Goal: Task Accomplishment & Management: Manage account settings

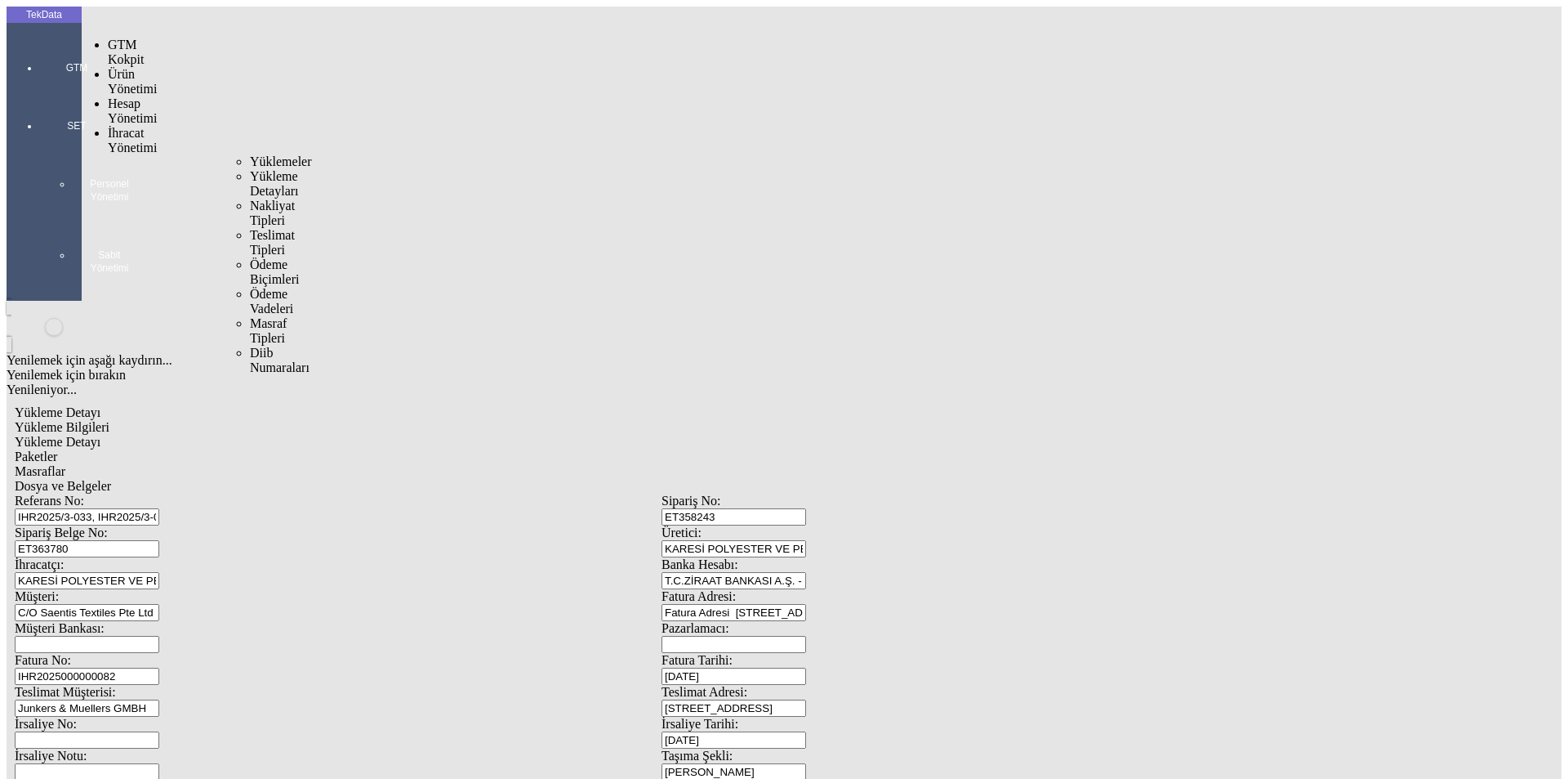
drag, startPoint x: 126, startPoint y: 96, endPoint x: 260, endPoint y: 99, distance: 134.0
click at [130, 126] on span "İhracat Yönetimi" at bounding box center [132, 140] width 49 height 29
click at [260, 154] on div "Yüklemeler" at bounding box center [255, 162] width 10 height 15
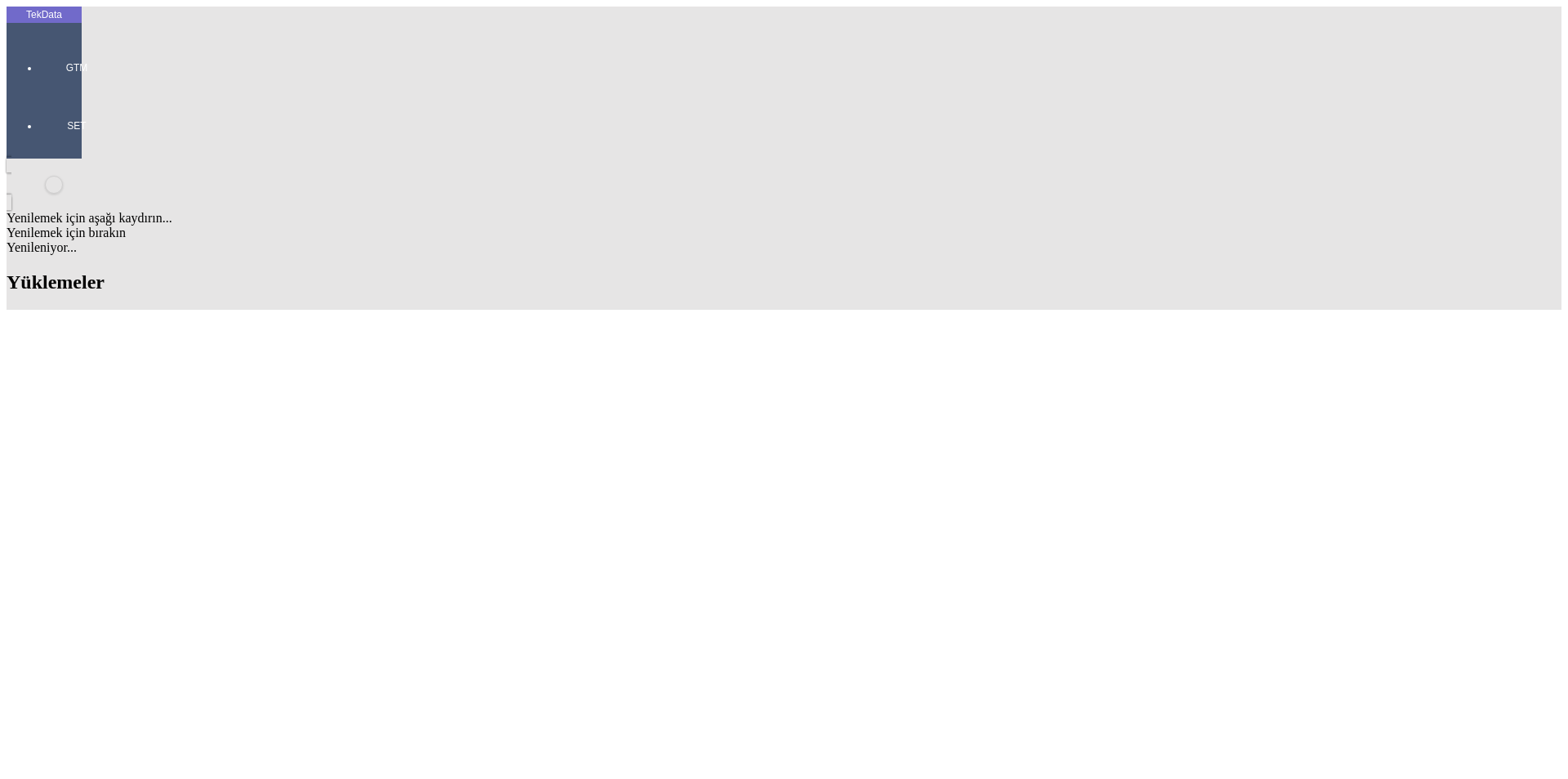
scroll to position [245, 0]
drag, startPoint x: 159, startPoint y: 571, endPoint x: 86, endPoint y: 570, distance: 73.0
copy td "IHR2025/9-075"
drag, startPoint x: 680, startPoint y: 571, endPoint x: 766, endPoint y: 575, distance: 86.1
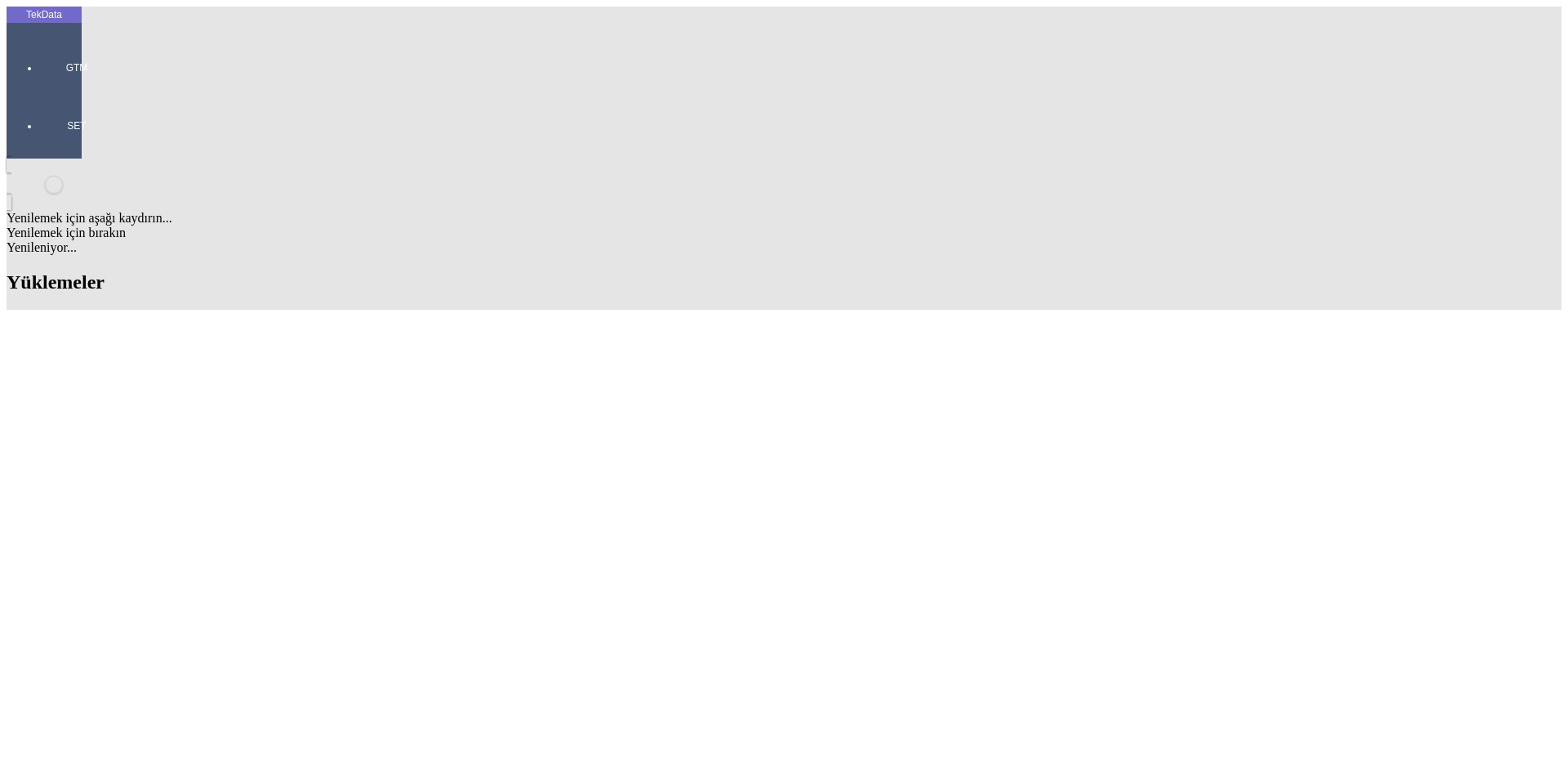
copy td "BDF2025000000468"
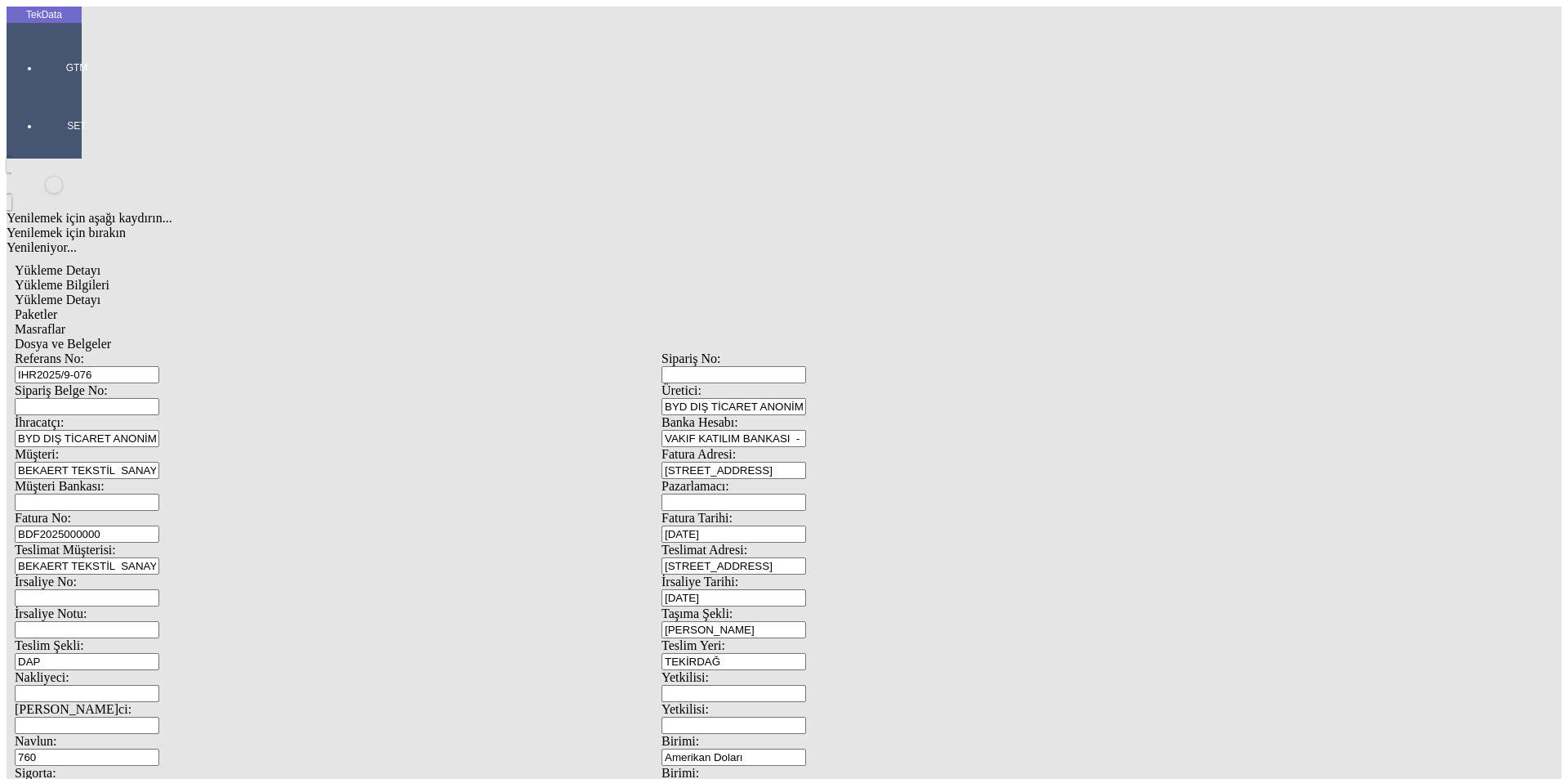
click at [159, 525] on input "BDF2025000000" at bounding box center [87, 533] width 145 height 17
drag, startPoint x: 1446, startPoint y: 548, endPoint x: 176, endPoint y: 277, distance: 1298.6
click at [176, 510] on div "Fatura No: BDF2025000000" at bounding box center [338, 526] width 647 height 32
type input "BDF2025000000469"
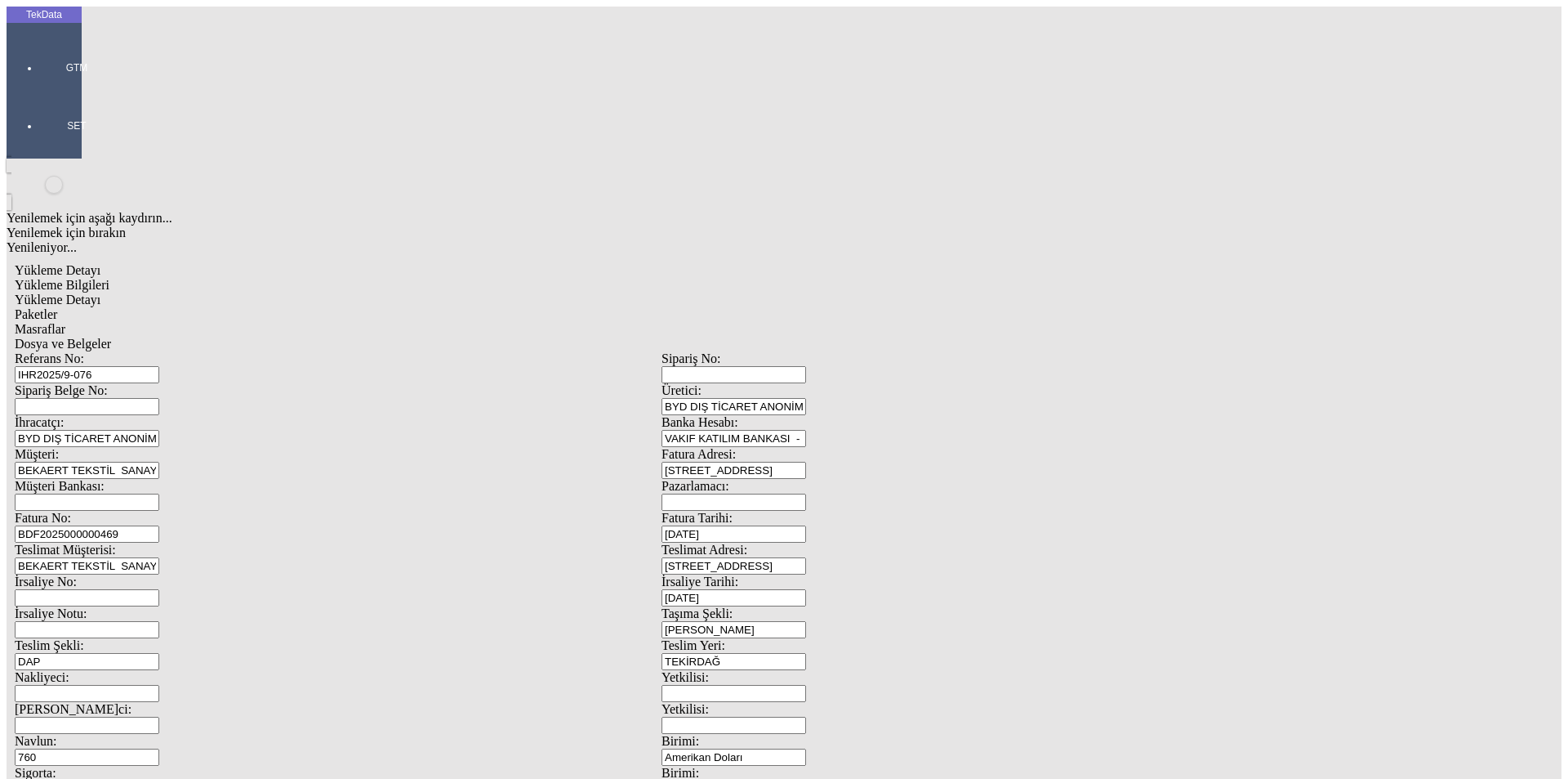
drag, startPoint x: 343, startPoint y: 115, endPoint x: 116, endPoint y: 115, distance: 227.0
click at [116, 352] on div "Referans No: IHR2025/9-076" at bounding box center [338, 367] width 647 height 32
drag, startPoint x: 332, startPoint y: 270, endPoint x: 121, endPoint y: 266, distance: 211.0
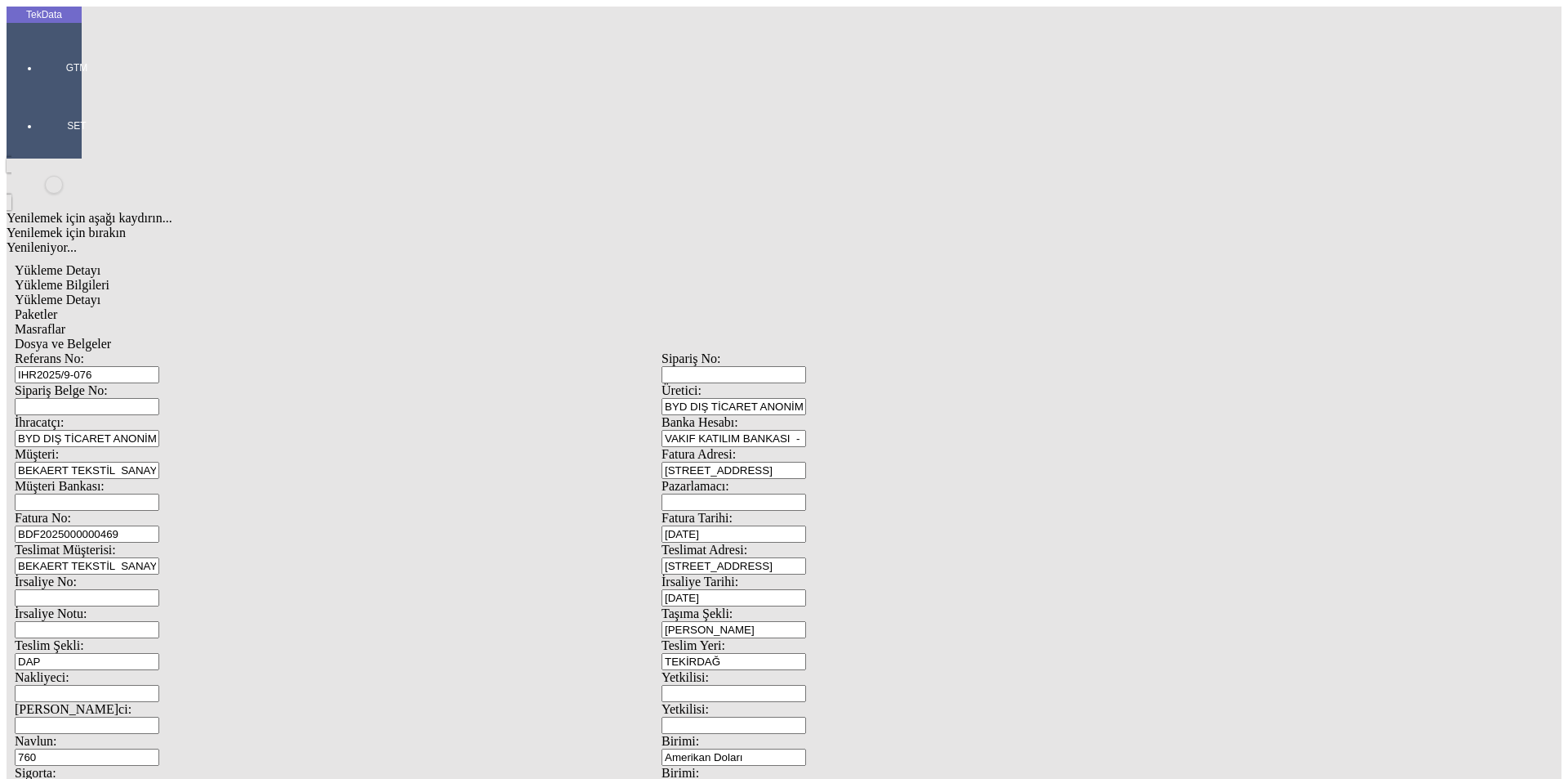
click at [121, 510] on div "Fatura No: BDF2025000000469" at bounding box center [338, 526] width 647 height 32
drag, startPoint x: 975, startPoint y: 632, endPoint x: 822, endPoint y: 640, distance: 153.2
type input "24697.18"
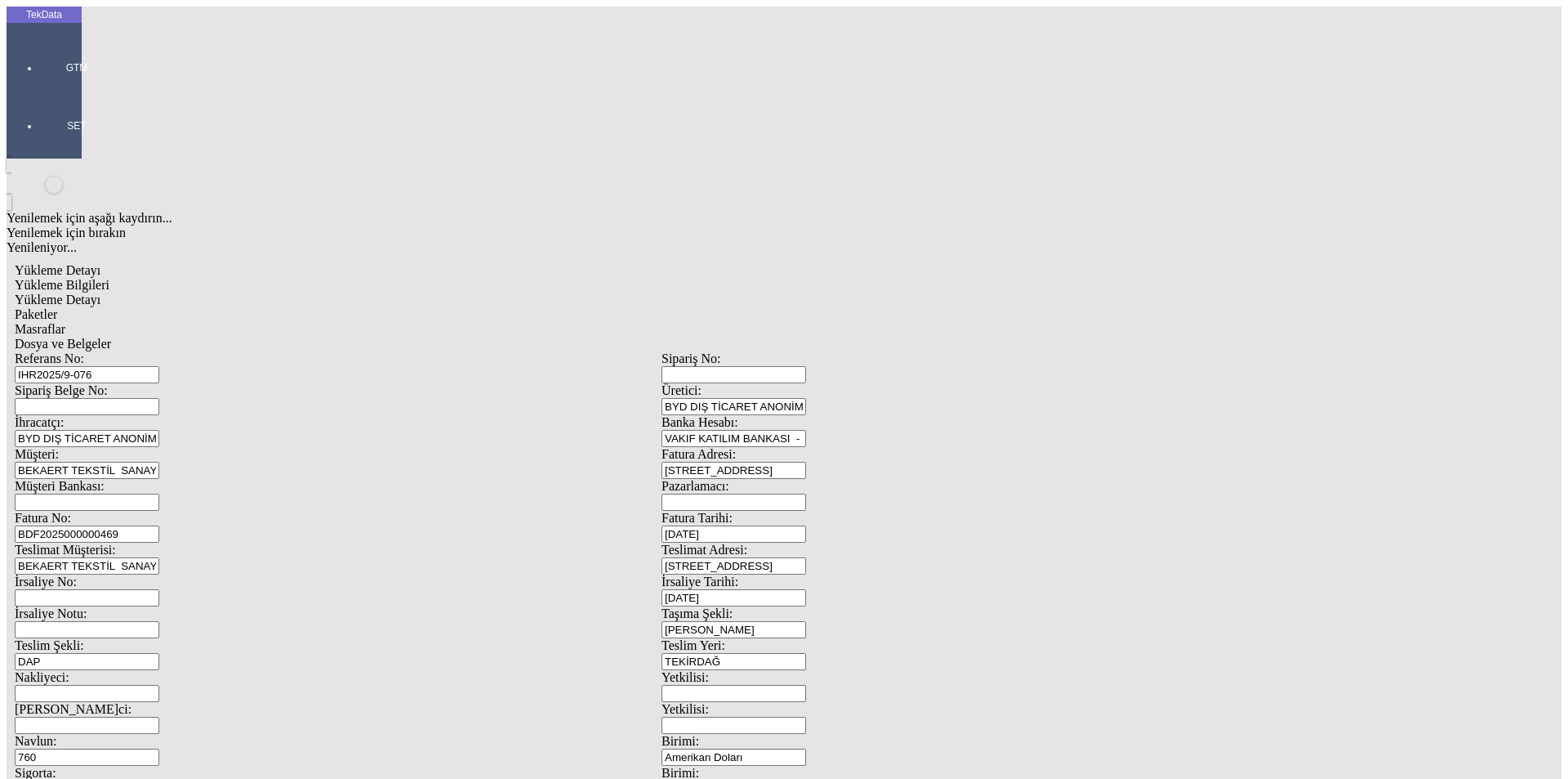
click at [100, 293] on span "Yükleme Detayı" at bounding box center [57, 299] width 85 height 14
click at [109, 278] on span "Yükleme Bilgileri" at bounding box center [62, 284] width 94 height 14
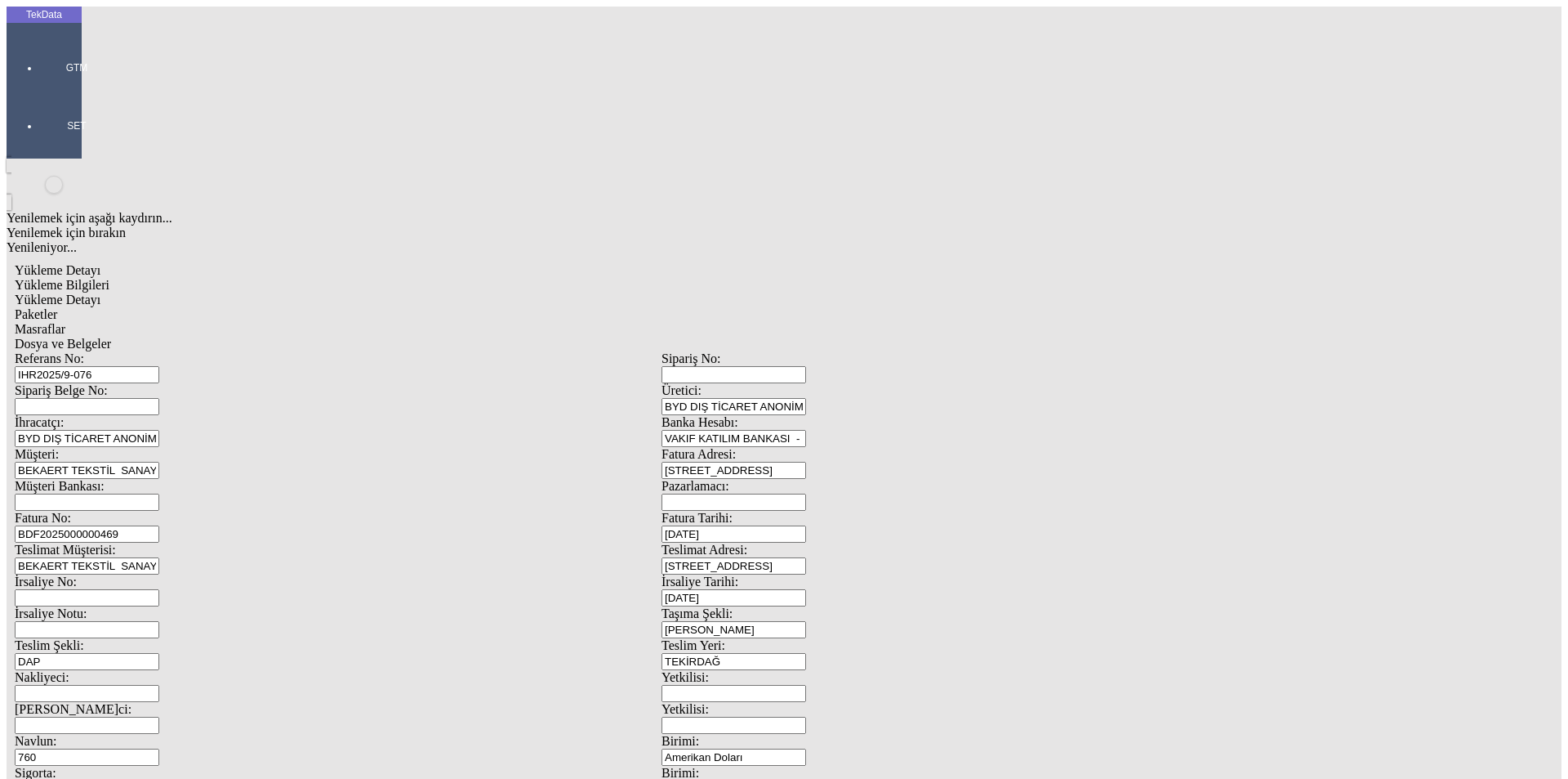
click at [100, 293] on span "Yükleme Detayı" at bounding box center [57, 299] width 85 height 14
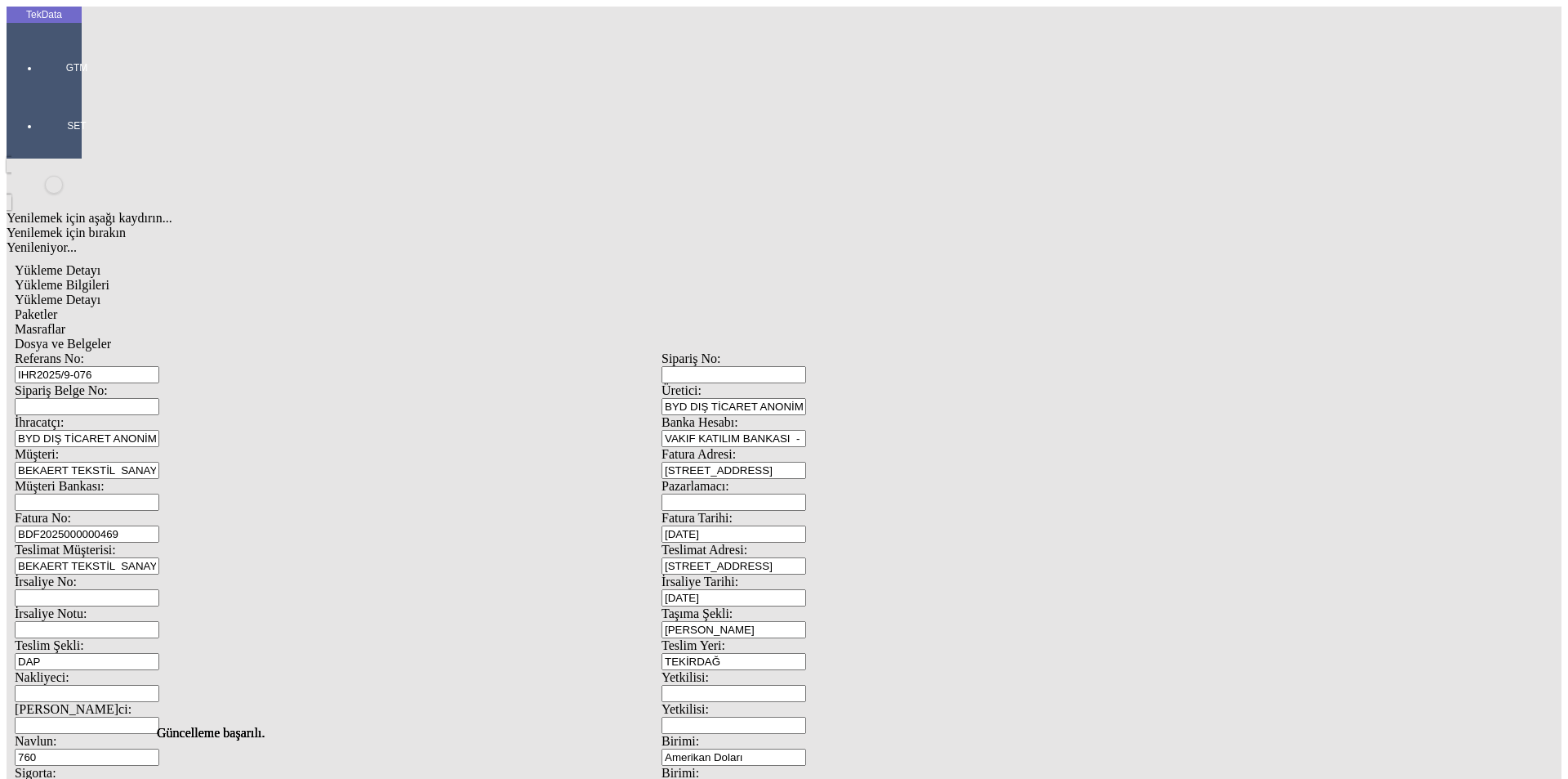
type input "2024/D1-02465"
drag, startPoint x: 218, startPoint y: 338, endPoint x: 125, endPoint y: 352, distance: 94.0
type input "12580.92"
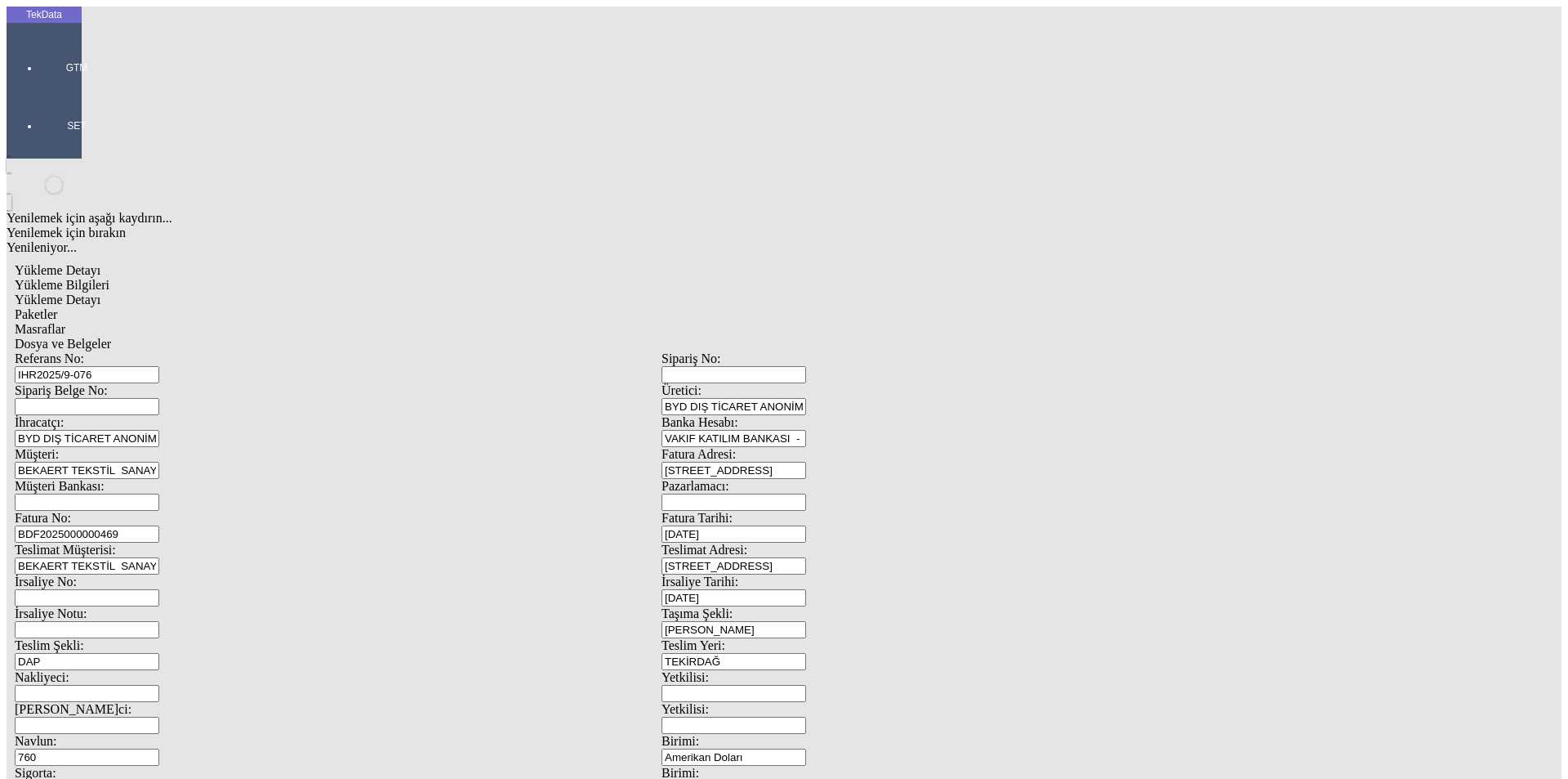
drag, startPoint x: 260, startPoint y: 358, endPoint x: 42, endPoint y: 381, distance: 219.2
type input "12116.27"
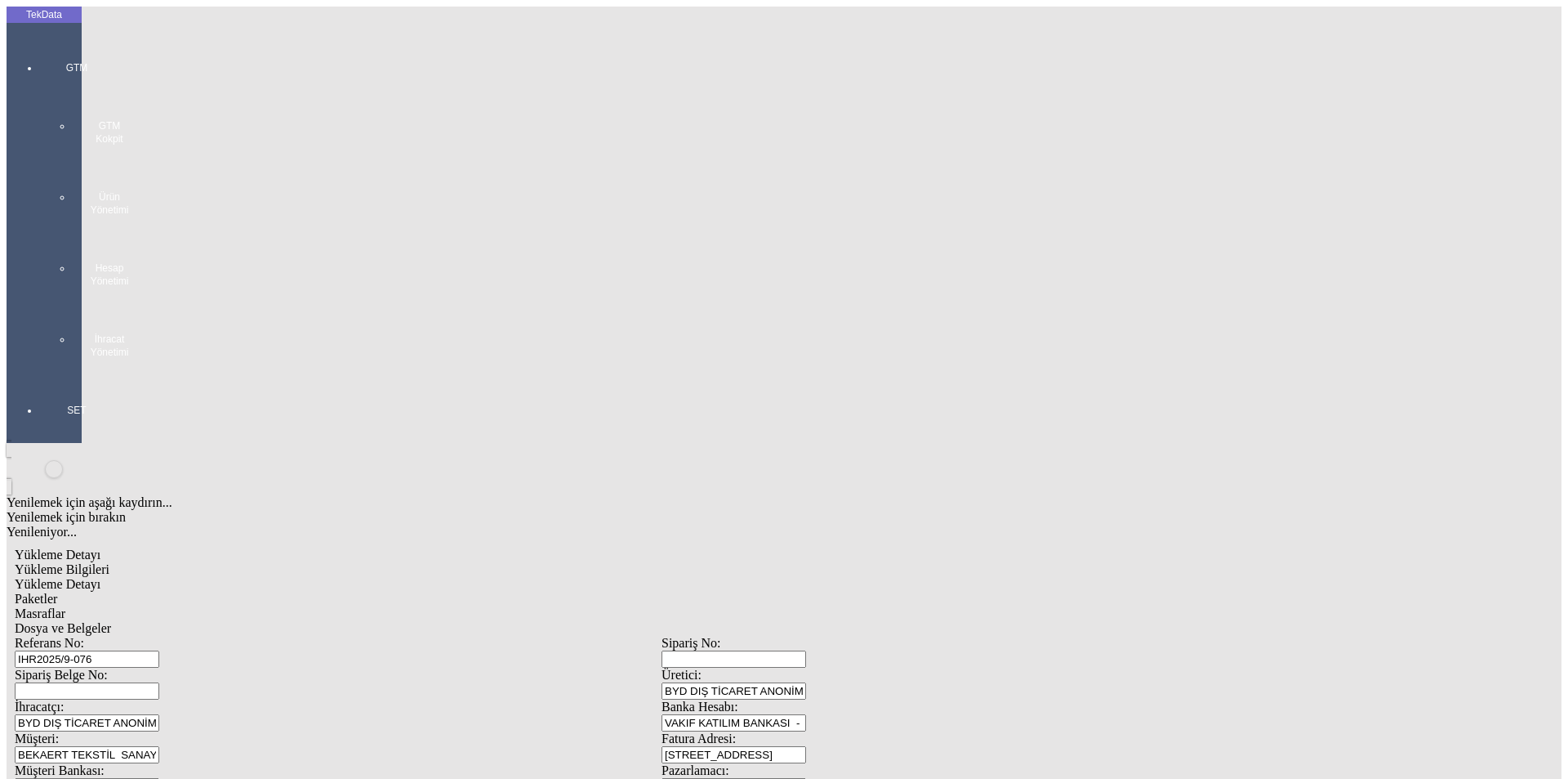
click at [39, 375] on div at bounding box center [76, 375] width 75 height 0
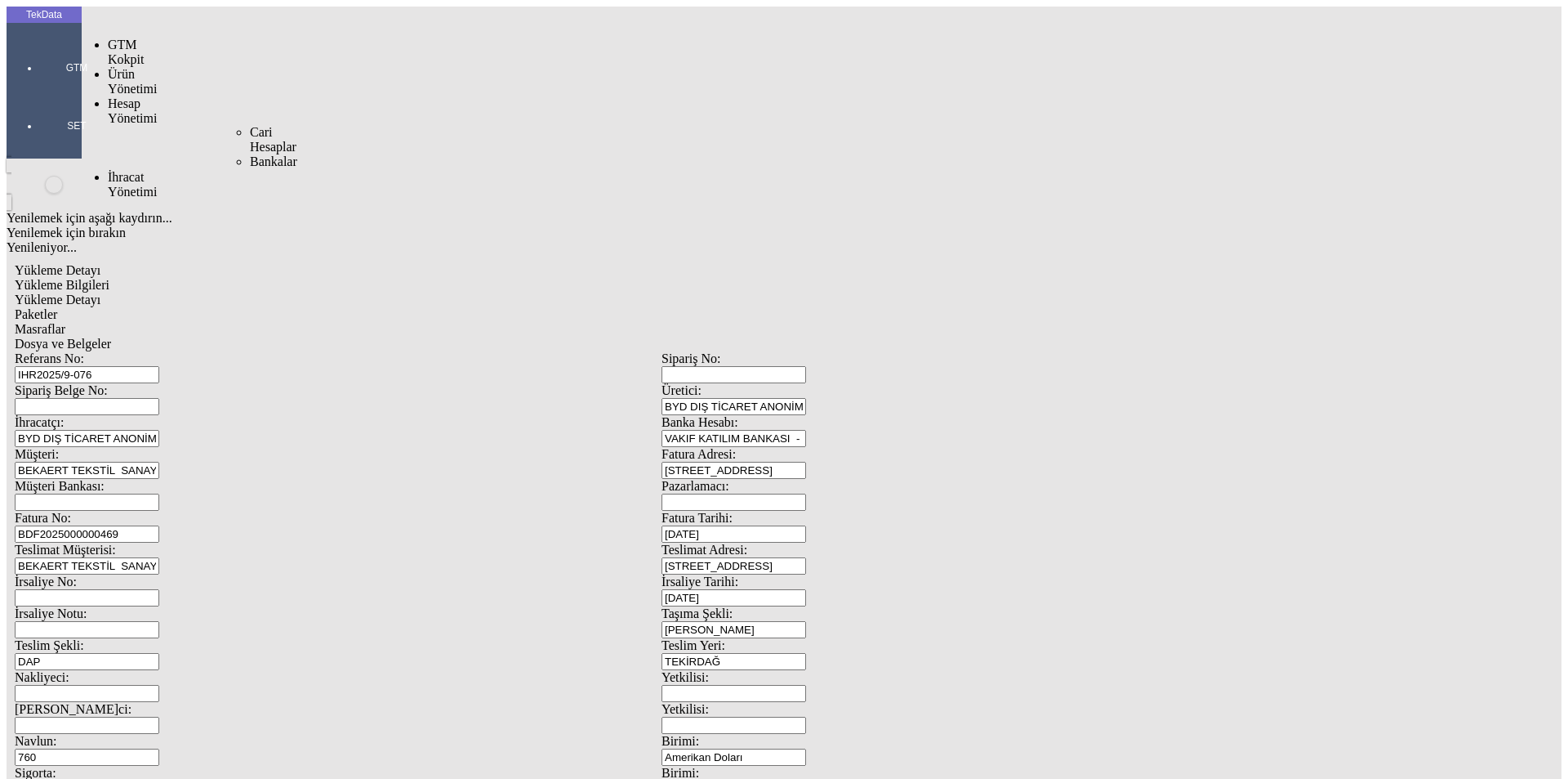
click at [250, 125] on span "Cari Hesaplar" at bounding box center [273, 139] width 47 height 29
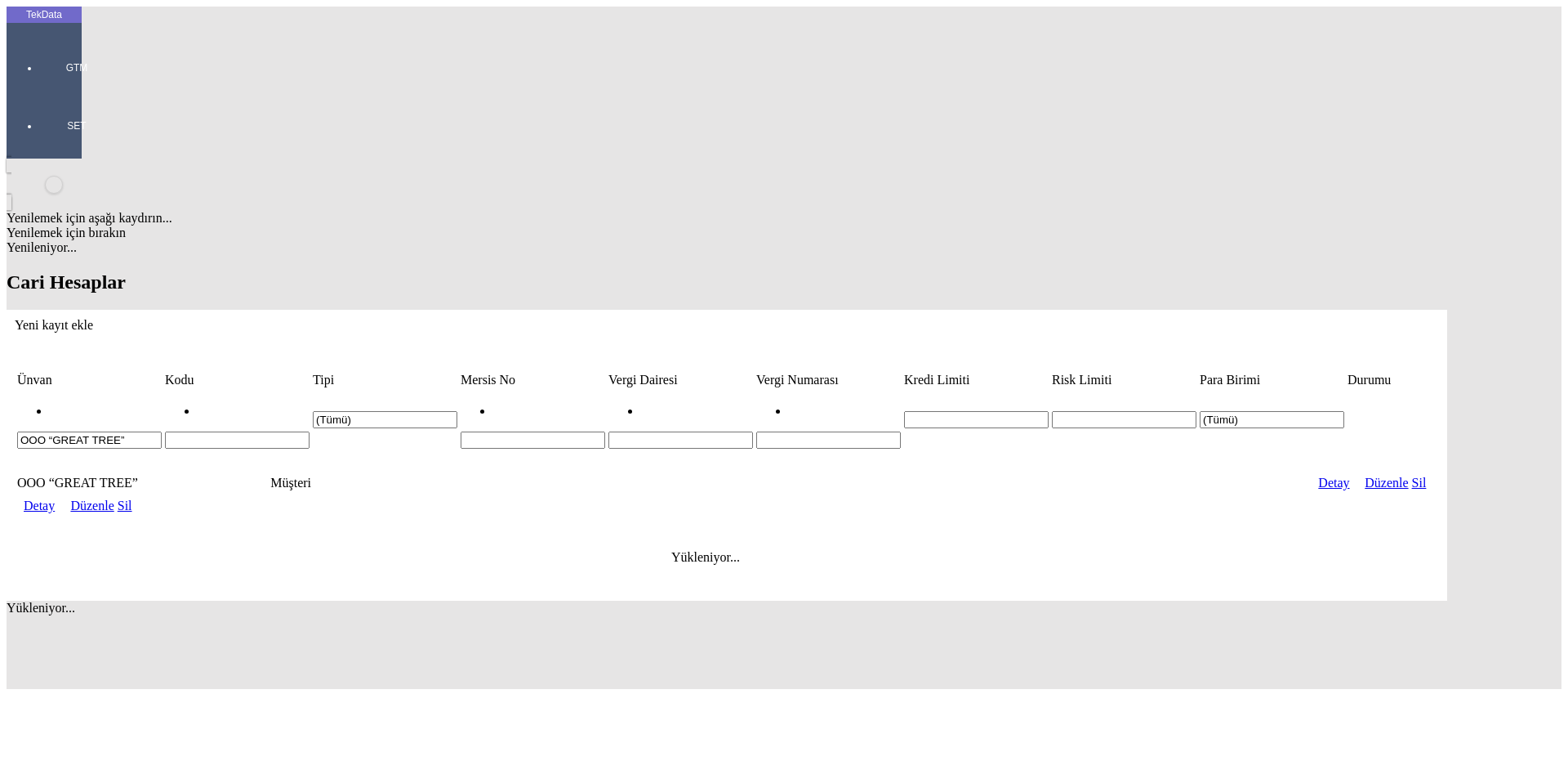
drag, startPoint x: 94, startPoint y: 119, endPoint x: 0, endPoint y: 119, distance: 94.0
click at [7, 119] on div "TekData GTM SET Yenilemek için aşağı kaydırın... Yenilemek için bırakın Yenilen…" at bounding box center [727, 348] width 1441 height 682
type input "DAI"
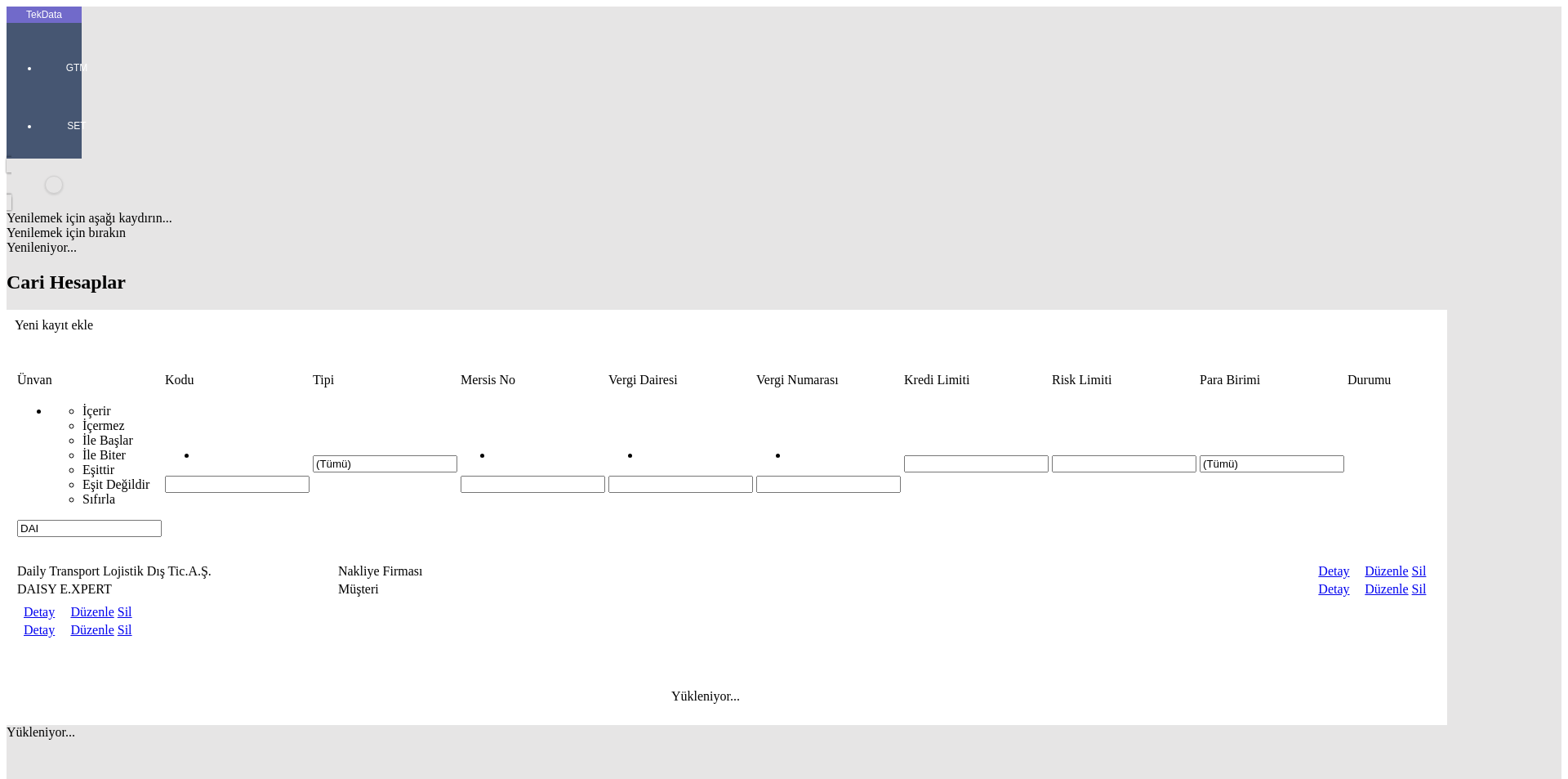
click at [55, 623] on link "Detay" at bounding box center [39, 629] width 31 height 14
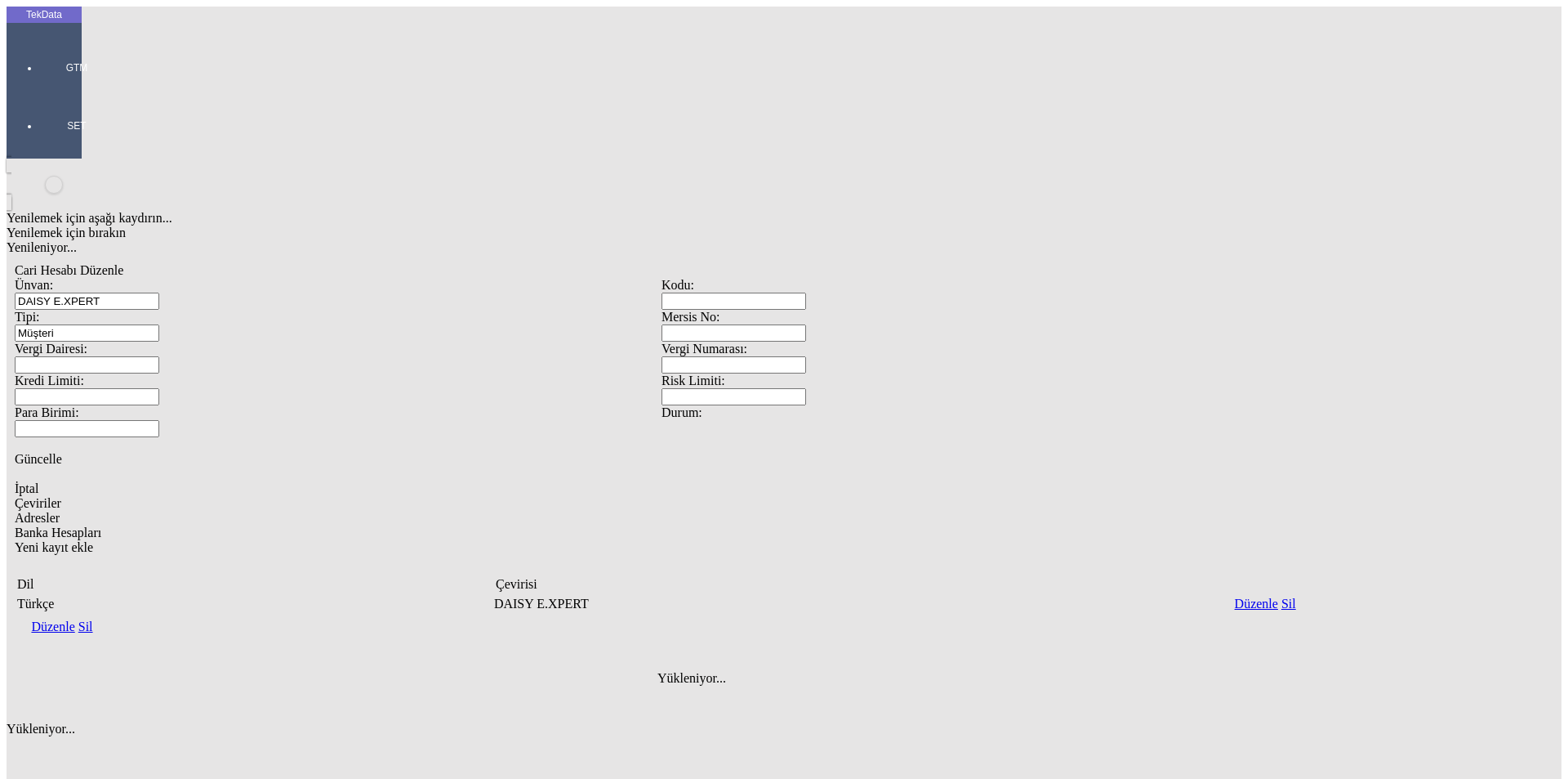
click at [60, 510] on span "Adresler" at bounding box center [37, 517] width 45 height 14
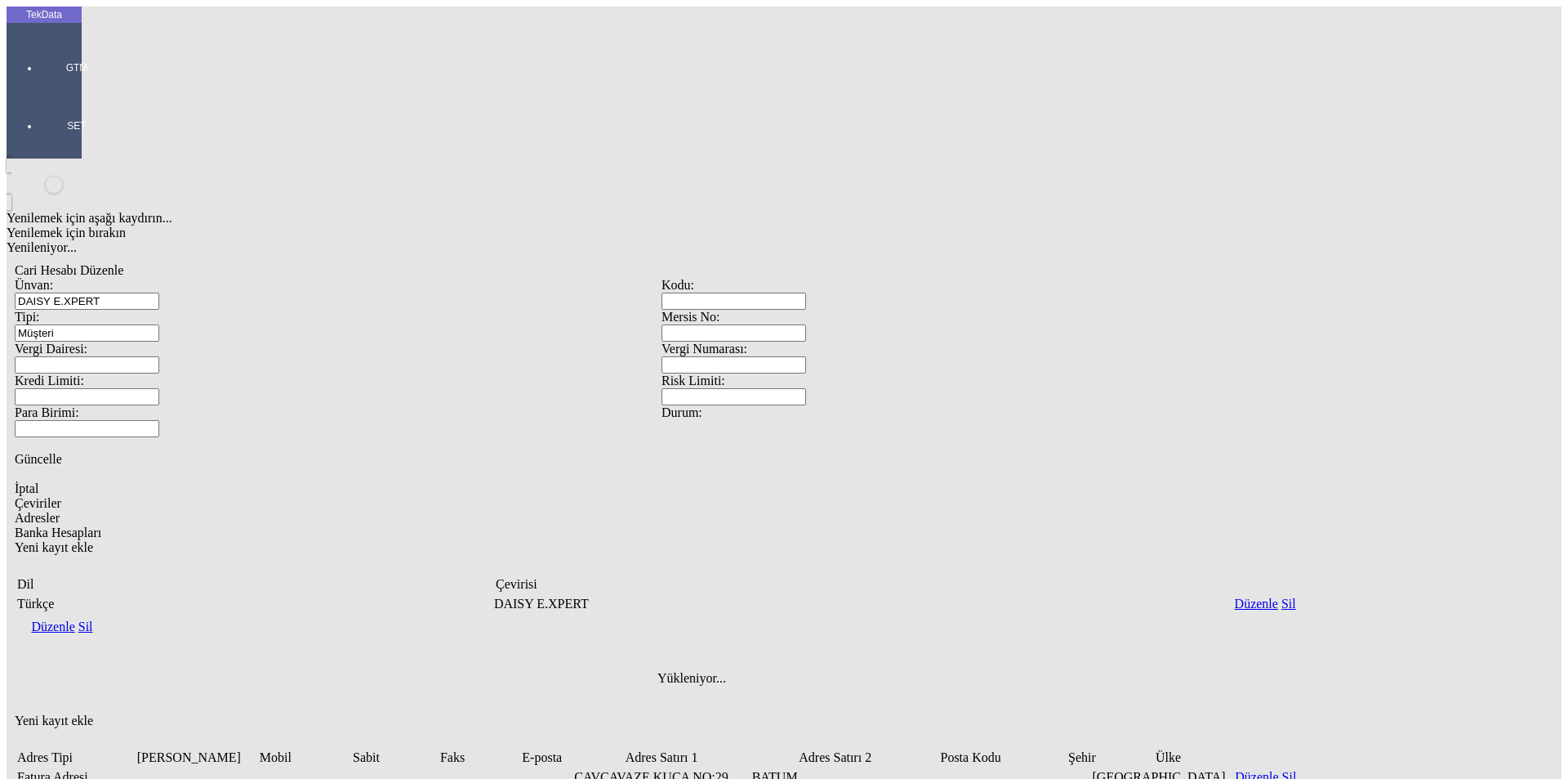
type input "[GEOGRAPHIC_DATA]"
type input "BATUM 405478870"
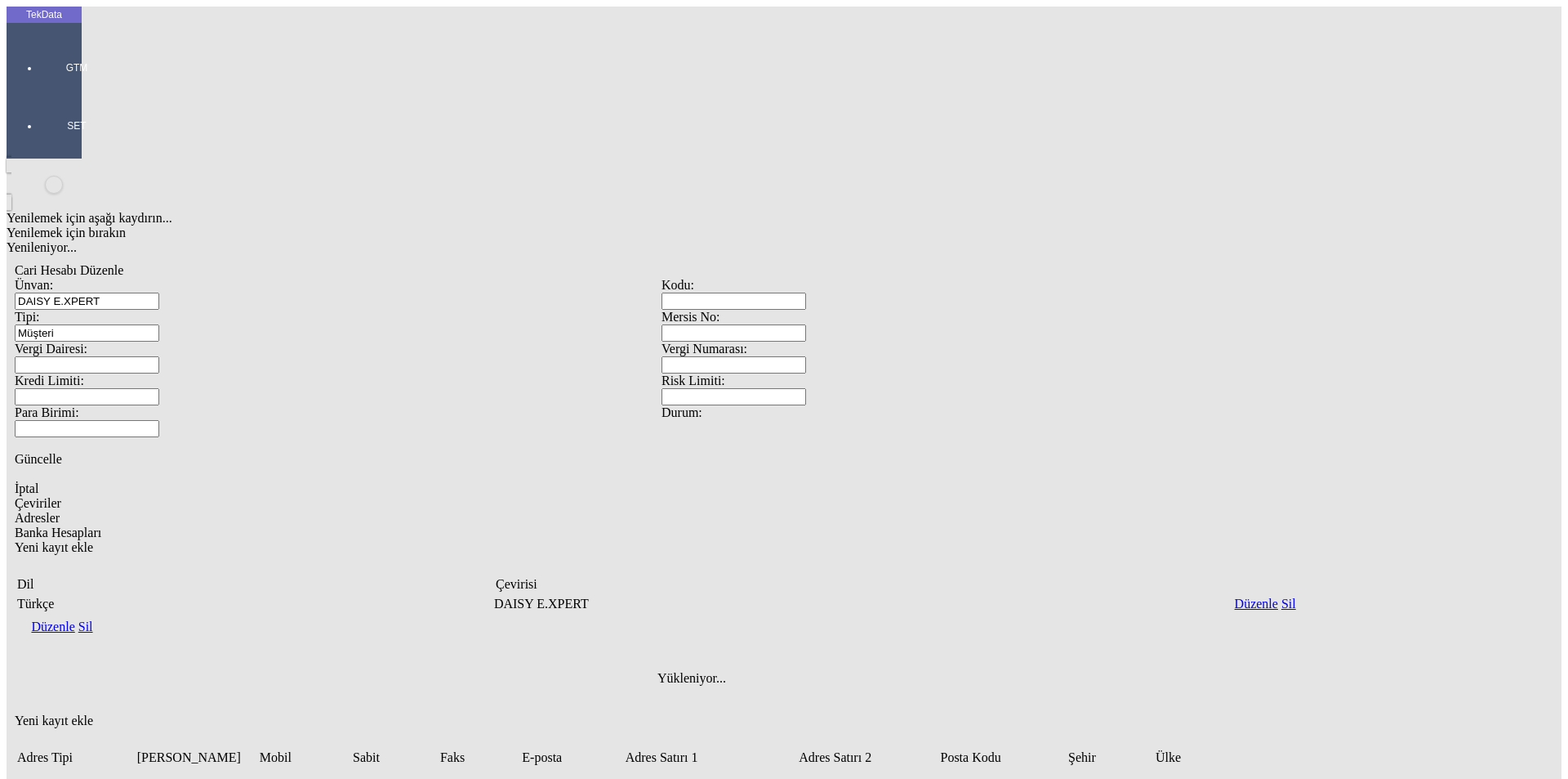
click at [328, 494] on div "Yenilemek için aşağı kaydırın... Yenilemek için bırakın Yenileniyor... Cari Hes…" at bounding box center [661, 570] width 1310 height 824
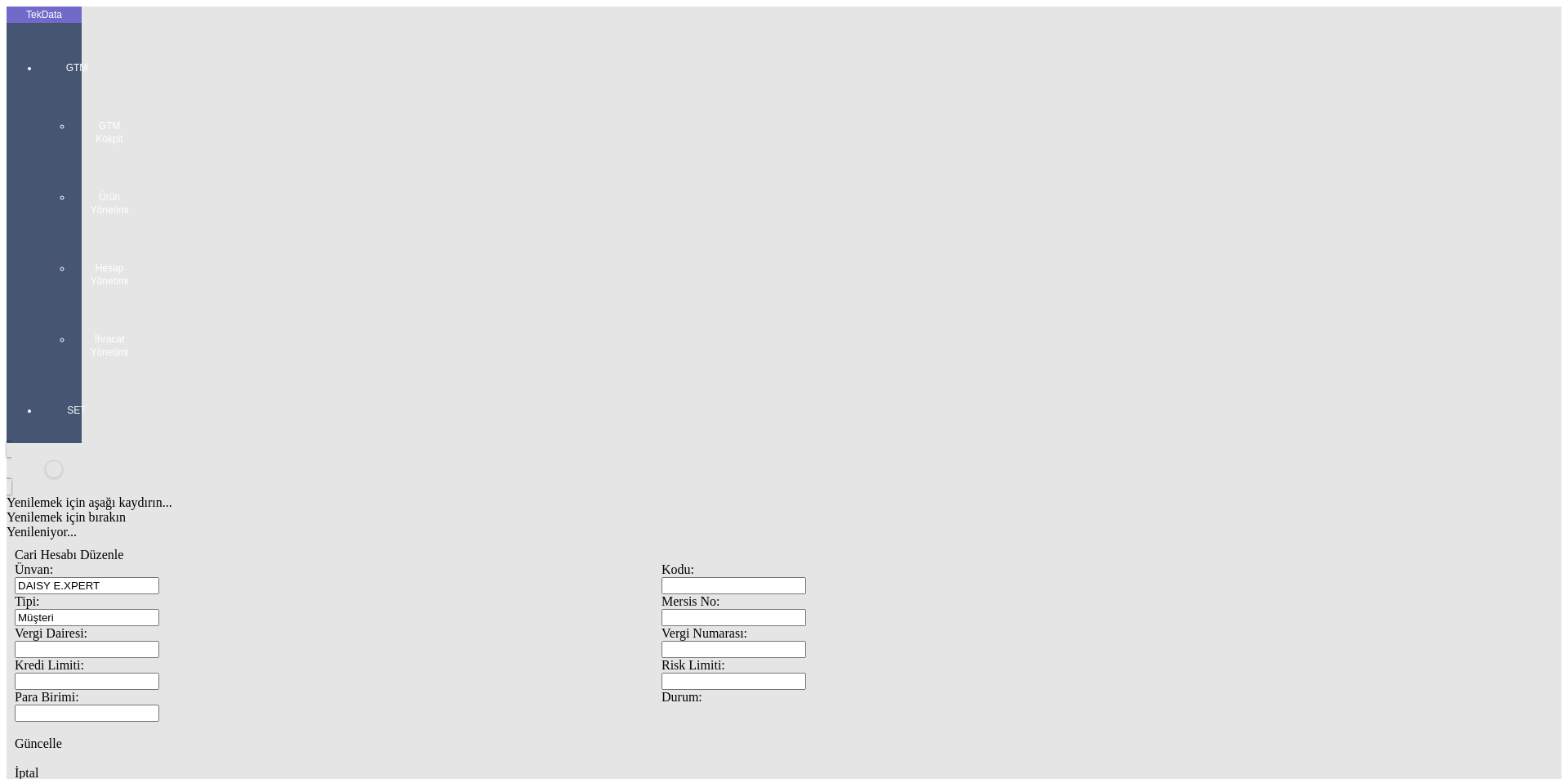
click at [55, 375] on div at bounding box center [76, 375] width 75 height 0
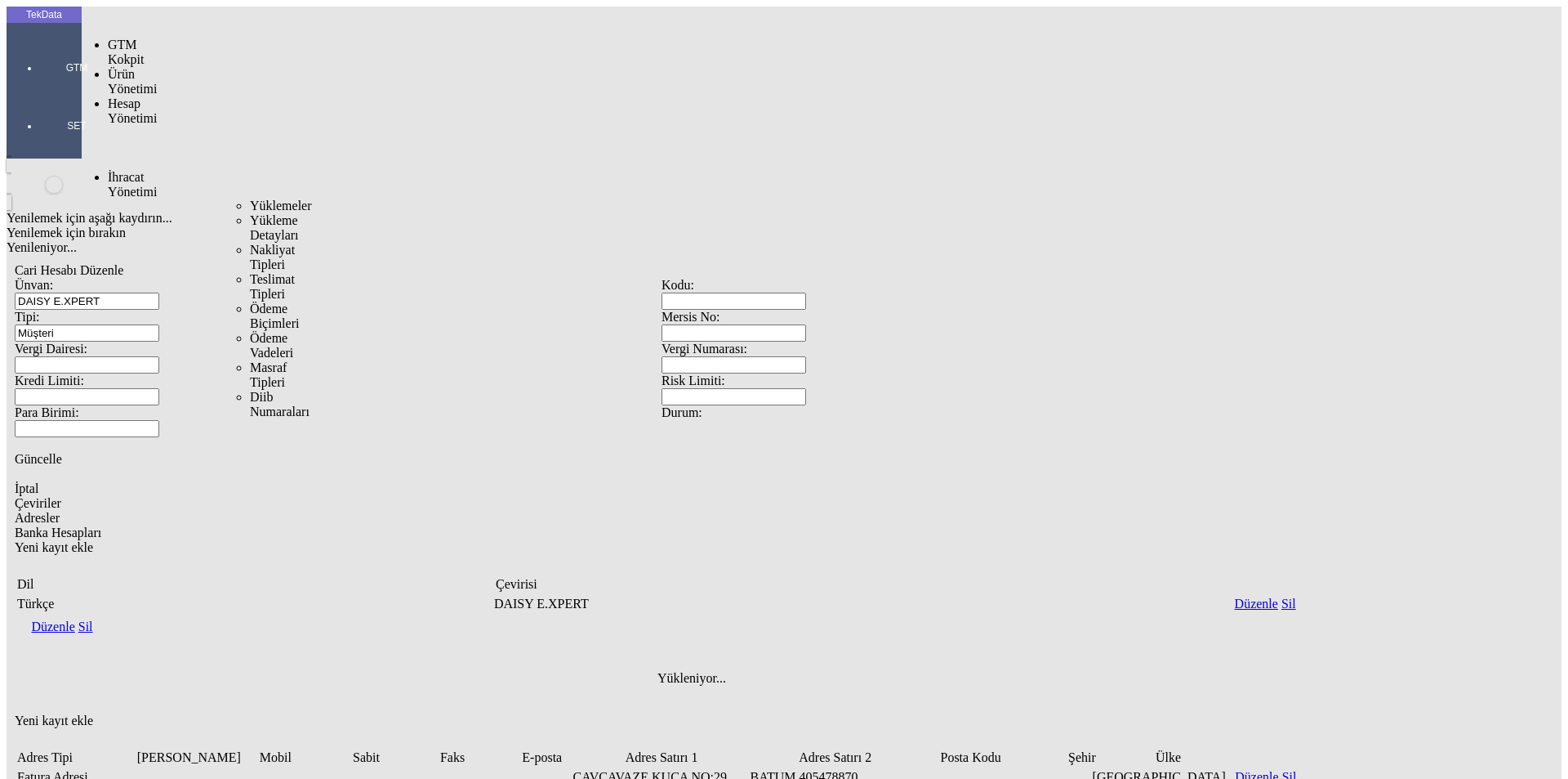
click at [127, 170] on span "İhracat Yönetimi" at bounding box center [132, 184] width 49 height 29
click at [250, 199] on span "Yüklemeler" at bounding box center [281, 205] width 62 height 14
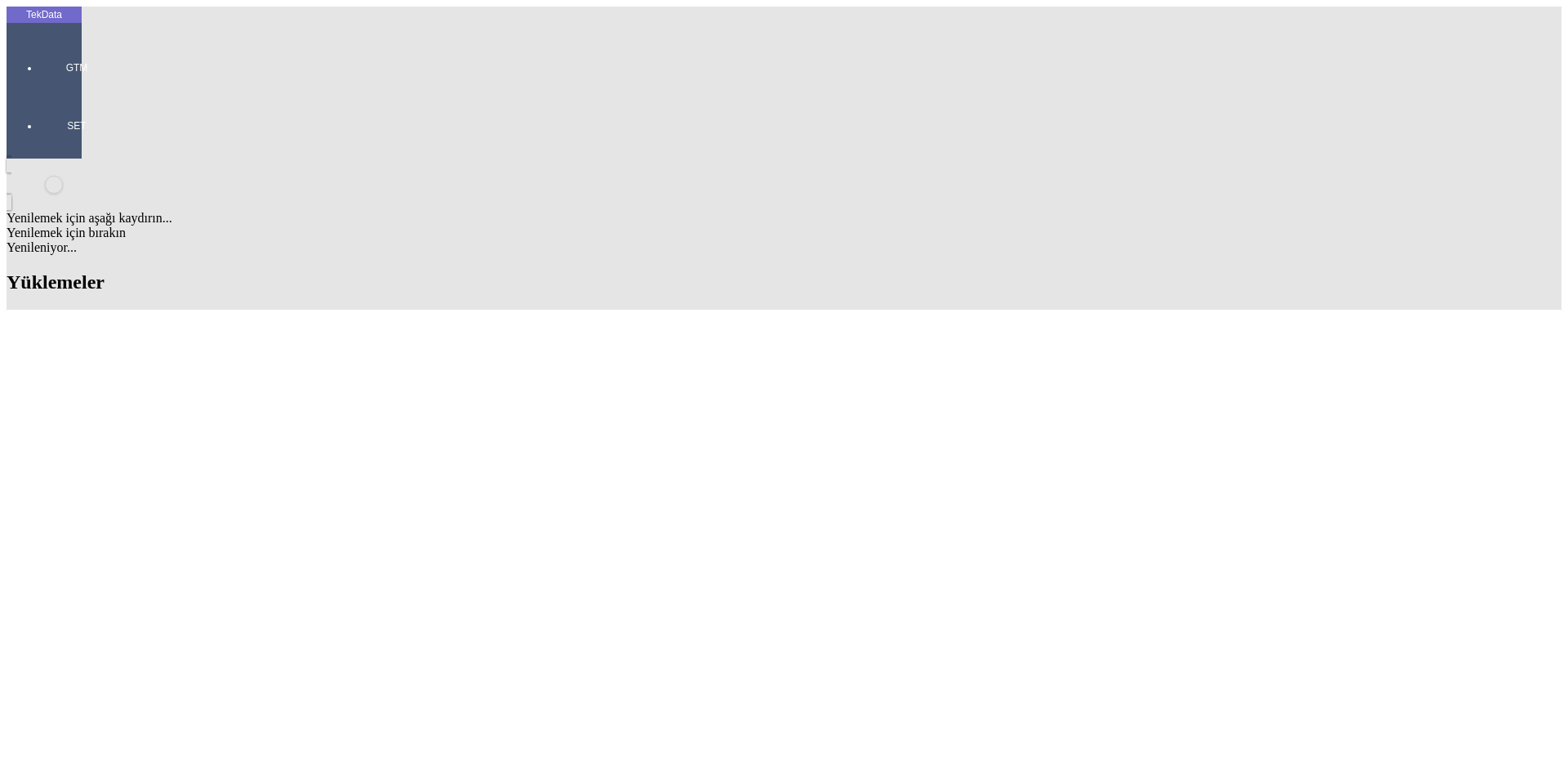
type input "DAI"
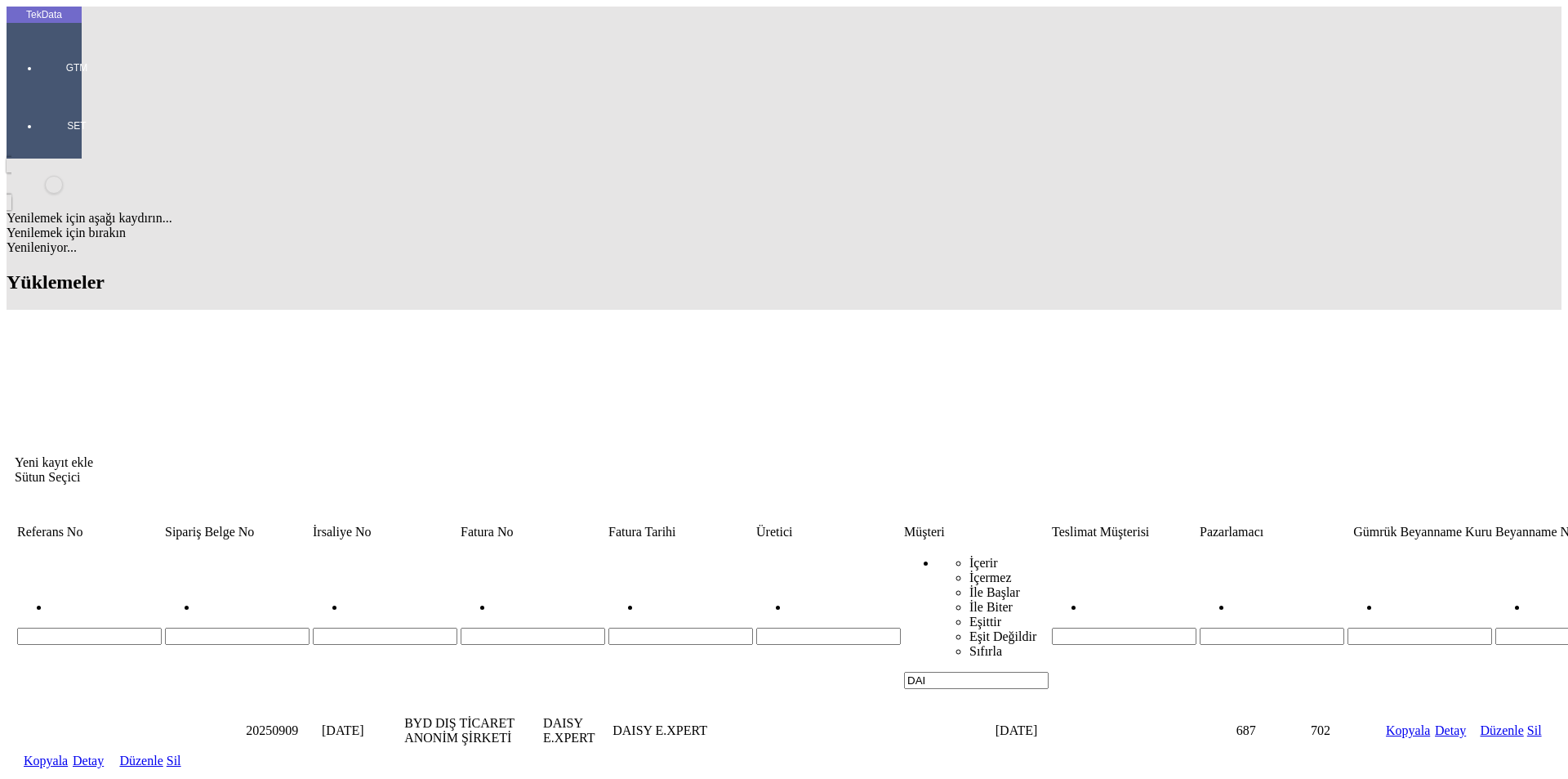
click at [103, 754] on link "Detay" at bounding box center [88, 760] width 31 height 14
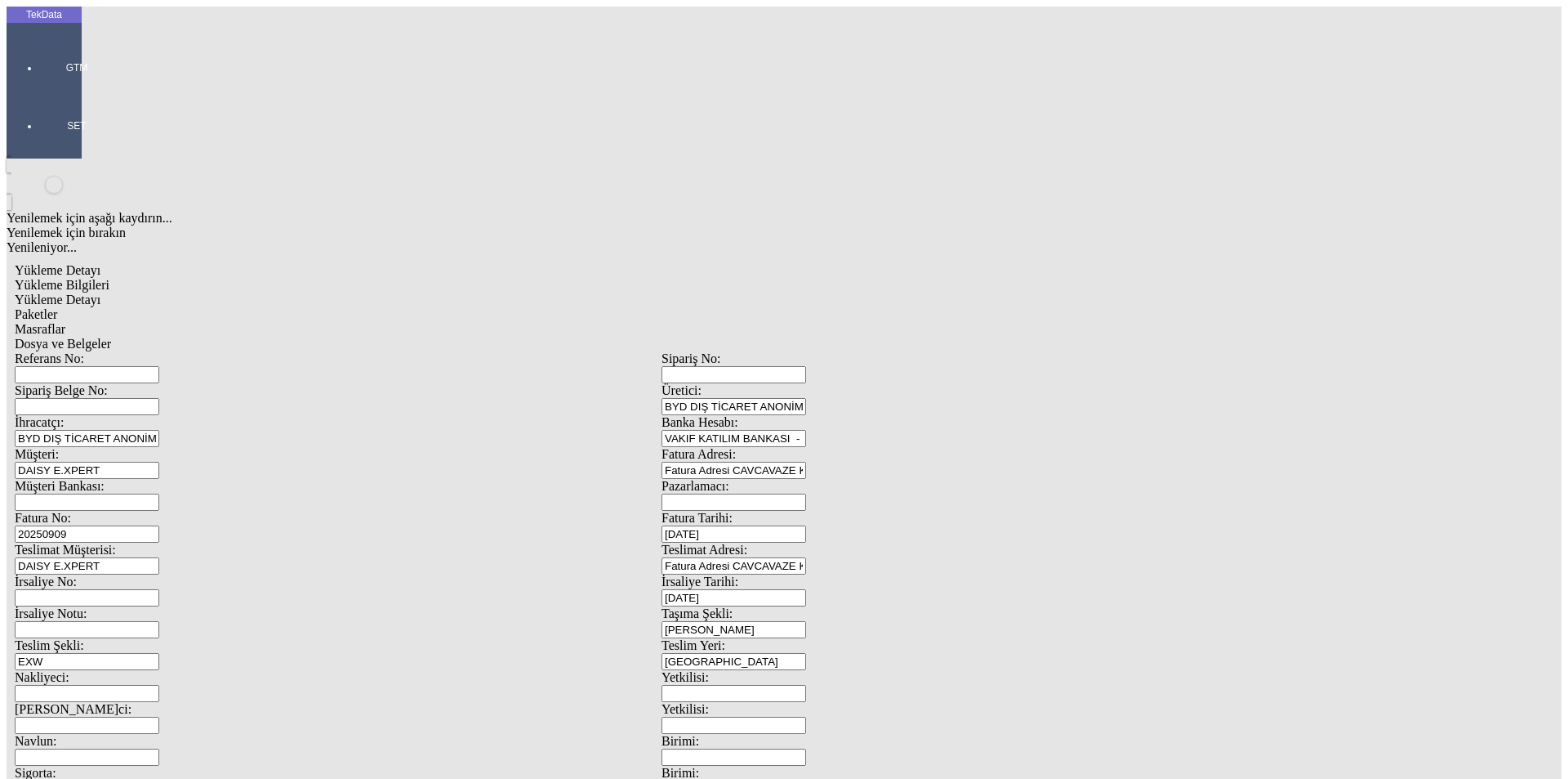
click at [159, 366] on input "Referans No:" at bounding box center [87, 374] width 145 height 17
paste input "IHR2025/9-035"
type input "IHR2025/9-035"
click at [159, 398] on input "Sipariş Belge No:" at bounding box center [87, 406] width 145 height 17
paste input "ET363975"
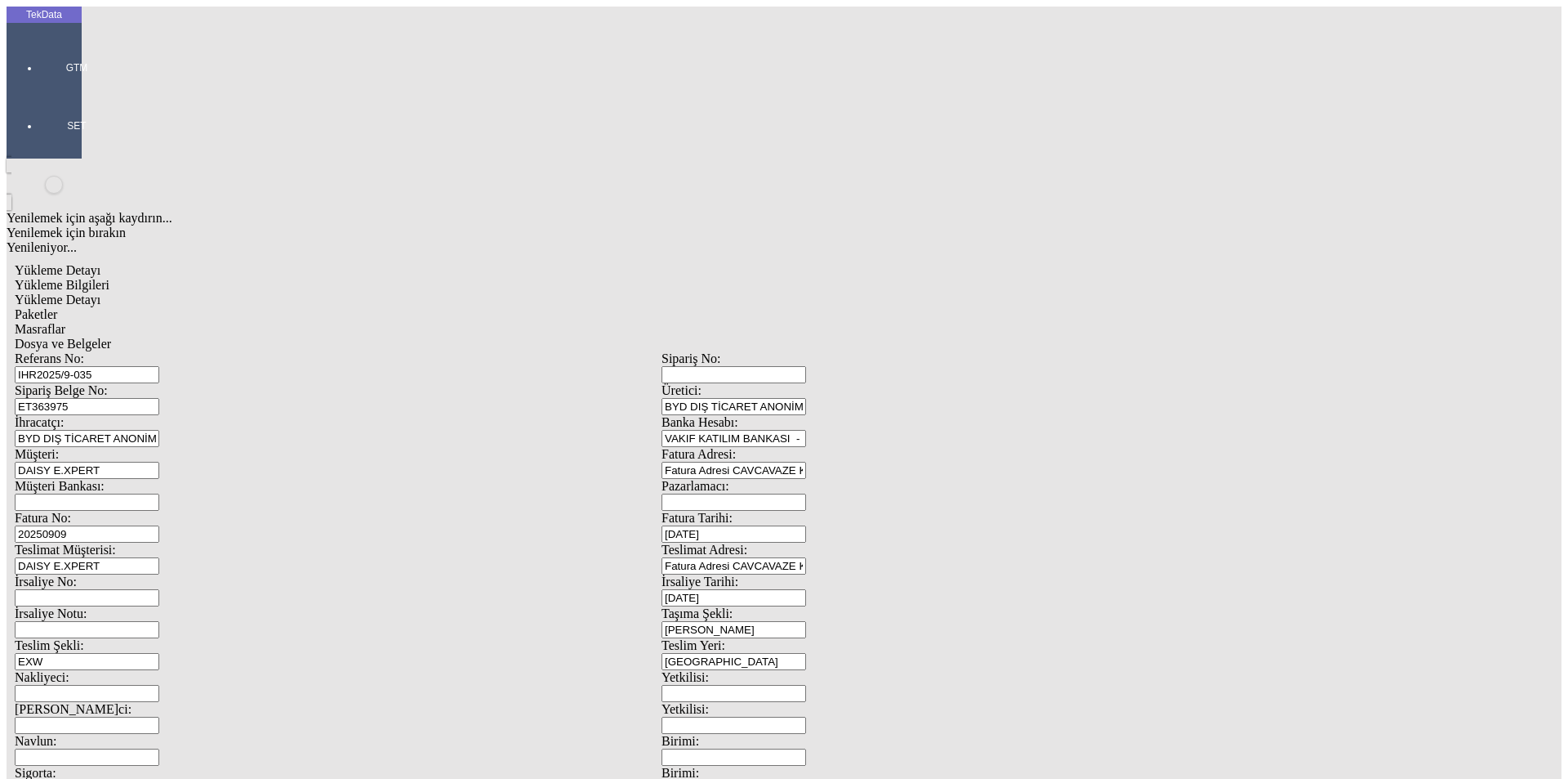
type input "ET363975"
click at [159, 525] on input "20250909" at bounding box center [87, 533] width 145 height 17
drag, startPoint x: 314, startPoint y: 268, endPoint x: 155, endPoint y: 268, distance: 159.0
click at [155, 510] on div "Fatura No: 20250909" at bounding box center [338, 526] width 647 height 32
type input "BDF2025"
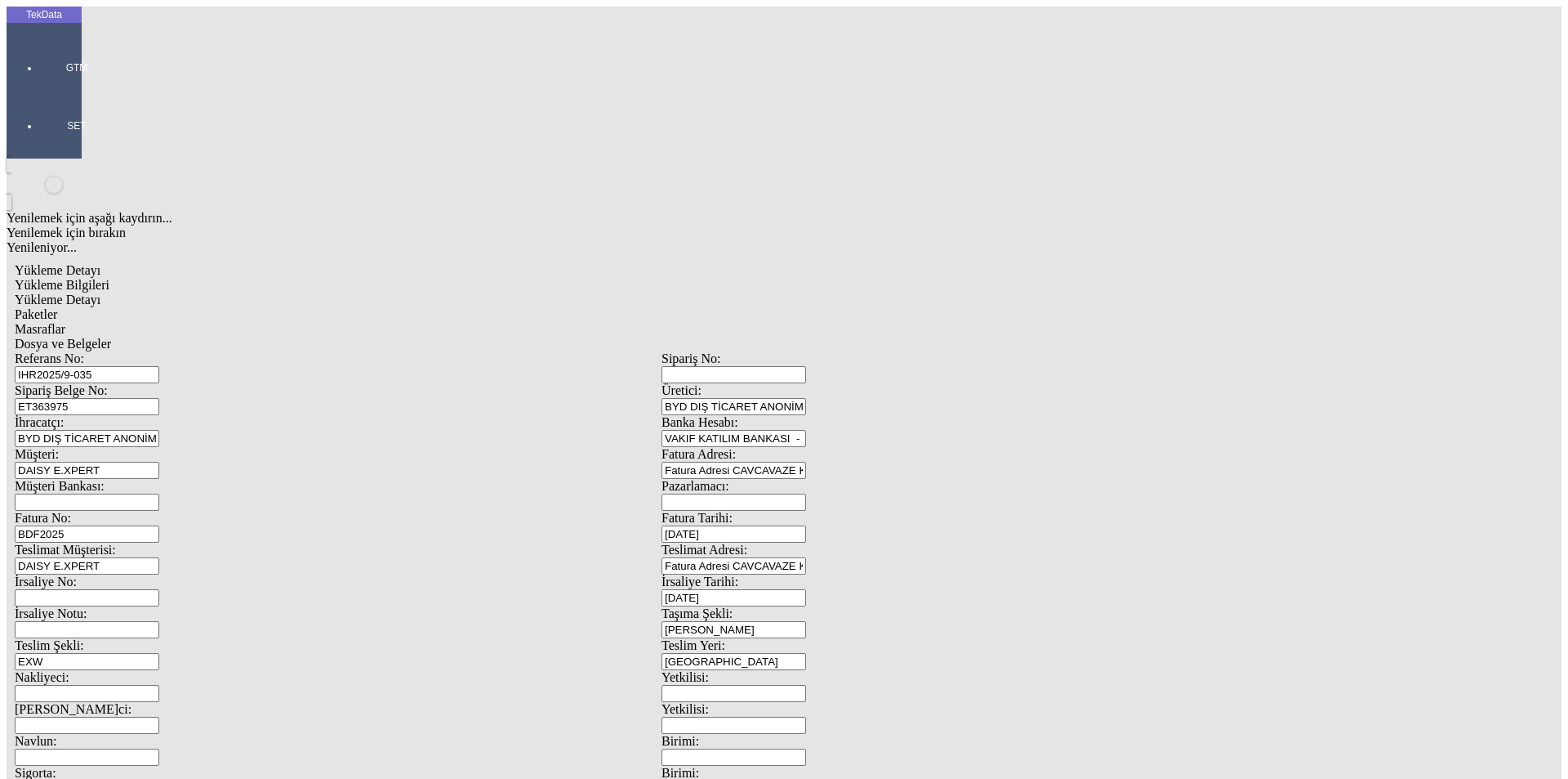
type input "[DATE]"
drag, startPoint x: 989, startPoint y: 338, endPoint x: 789, endPoint y: 336, distance: 200.0
click at [812, 574] on div "İrsaliye No: İrsaliye Tarihi: [DATE]" at bounding box center [661, 590] width 1294 height 32
type input "[DATE]"
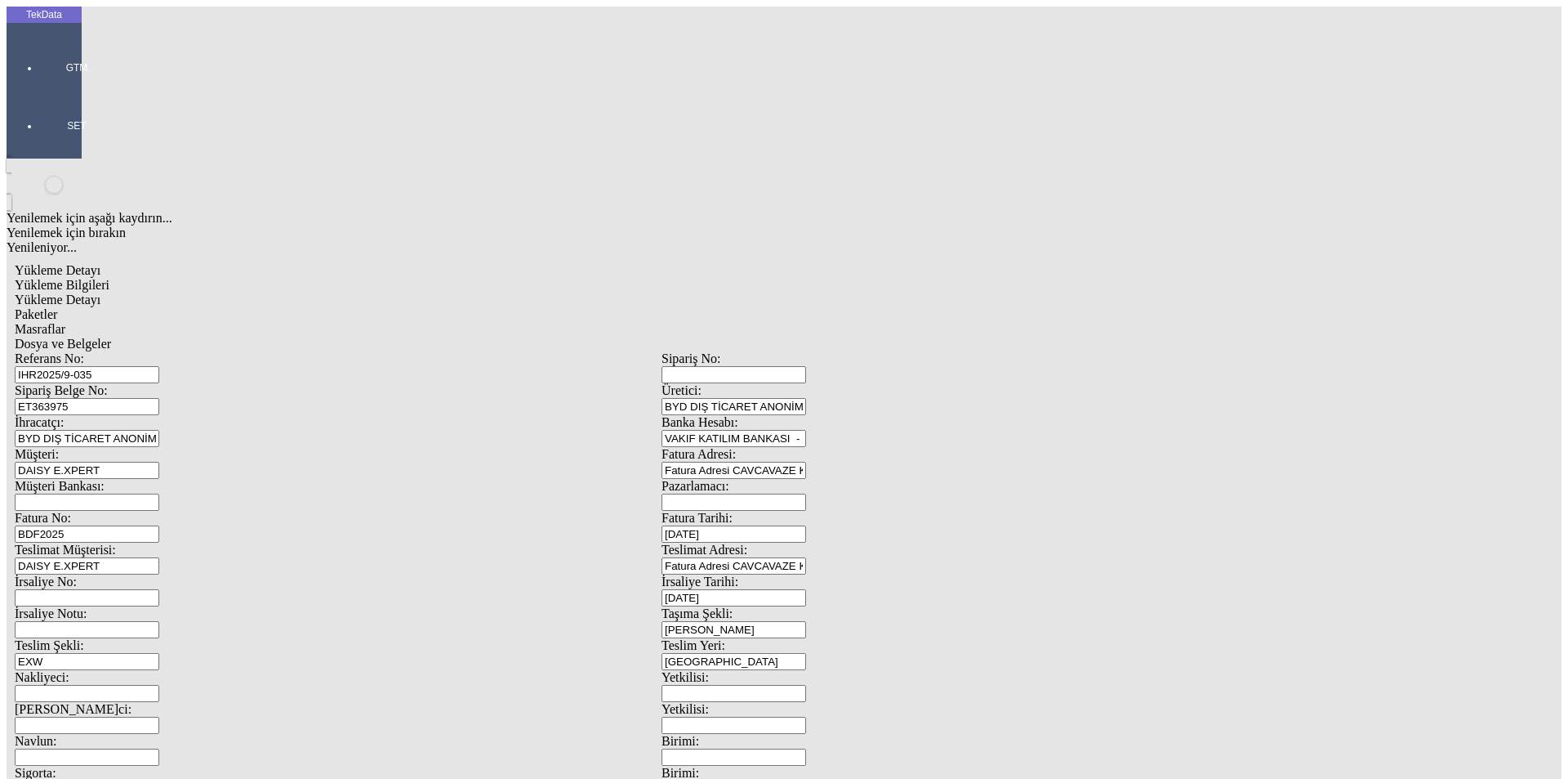
type input "[DATE]"
drag, startPoint x: 255, startPoint y: 567, endPoint x: 139, endPoint y: 574, distance: 116.2
type input "[DATE]"
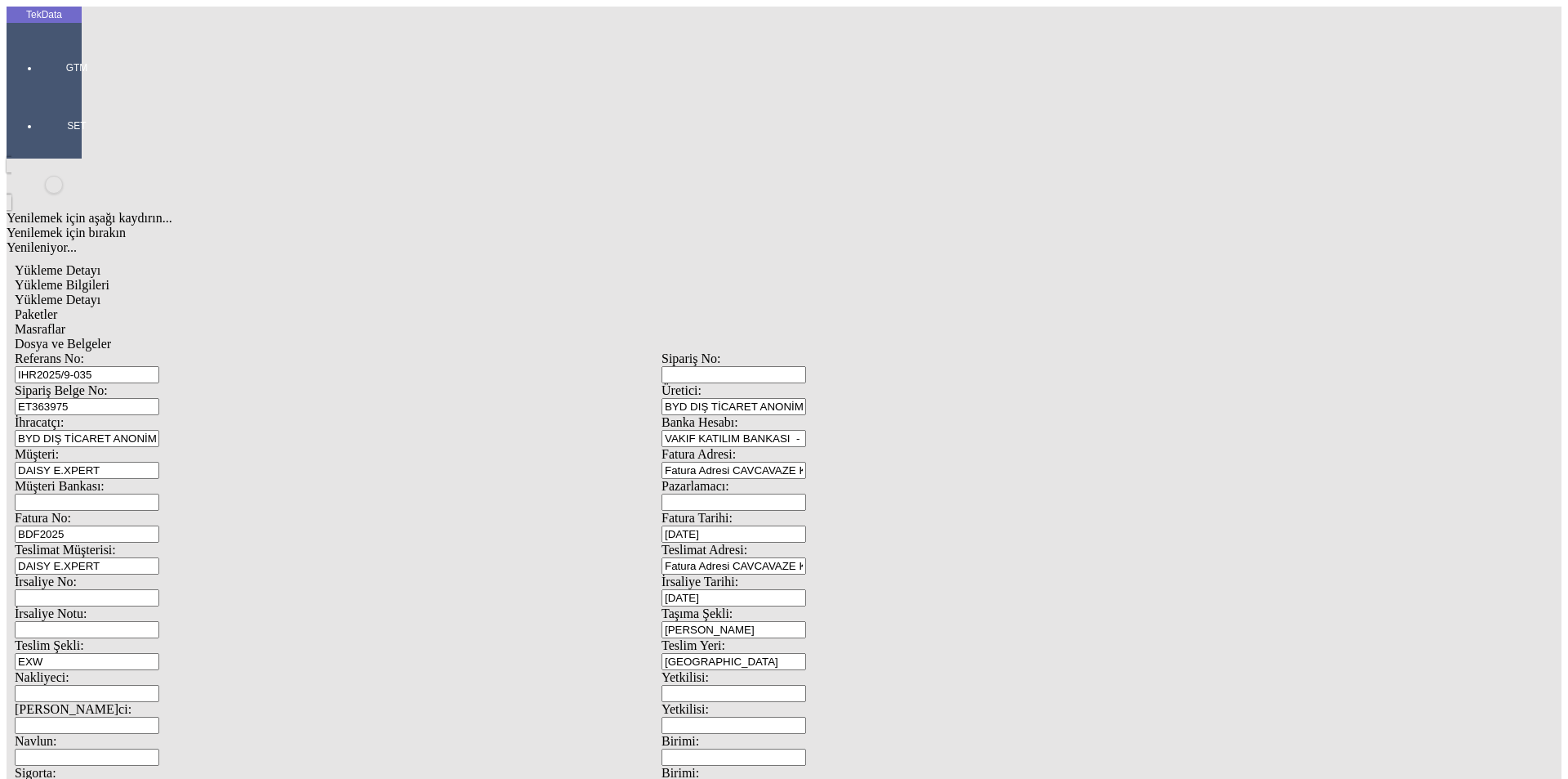
drag, startPoint x: 276, startPoint y: 629, endPoint x: 214, endPoint y: 625, distance: 62.1
type input "1806.7"
type input "1819.75"
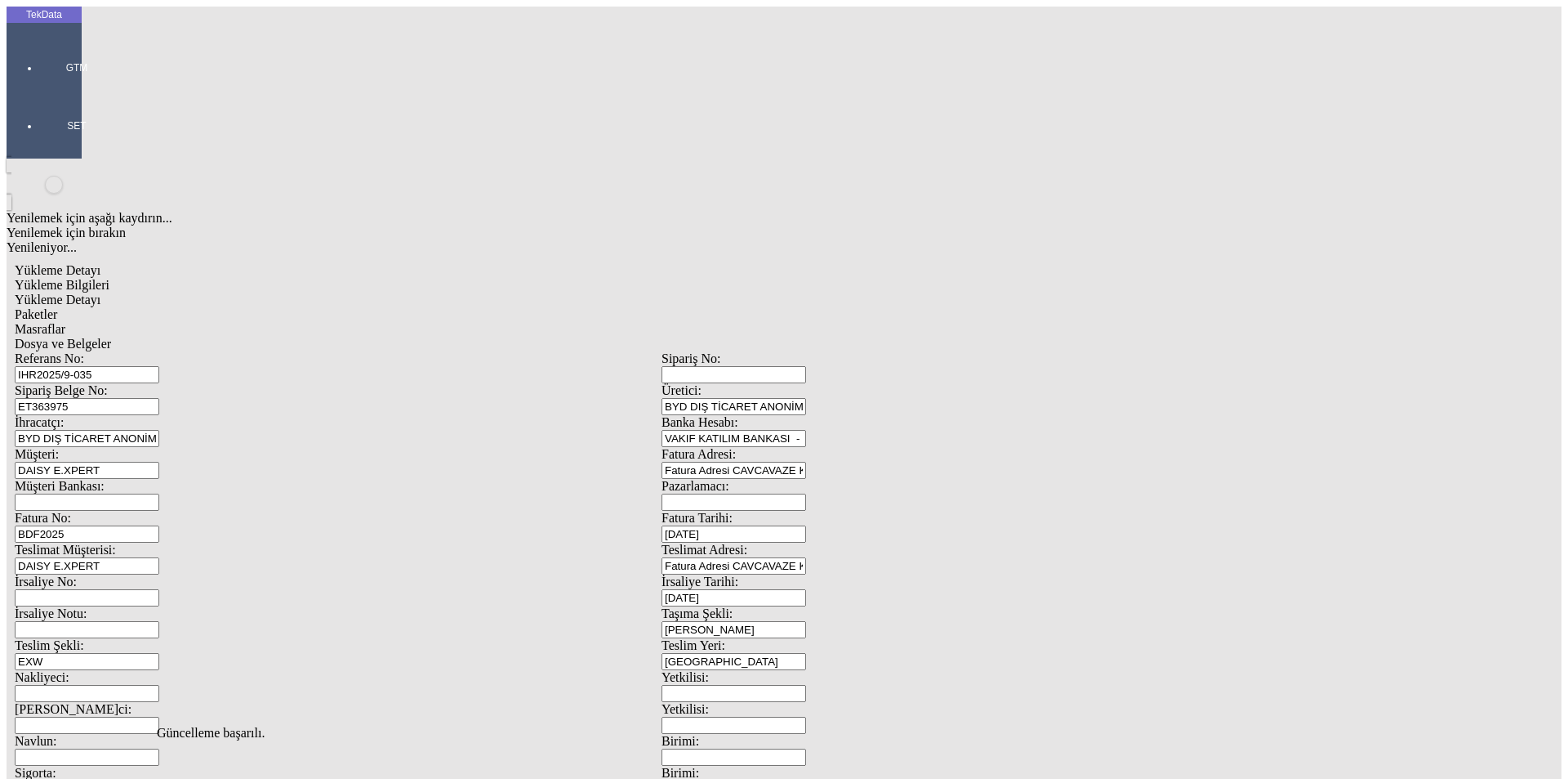
scroll to position [0, 0]
click at [100, 293] on span "Yükleme Detayı" at bounding box center [57, 299] width 85 height 14
drag, startPoint x: 217, startPoint y: 252, endPoint x: 162, endPoint y: 249, distance: 55.1
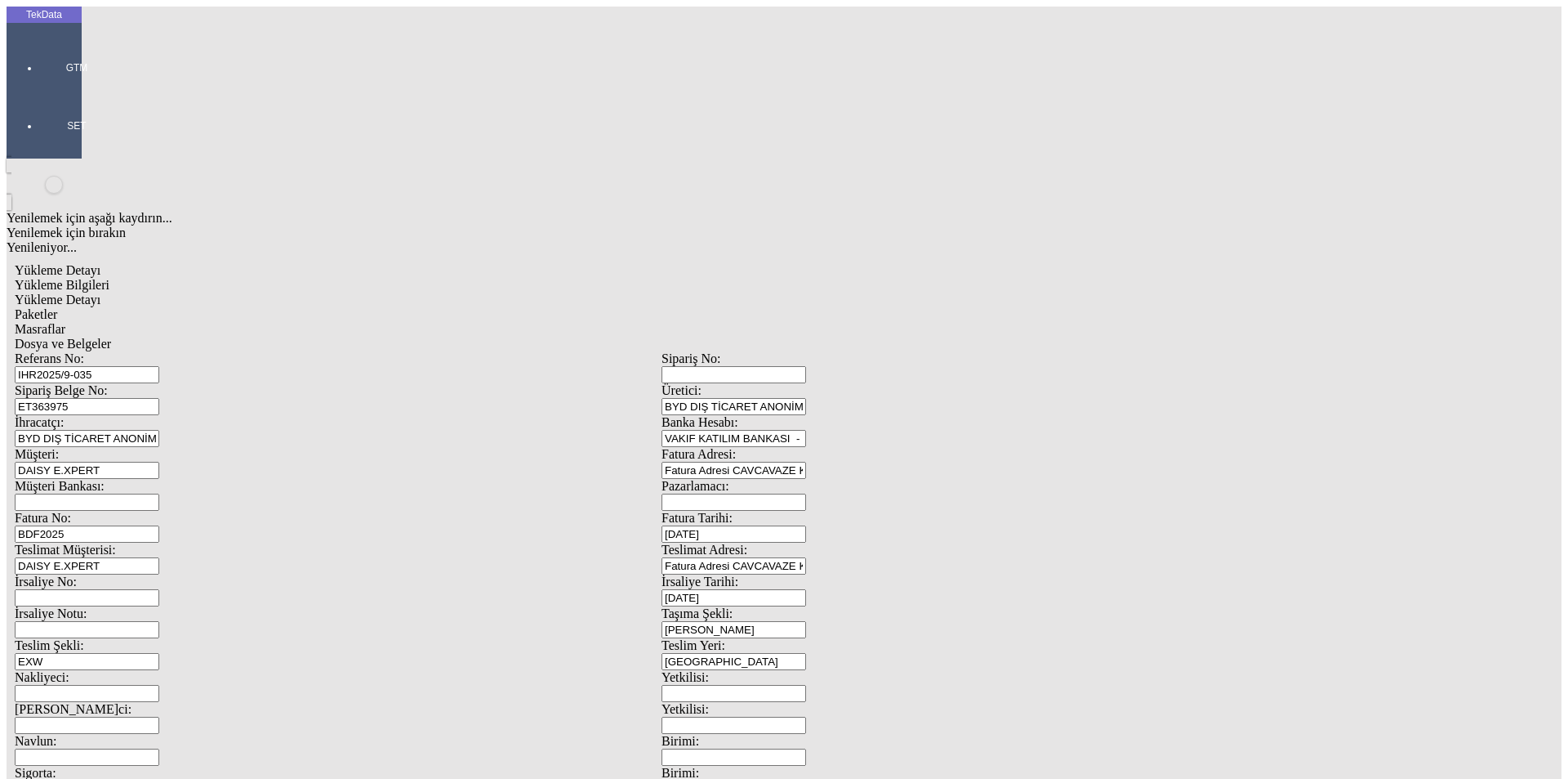
drag, startPoint x: 256, startPoint y: 240, endPoint x: 124, endPoint y: 239, distance: 132.0
type input "2800.1"
type input "2.7"
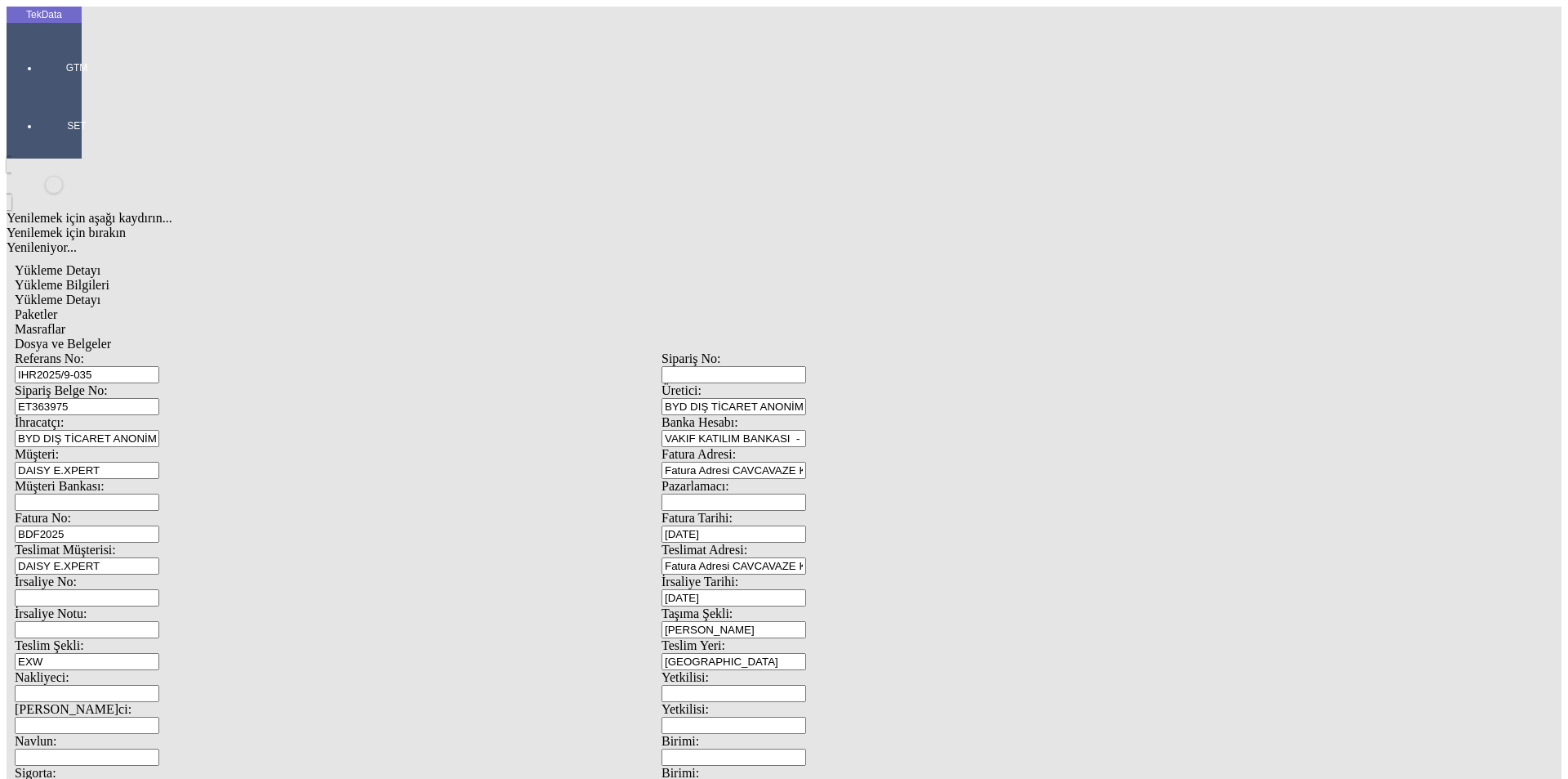
type input "1806.7"
type input "1"
type input "1819.75"
click at [57, 307] on span "Paketler" at bounding box center [36, 314] width 43 height 14
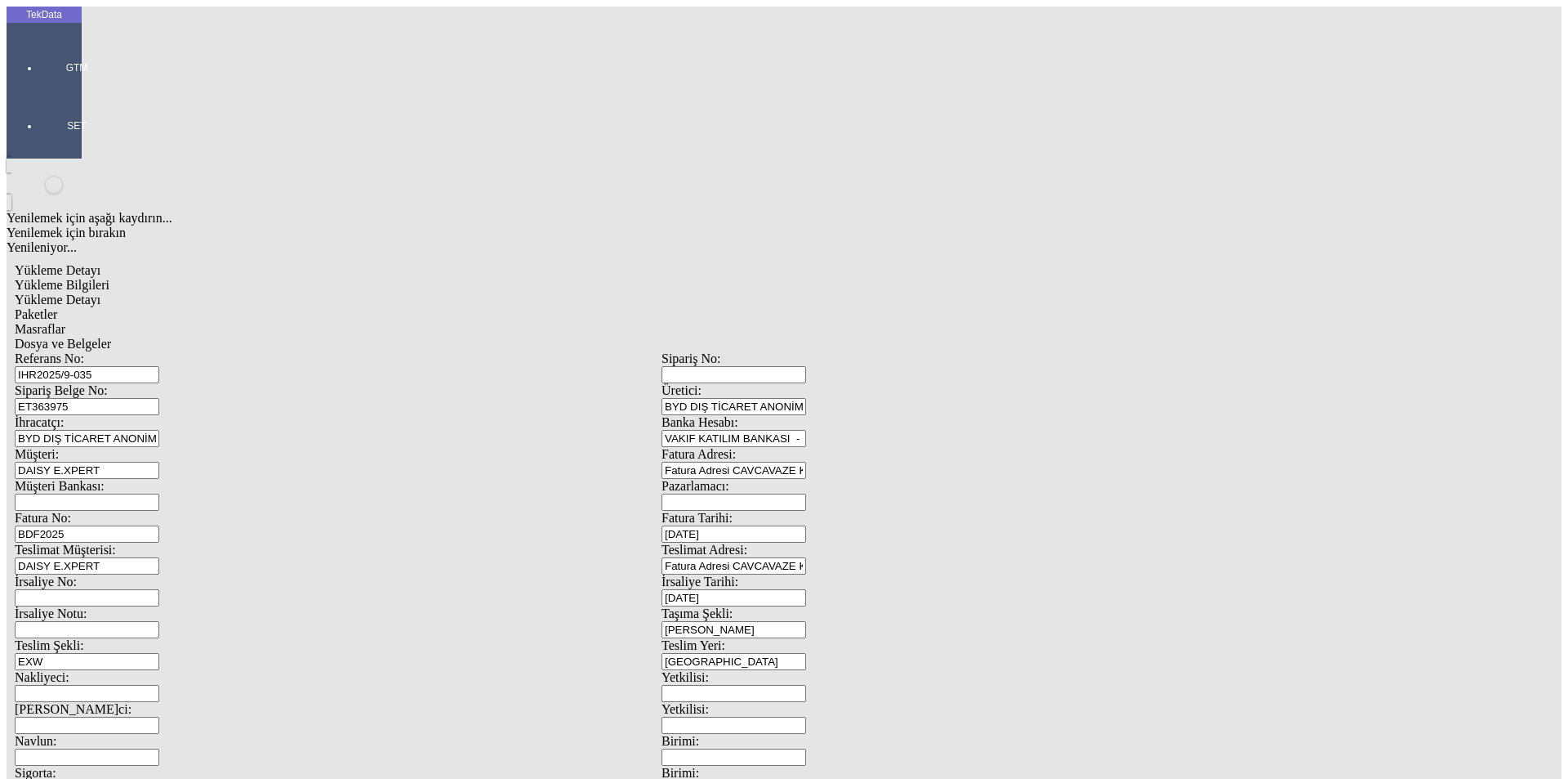
click at [198, 247] on div "Çuval" at bounding box center [485, 254] width 648 height 15
type input "Çuval"
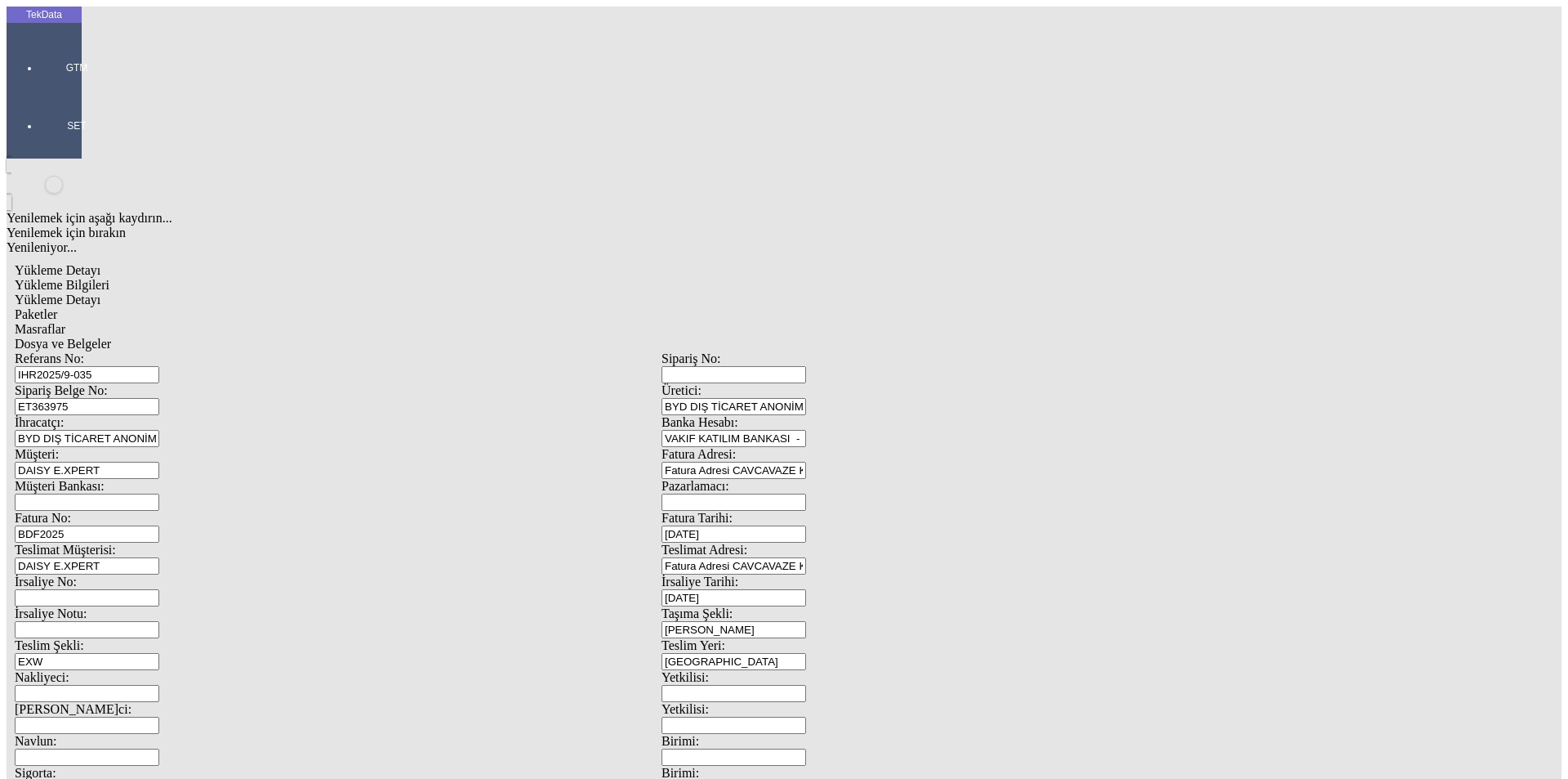
type input "21"
click at [448, 322] on div "Masraflar" at bounding box center [661, 330] width 1294 height 15
click at [111, 337] on span "Dosya ve Belgeler" at bounding box center [62, 343] width 96 height 14
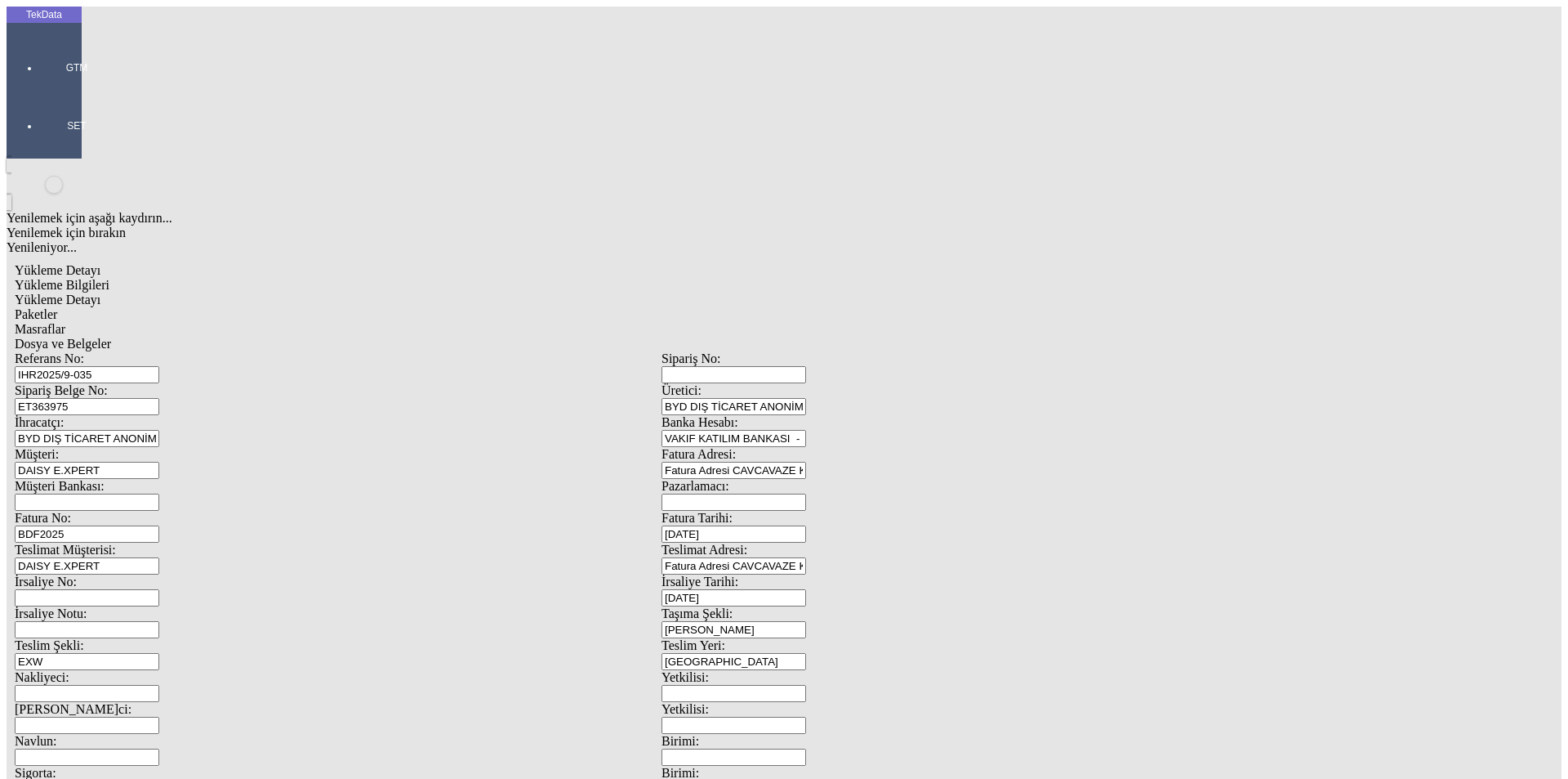
click at [111, 337] on span "Dosya ve Belgeler" at bounding box center [62, 343] width 96 height 14
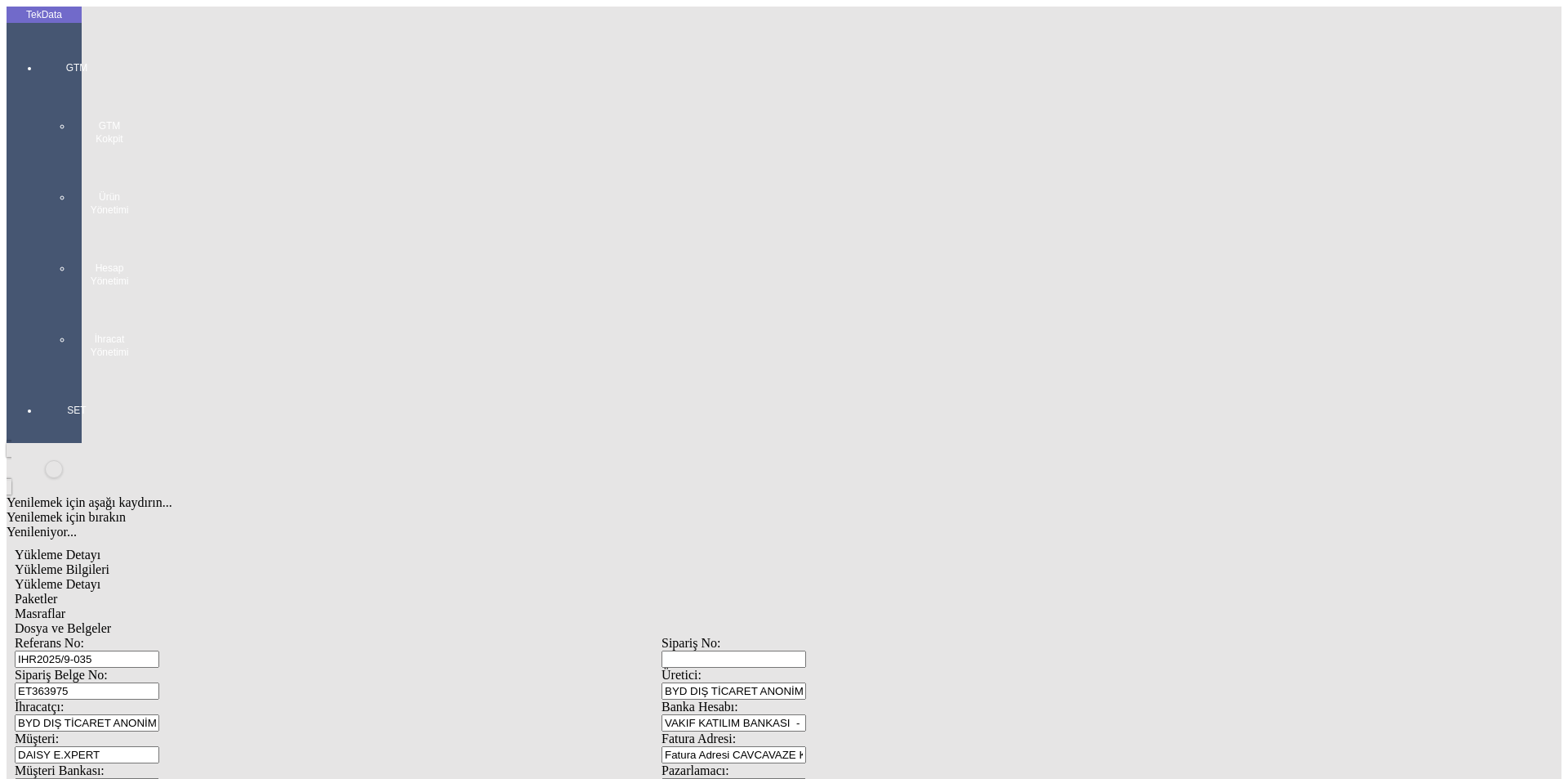
click at [109, 562] on span "Yükleme Bilgileri" at bounding box center [62, 569] width 94 height 14
drag, startPoint x: 325, startPoint y: 114, endPoint x: 151, endPoint y: 111, distance: 174.0
click at [151, 636] on div "Referans No: IHR2025/9-035" at bounding box center [338, 652] width 647 height 32
drag, startPoint x: 280, startPoint y: 149, endPoint x: 120, endPoint y: 149, distance: 160.0
click at [121, 667] on div "Sipariş Belge No: ET363975" at bounding box center [338, 683] width 647 height 32
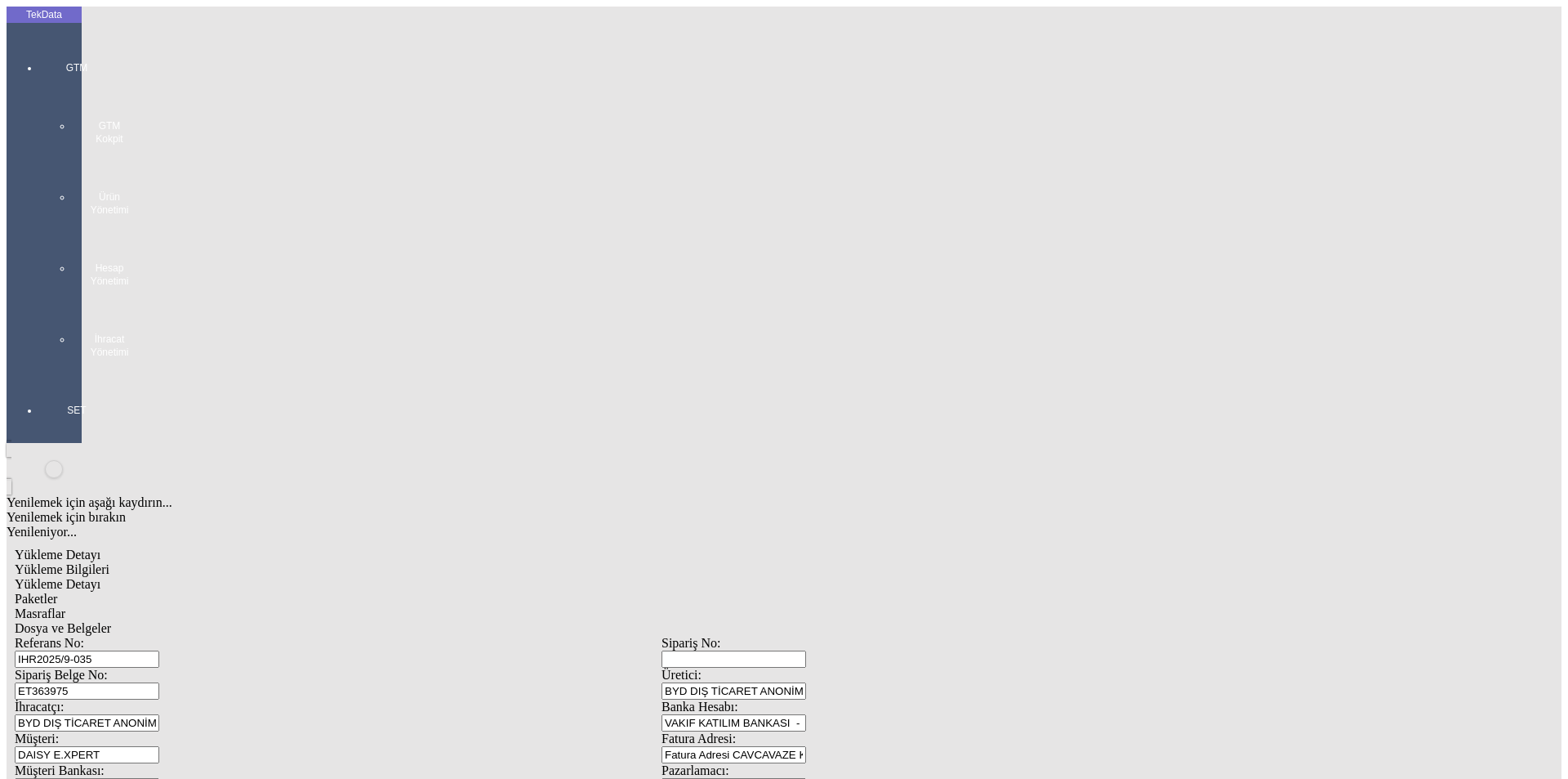
click at [111, 621] on span "Dosya ve Belgeler" at bounding box center [62, 628] width 96 height 14
click at [44, 35] on div "GTM GTM Kokpit Ürün Yönetimi Hesap Yönetimi İhracat Yönetimi" at bounding box center [76, 204] width 75 height 343
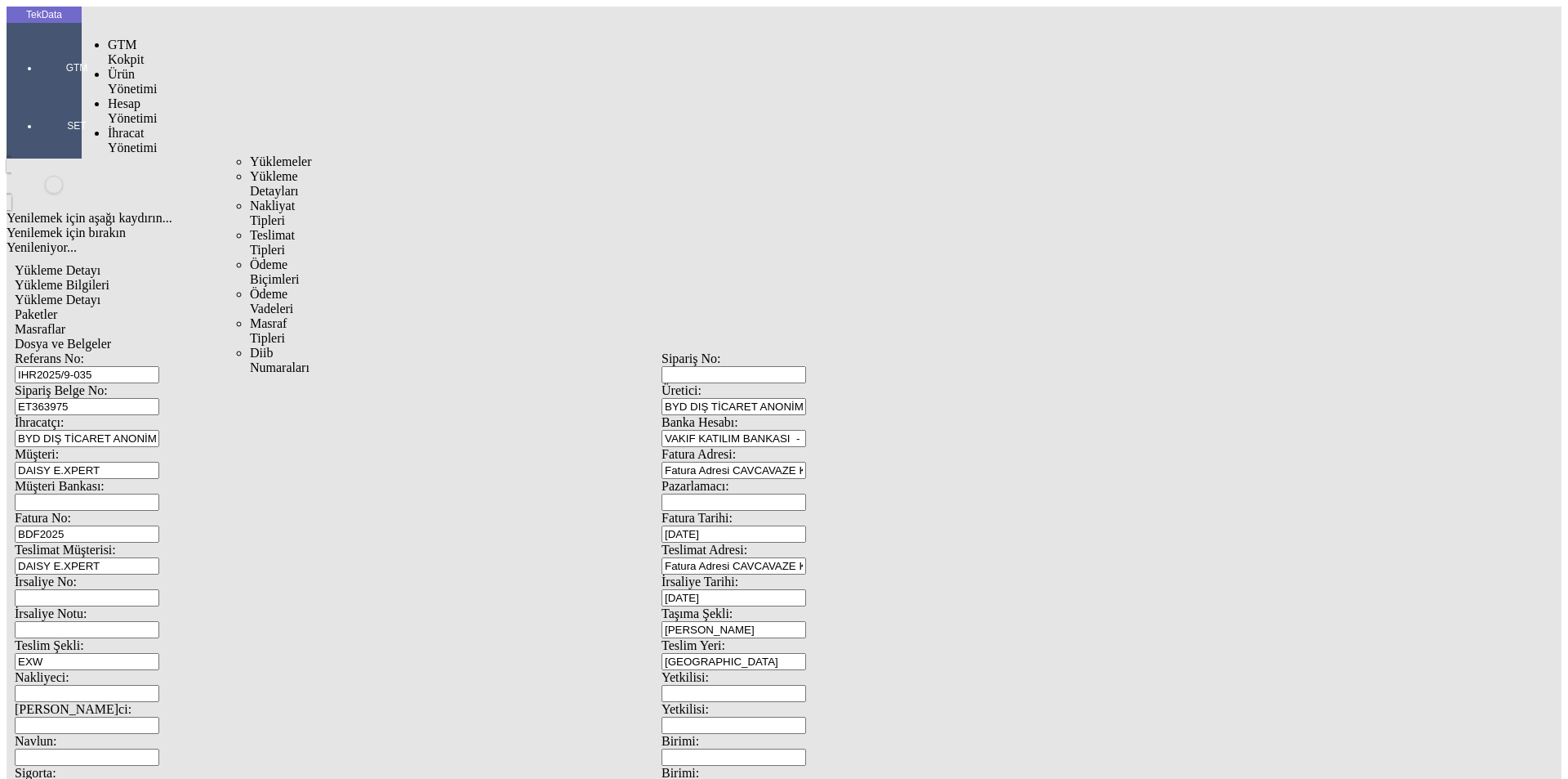
click at [131, 126] on span "İhracat Yönetimi" at bounding box center [132, 140] width 49 height 29
click at [250, 154] on span "Yüklemeler" at bounding box center [281, 161] width 62 height 14
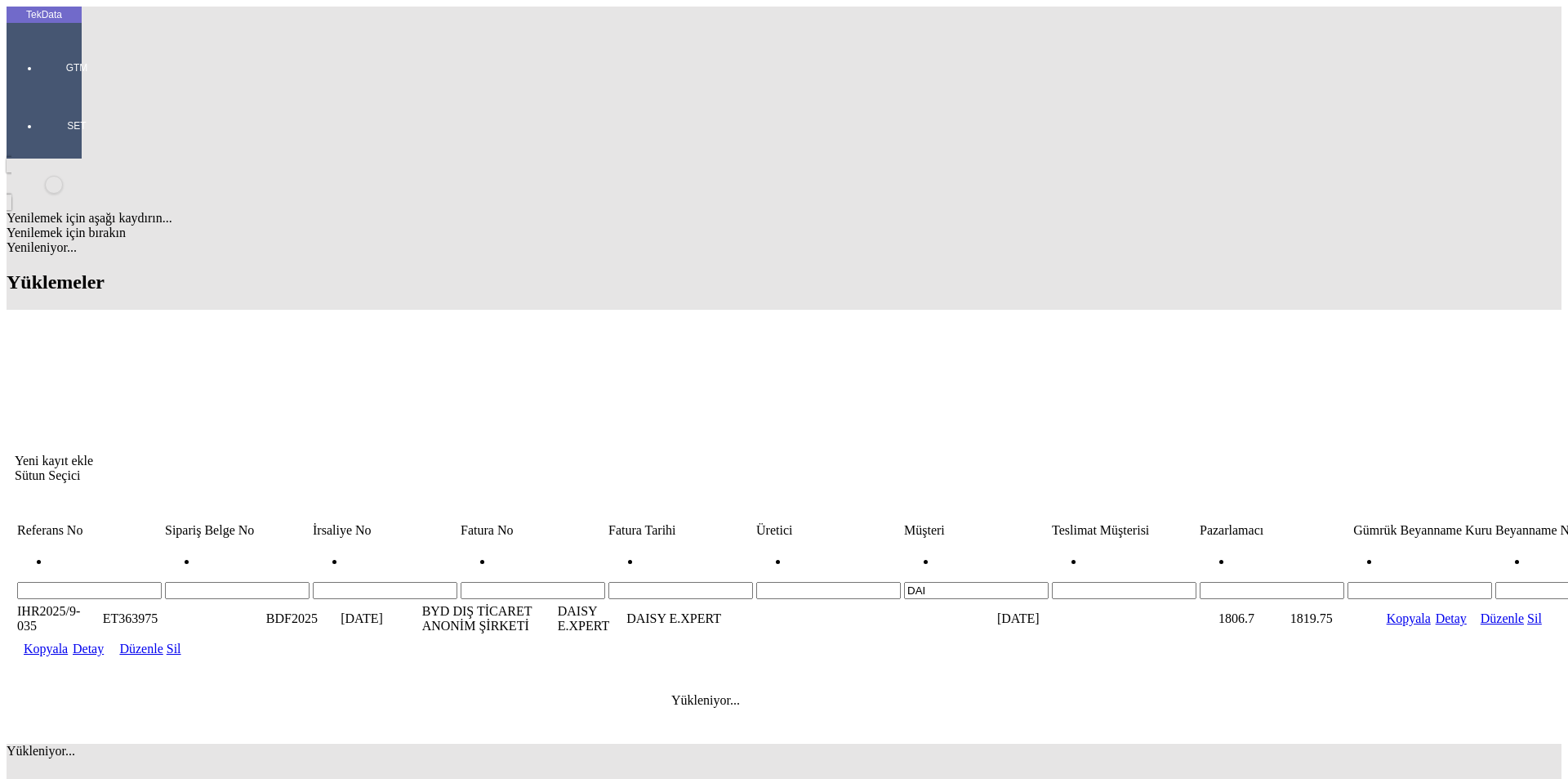
drag, startPoint x: 754, startPoint y: 129, endPoint x: 639, endPoint y: 136, distance: 115.2
click at [649, 540] on tr "DAI" at bounding box center [1245, 569] width 2458 height 60
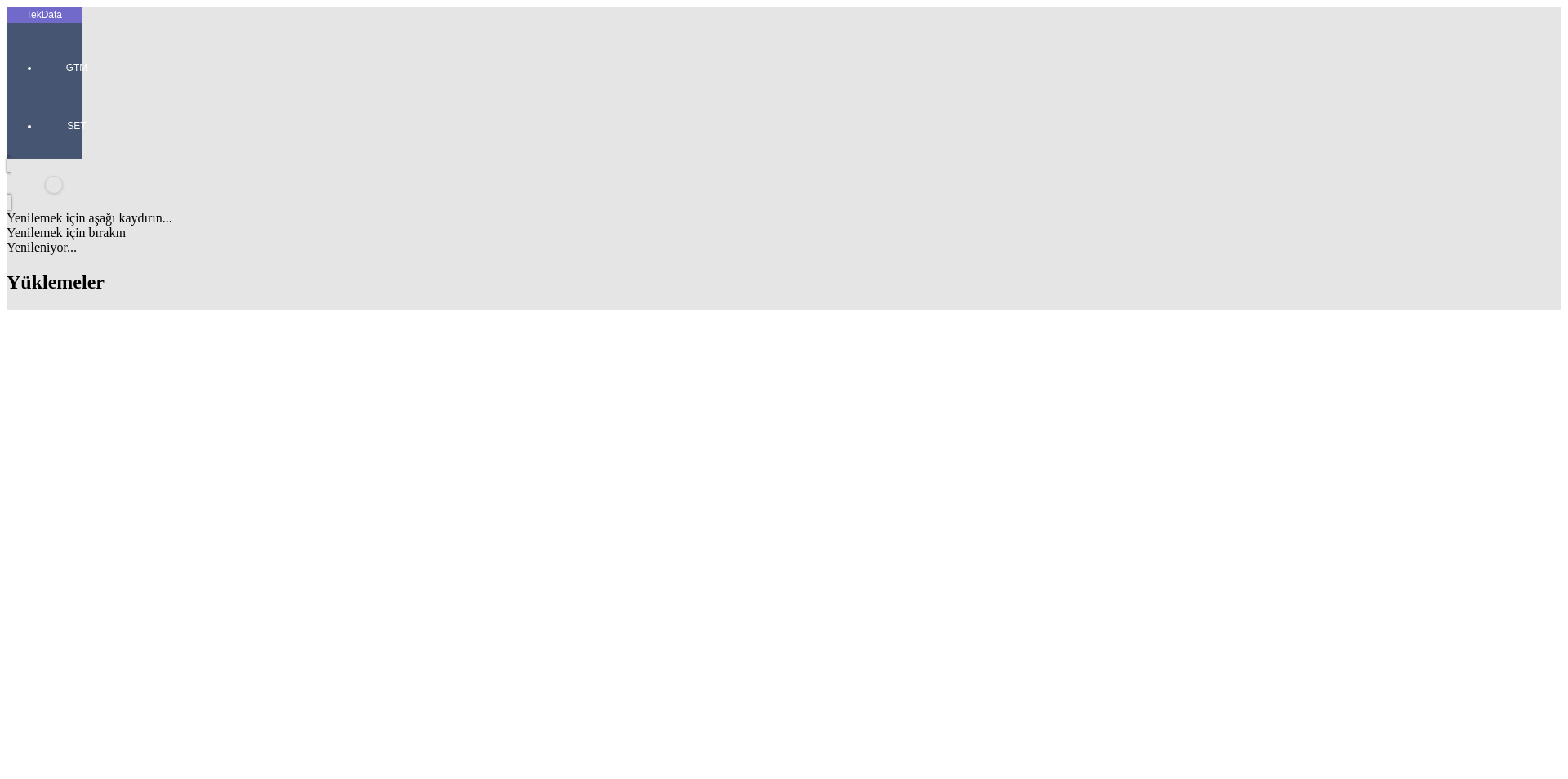
scroll to position [196, 0]
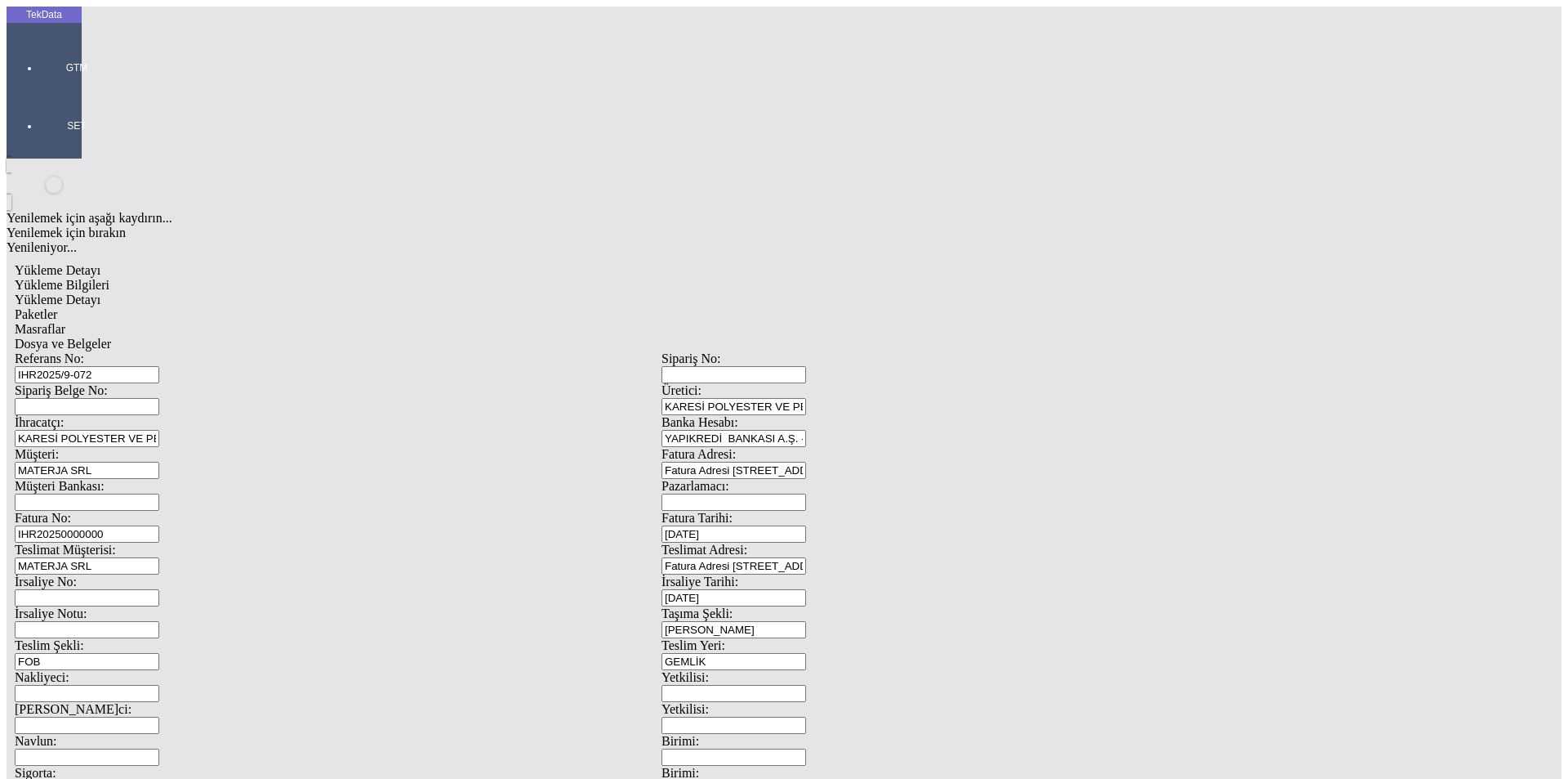
click at [159, 366] on input "IHR2025/9-072" at bounding box center [87, 374] width 145 height 17
drag, startPoint x: 332, startPoint y: 113, endPoint x: 101, endPoint y: 141, distance: 232.7
click at [72, 117] on div "TekData GTM SET Yenilemek için aşağı kaydırın... Yenilemek için bırakın Yenilen…" at bounding box center [661, 646] width 1310 height 1279
click at [100, 293] on span "Yükleme Detayı" at bounding box center [57, 299] width 85 height 14
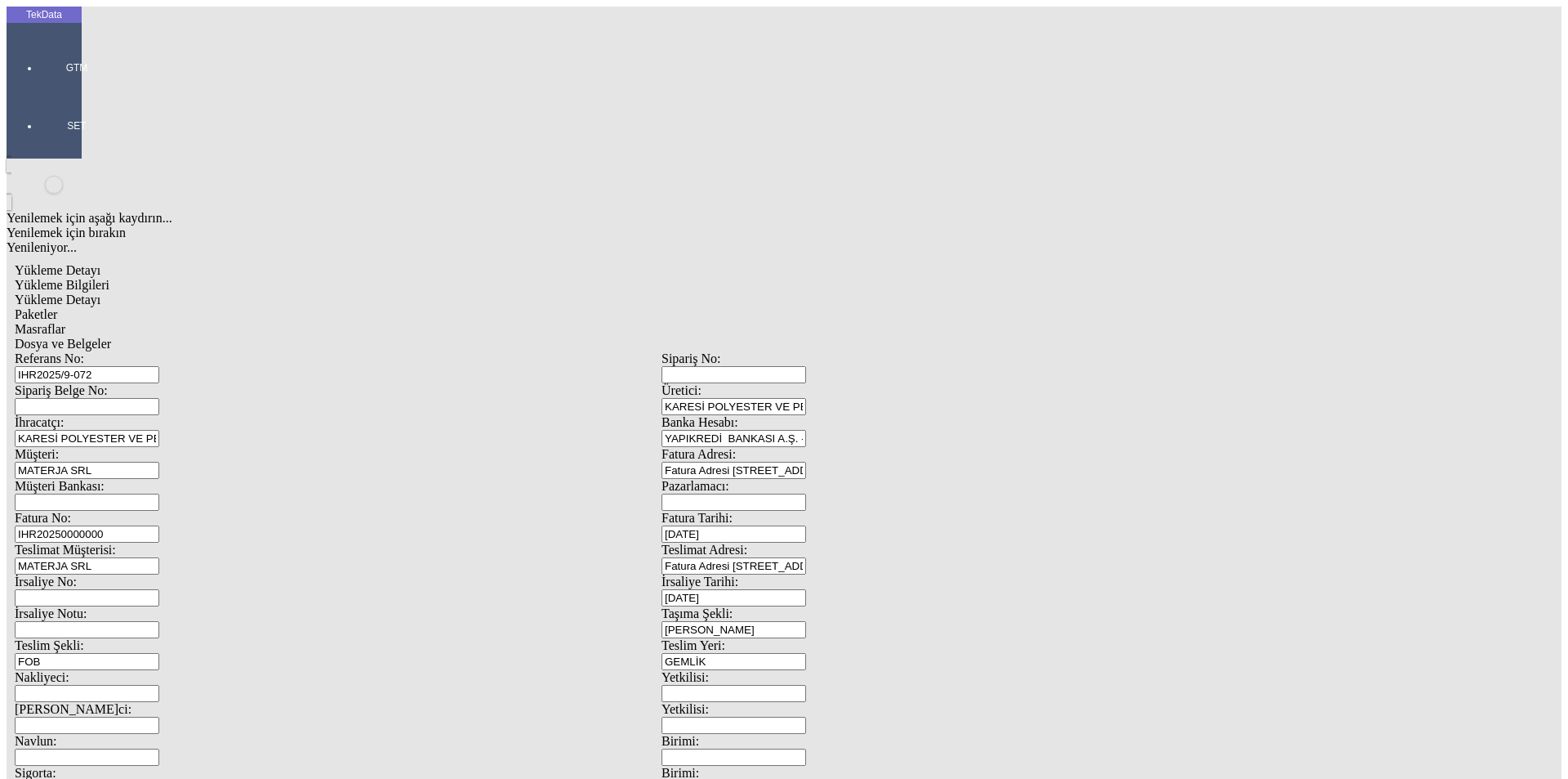
type input "Avro"
type input "2024/D1-02465"
drag, startPoint x: 276, startPoint y: 253, endPoint x: 79, endPoint y: 247, distance: 197.1
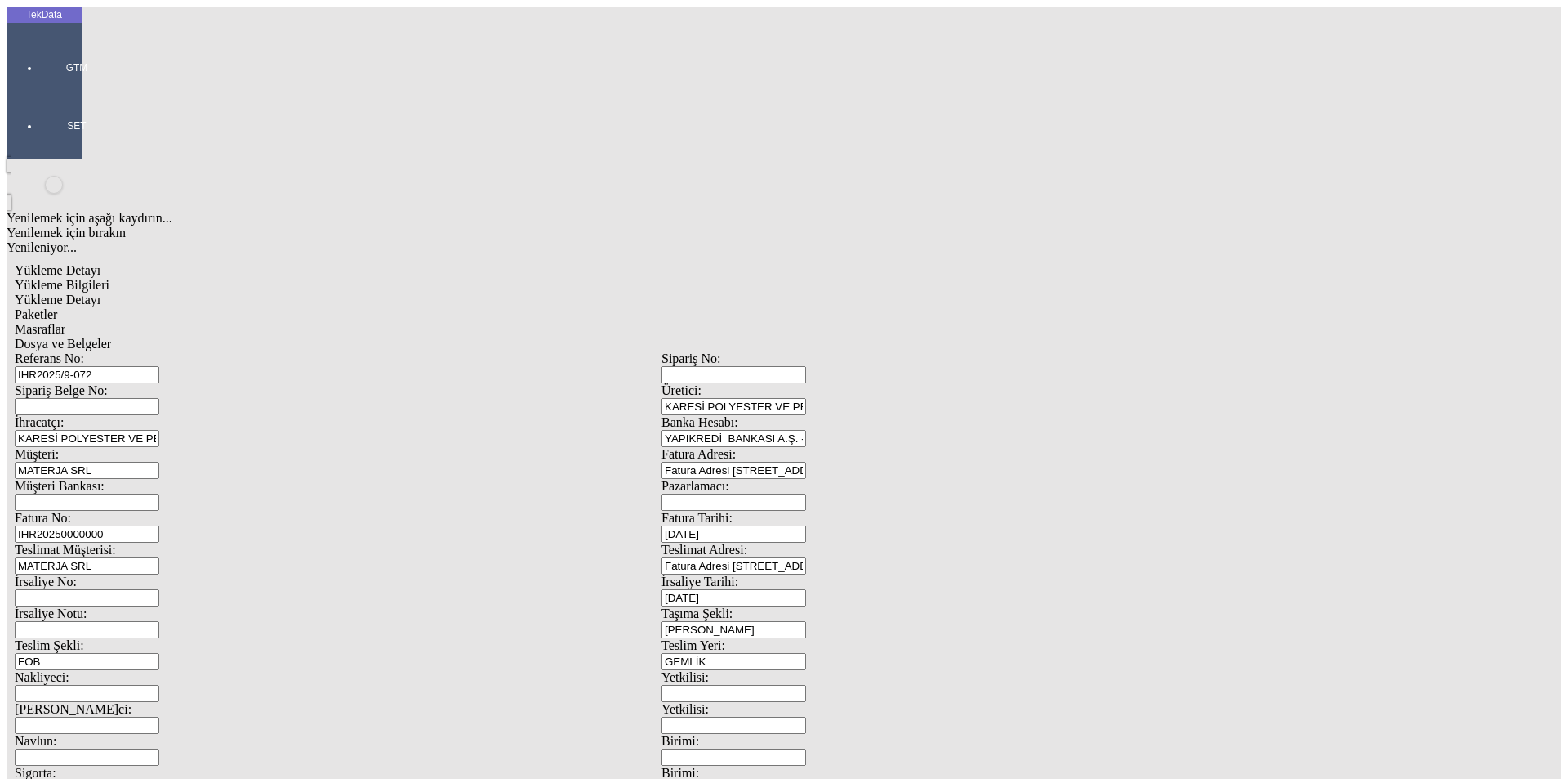
drag, startPoint x: 213, startPoint y: 231, endPoint x: 16, endPoint y: 237, distance: 197.1
type input "25999.6"
drag, startPoint x: 840, startPoint y: 329, endPoint x: 768, endPoint y: 338, distance: 72.6
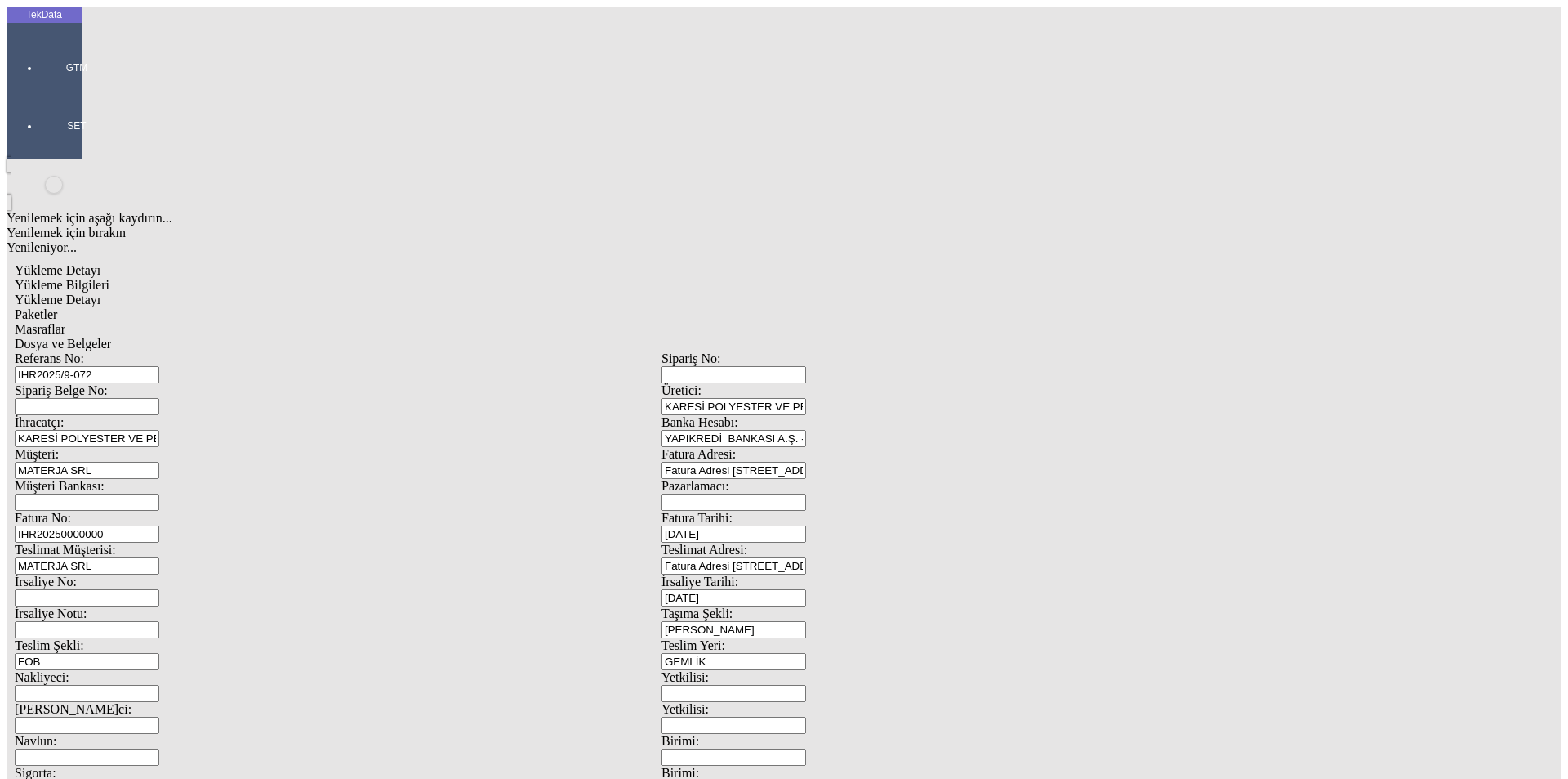
type input "25999.6"
drag, startPoint x: 213, startPoint y: 334, endPoint x: 113, endPoint y: 334, distance: 100.0
type input "25999.6"
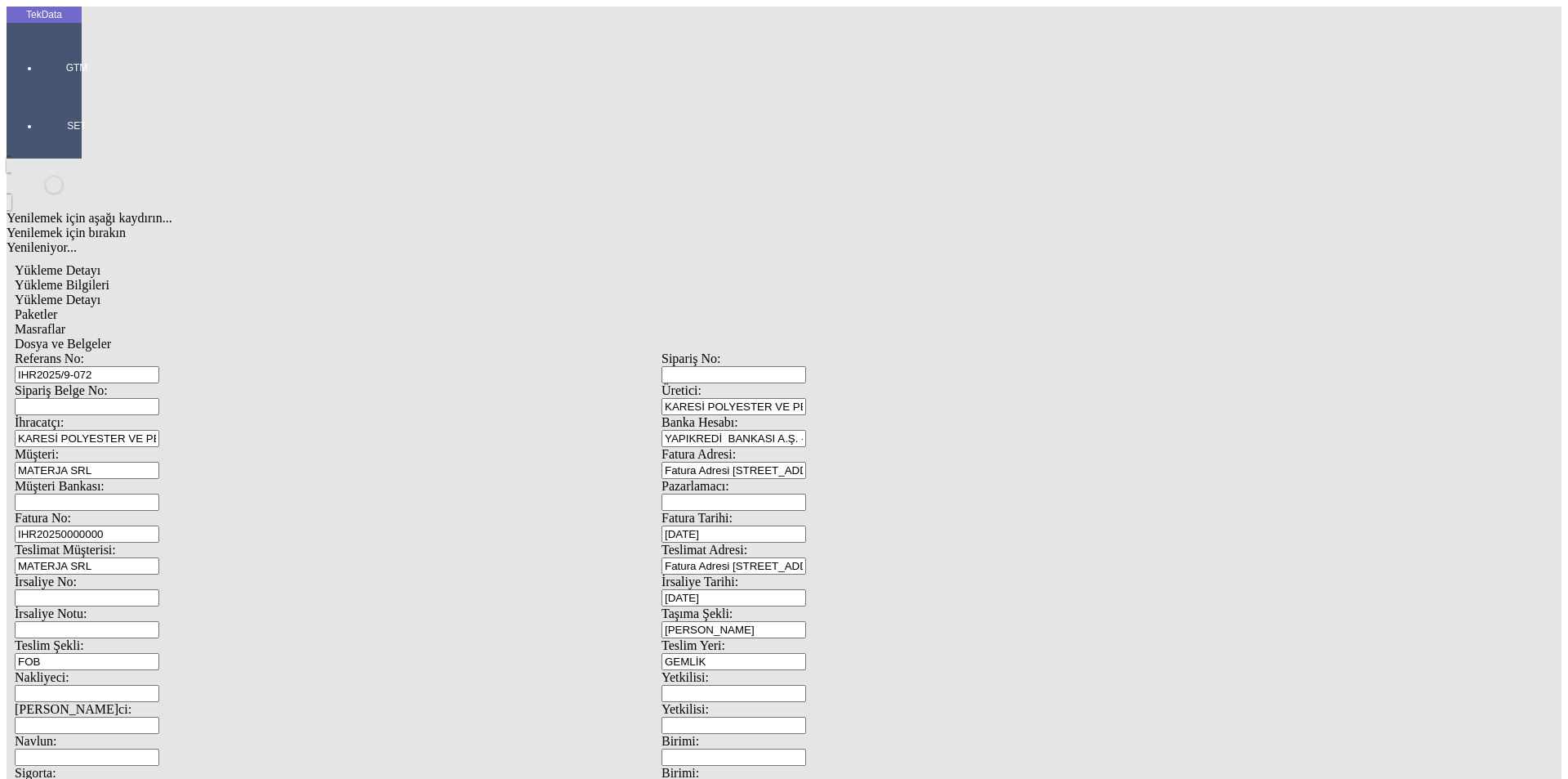
click at [355, 307] on div "Paketler" at bounding box center [661, 315] width 1294 height 15
click at [462, 322] on div "Masraflar" at bounding box center [661, 330] width 1294 height 15
click at [57, 307] on span "Paketler" at bounding box center [36, 314] width 43 height 14
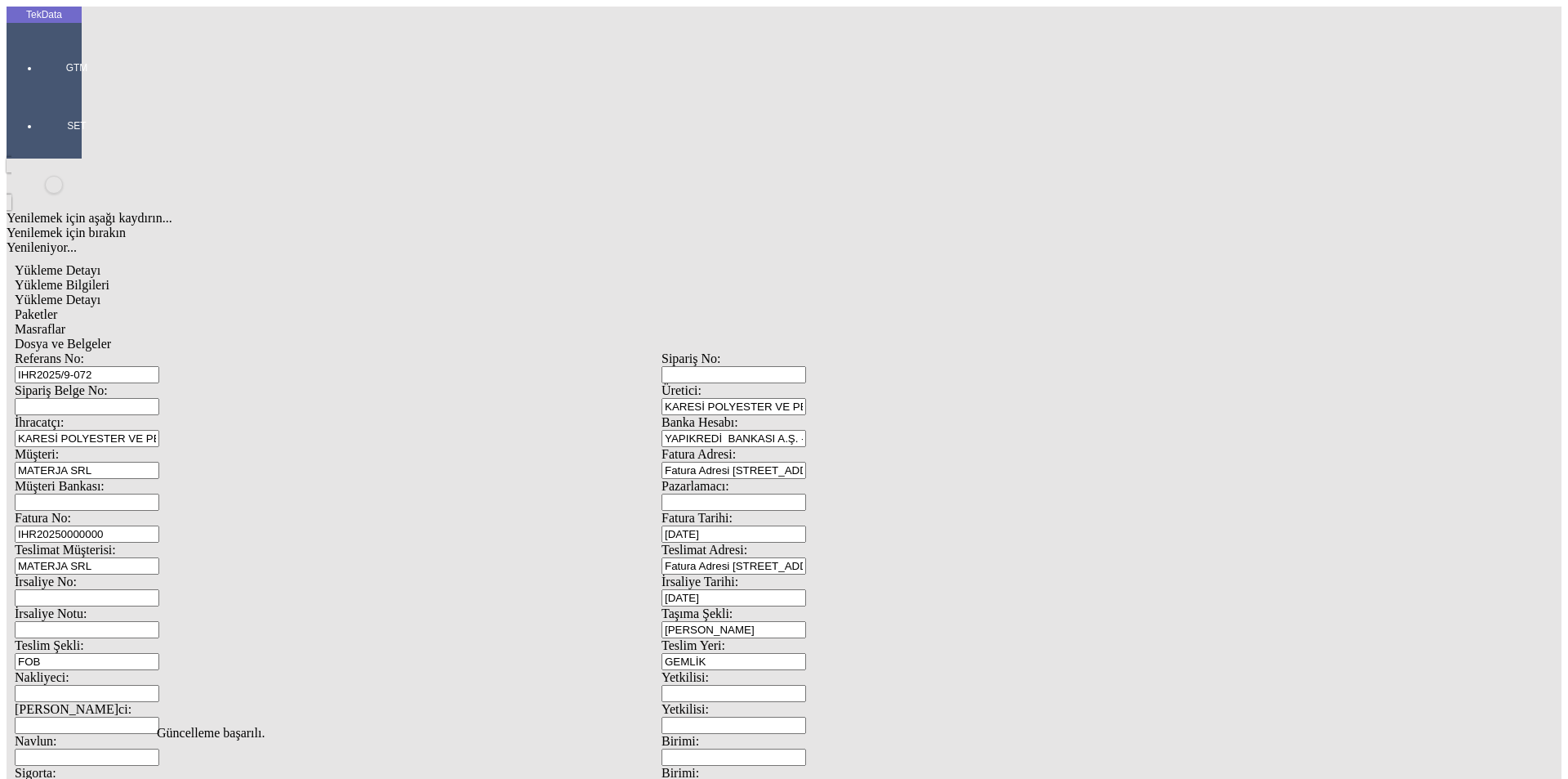
type input "Çuval"
drag, startPoint x: 946, startPoint y: 171, endPoint x: 809, endPoint y: 187, distance: 137.9
type input "88"
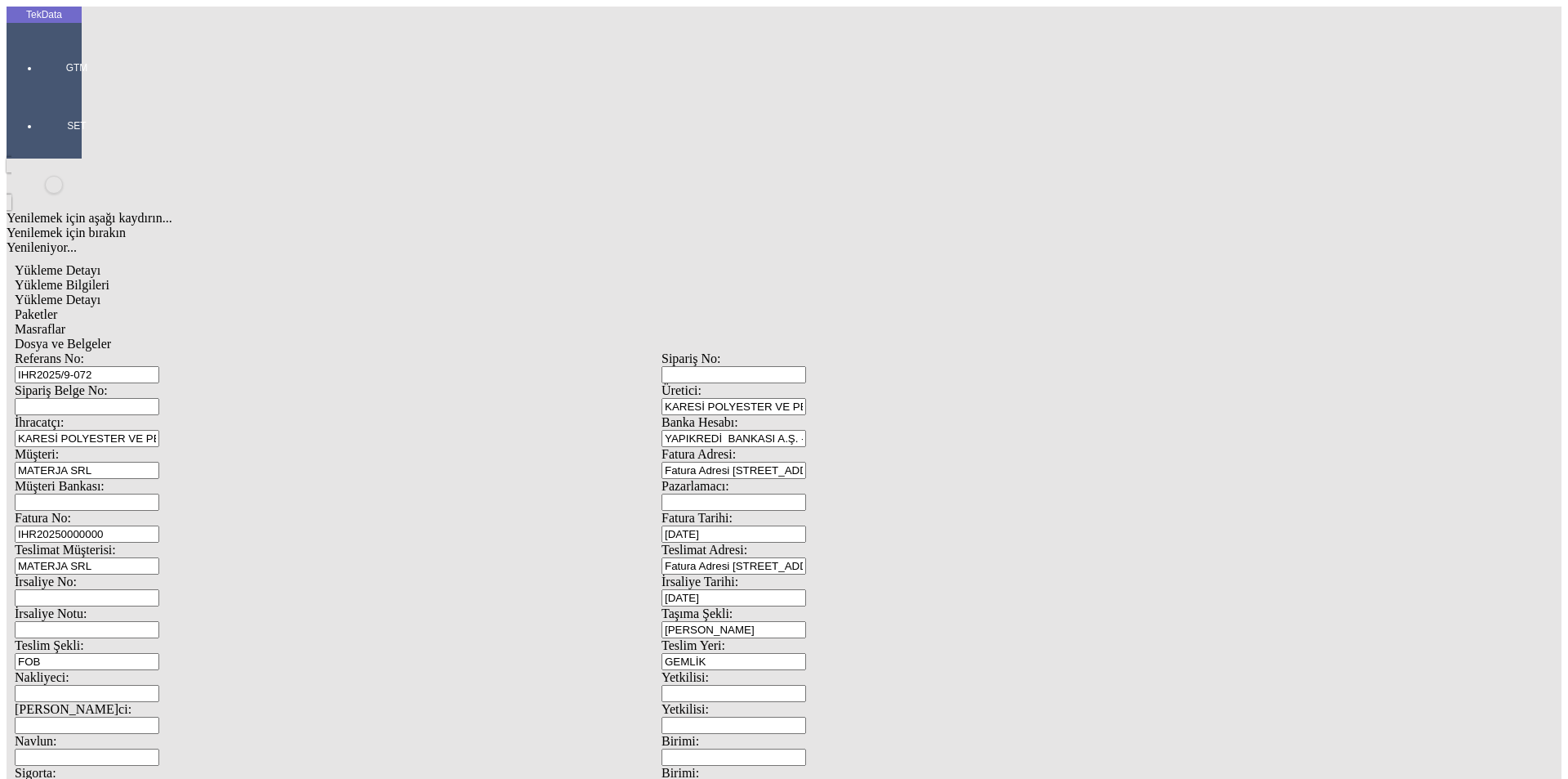
drag, startPoint x: 467, startPoint y: 99, endPoint x: 578, endPoint y: 85, distance: 111.9
click at [468, 322] on div "Masraflar" at bounding box center [661, 330] width 1294 height 15
click at [111, 337] on span "Dosya ve Belgeler" at bounding box center [62, 343] width 96 height 14
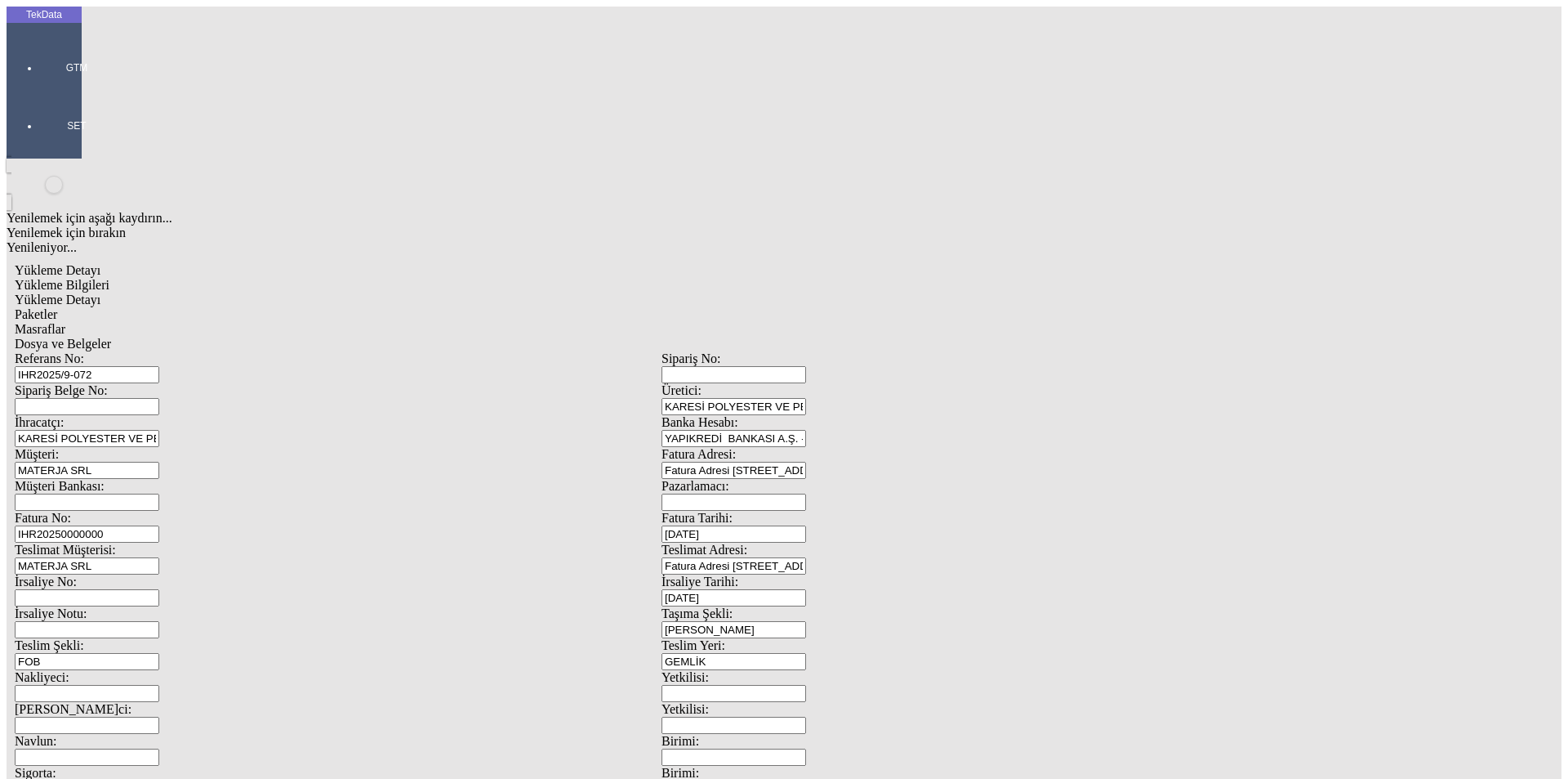
click at [252, 44] on div "Bu kaydı silmek istediğinizden eminmisiniz? [PERSON_NAME]" at bounding box center [126, 22] width 252 height 44
click at [756, 385] on div "Evet" at bounding box center [798, 377] width 236 height 15
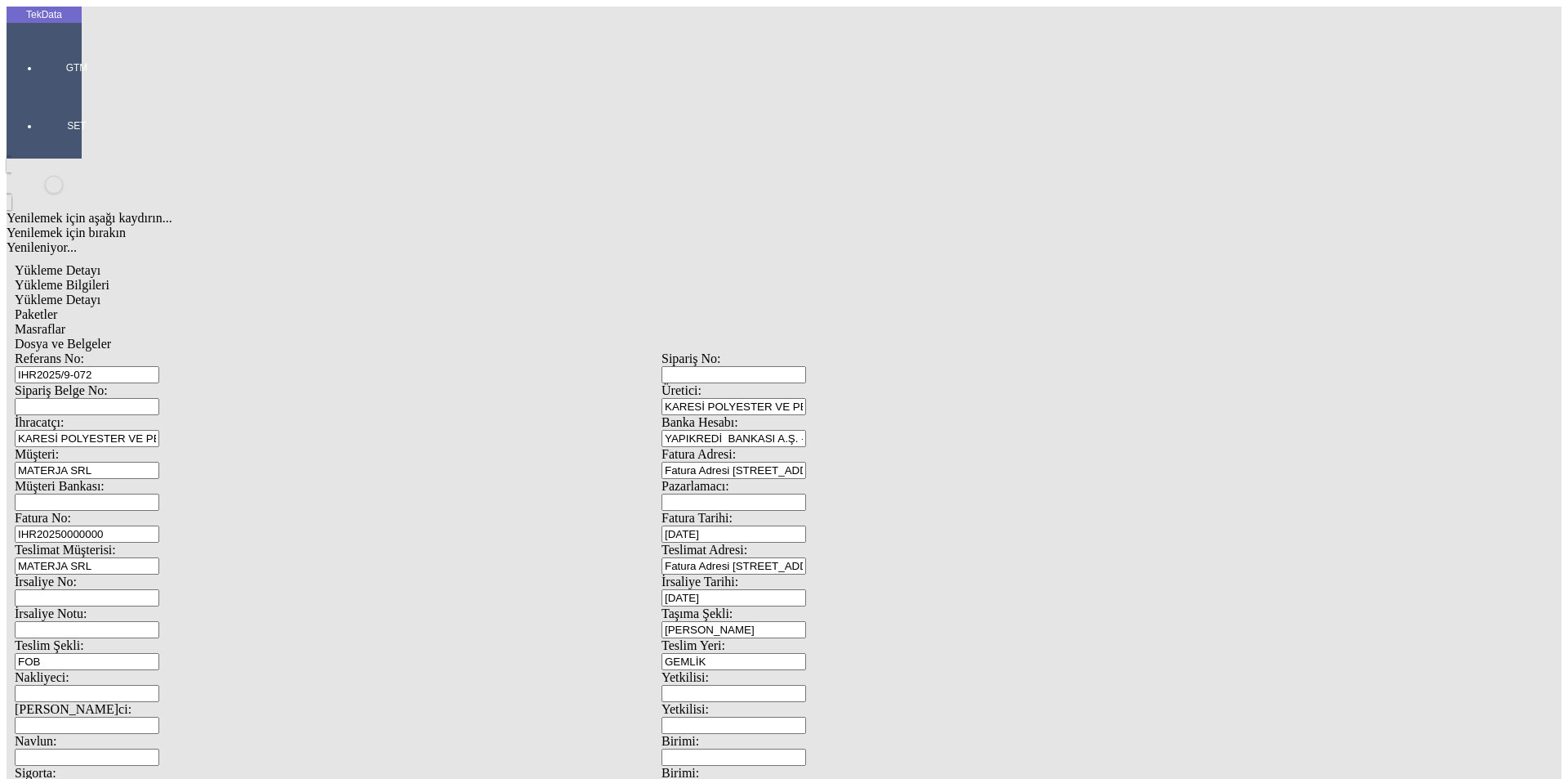
click at [111, 337] on span "Dosya ve Belgeler" at bounding box center [62, 343] width 96 height 14
click at [100, 293] on span "Yükleme Detayı" at bounding box center [57, 299] width 85 height 14
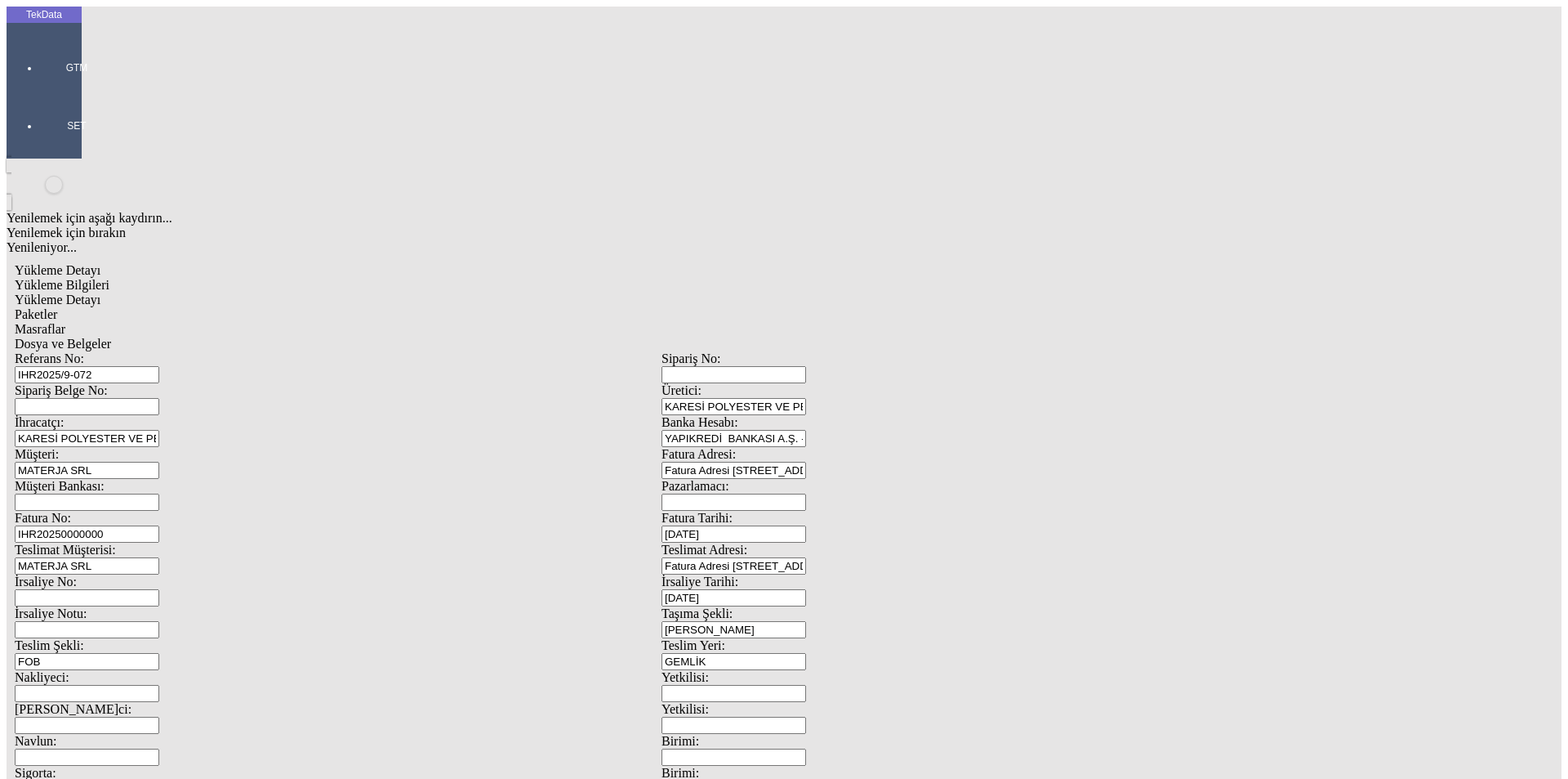
drag, startPoint x: 244, startPoint y: 242, endPoint x: 95, endPoint y: 237, distance: 149.1
type input "26779.5"
drag, startPoint x: 893, startPoint y: 319, endPoint x: 717, endPoint y: 342, distance: 177.5
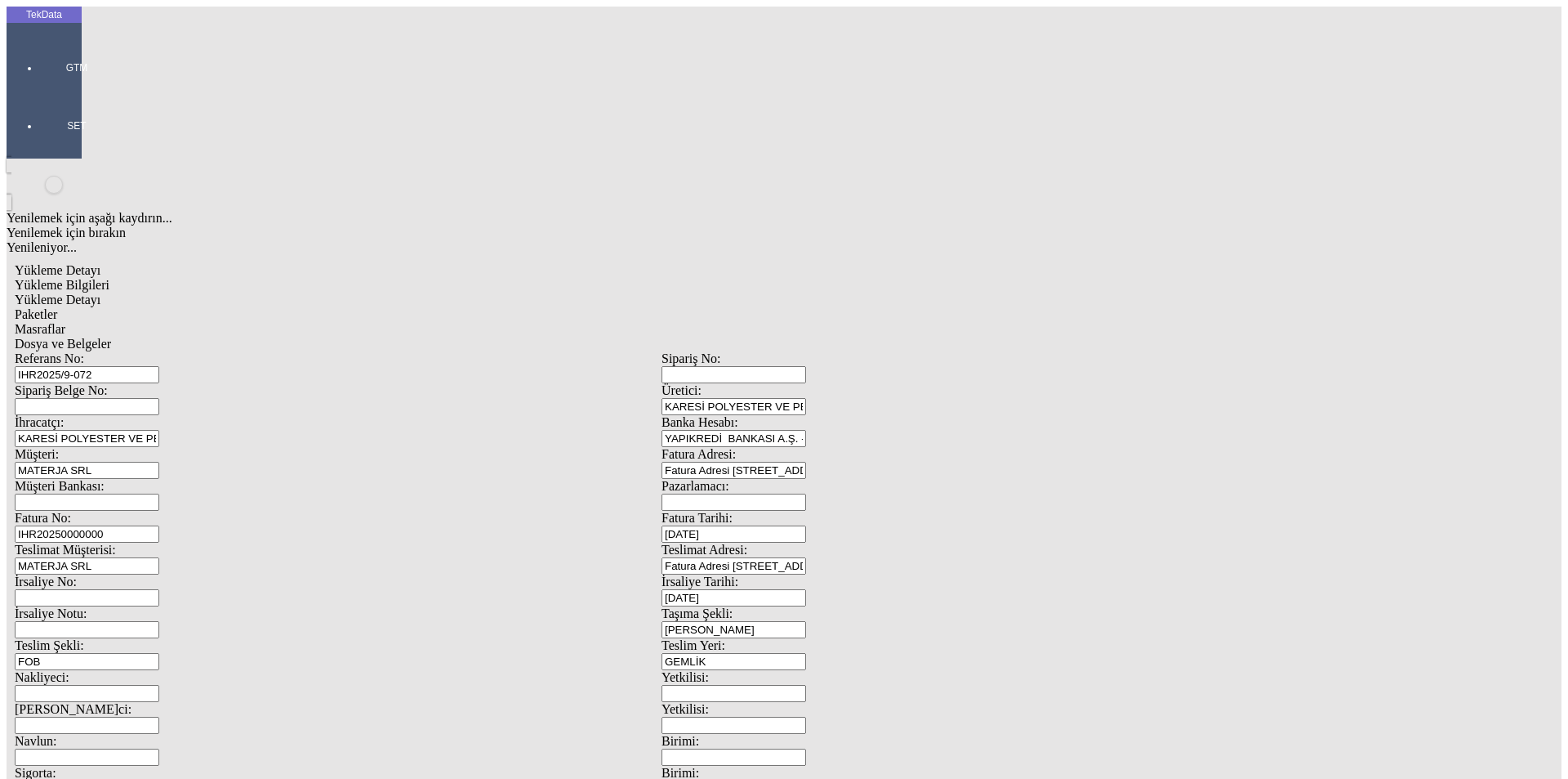
type input "2"
type input "26779.5"
drag, startPoint x: 267, startPoint y: 327, endPoint x: 81, endPoint y: 339, distance: 186.4
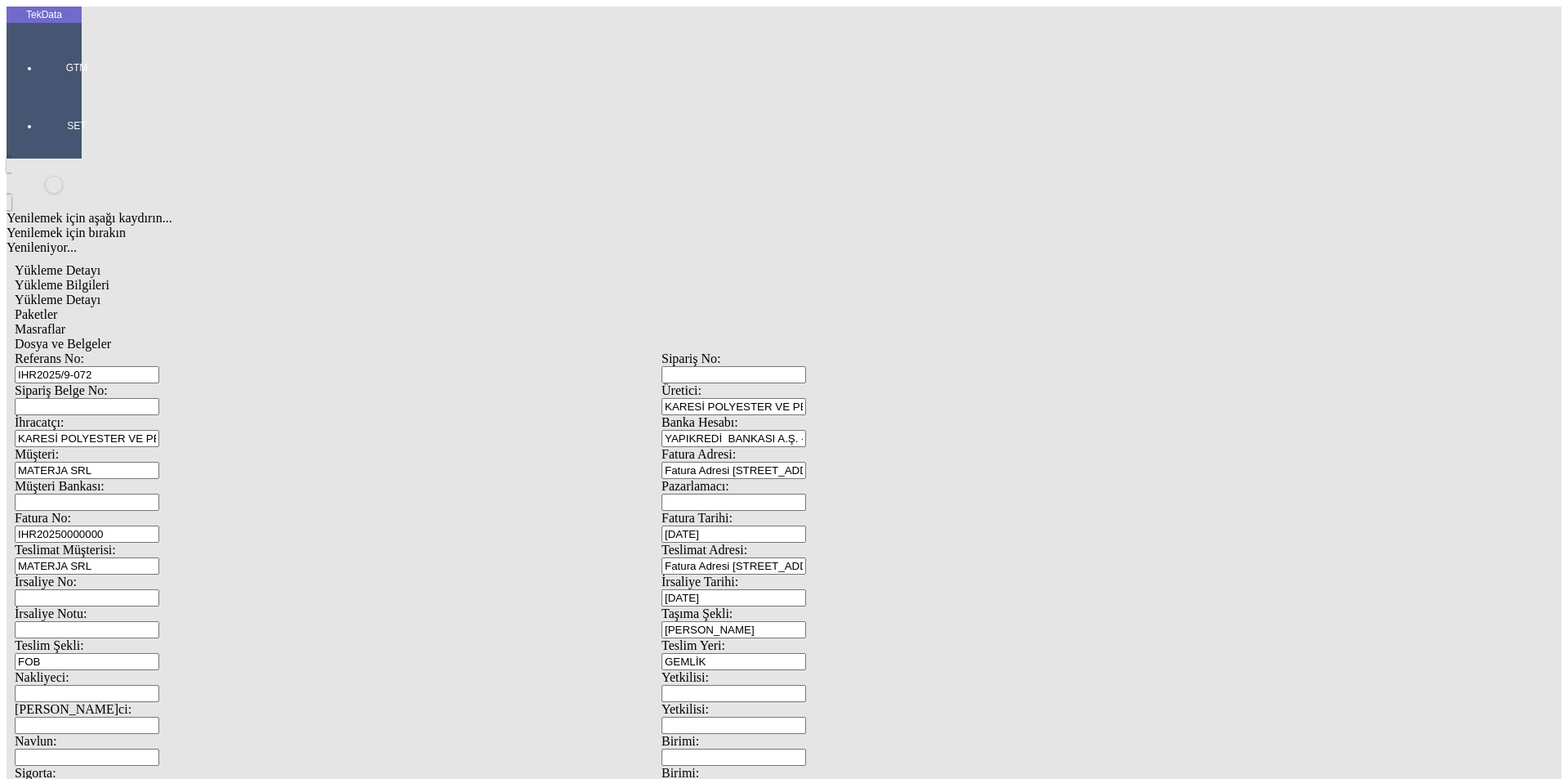
type input "26779.5"
click at [57, 307] on span "Paketler" at bounding box center [36, 314] width 43 height 14
drag, startPoint x: 968, startPoint y: 180, endPoint x: 764, endPoint y: 201, distance: 205.1
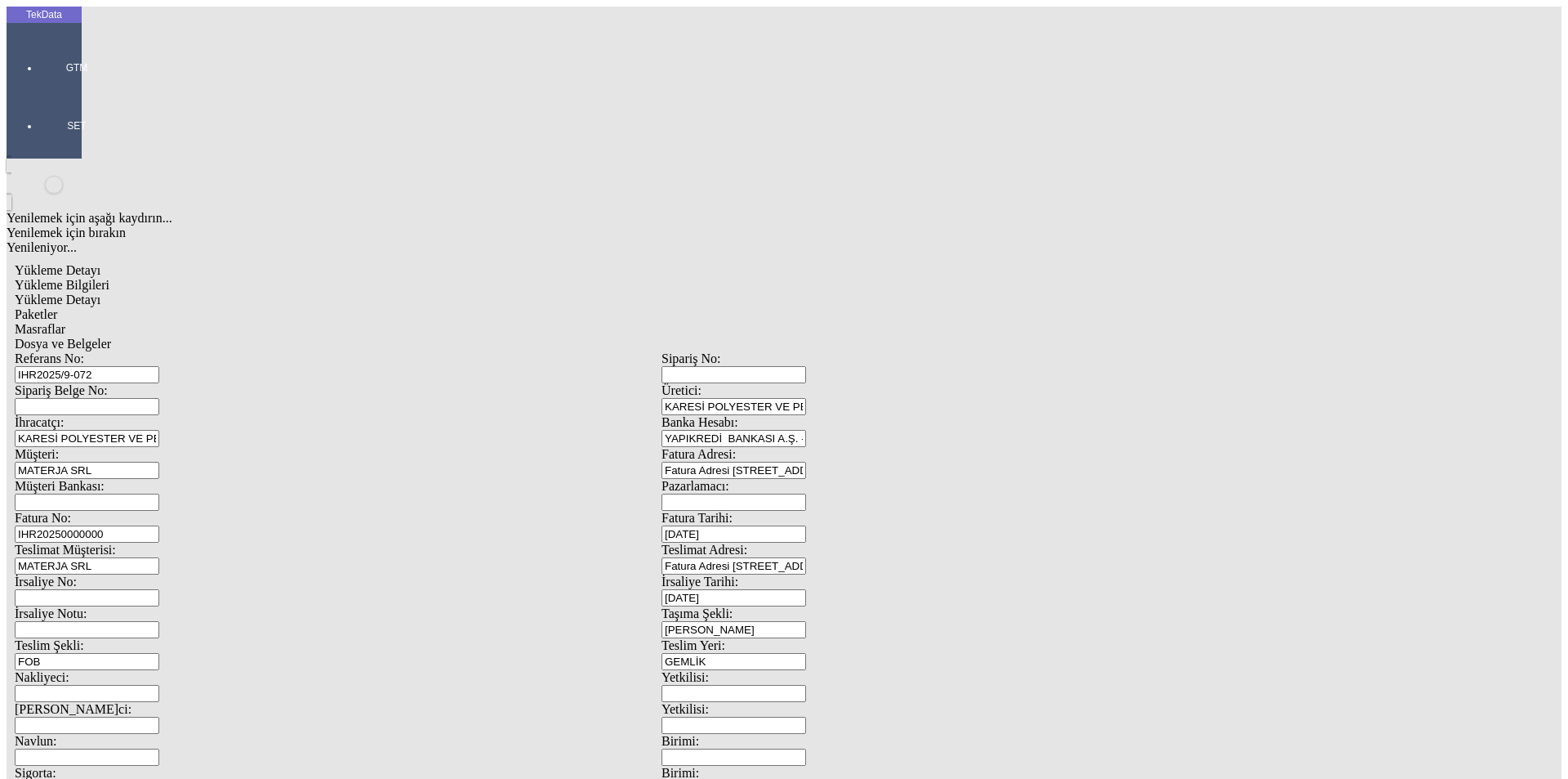
type input "90"
click at [66, 322] on span "Masraflar" at bounding box center [40, 329] width 51 height 14
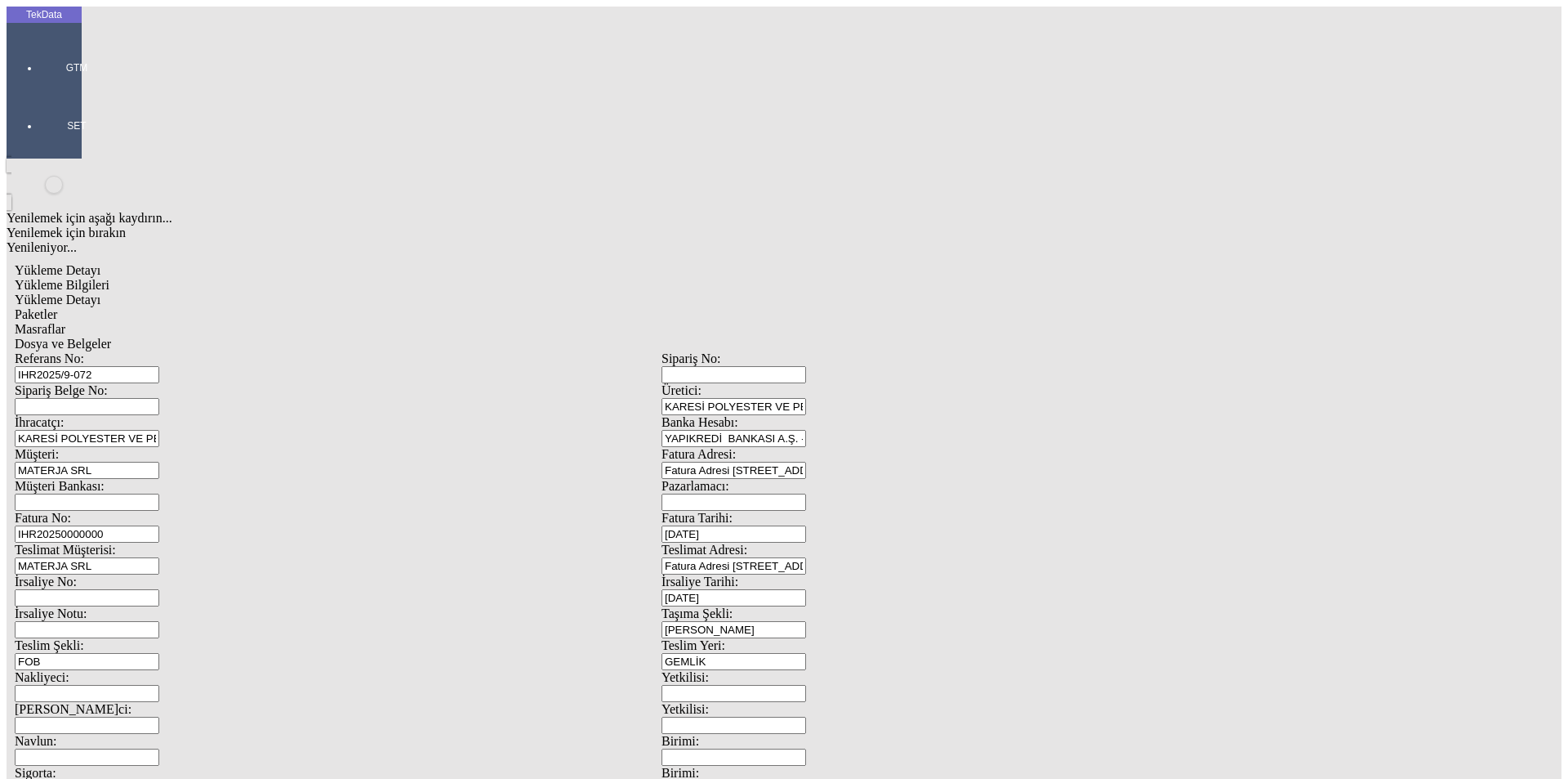
click at [111, 337] on span "Dosya ve Belgeler" at bounding box center [62, 343] width 96 height 14
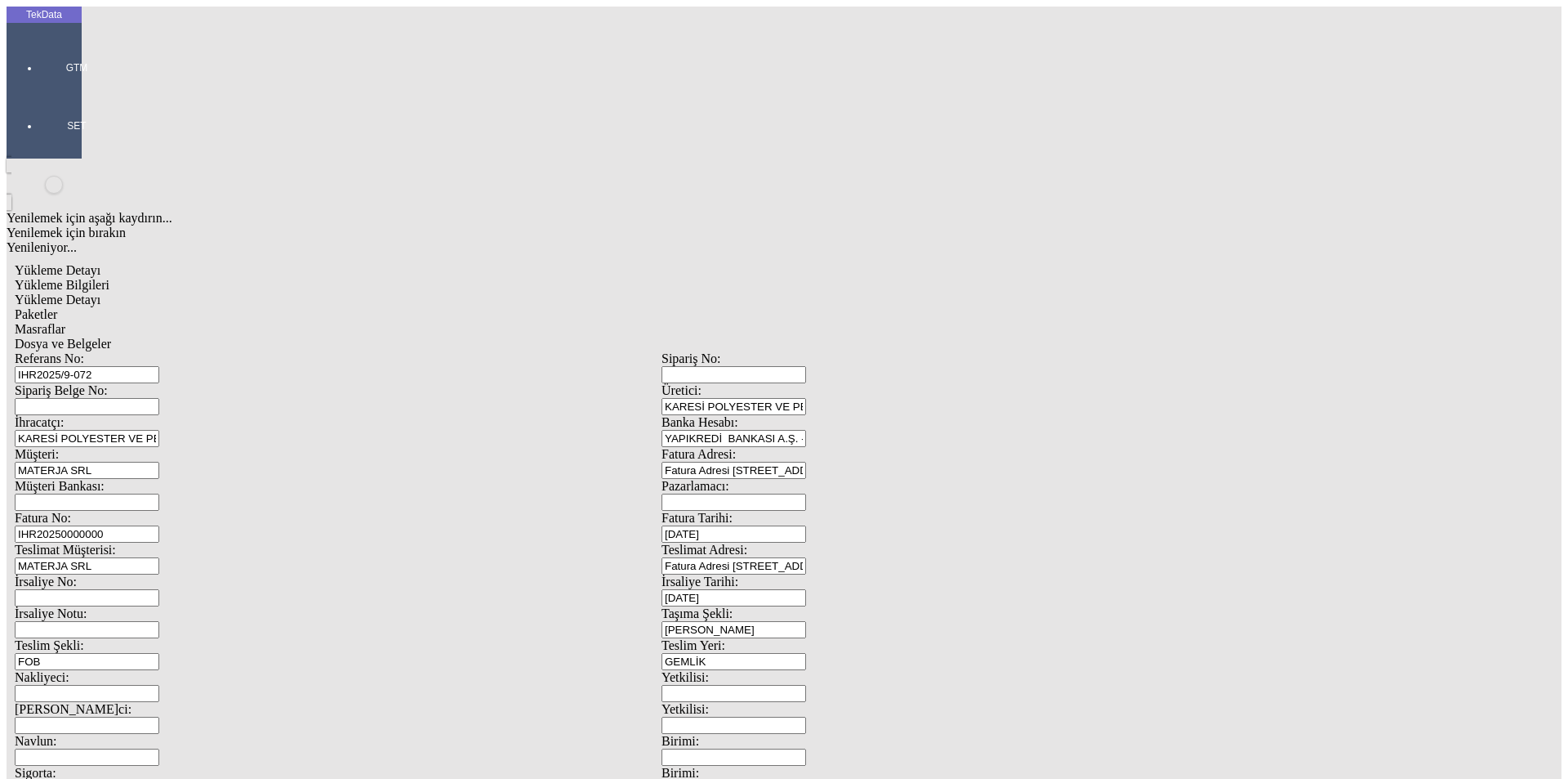
click at [111, 337] on span "Dosya ve Belgeler" at bounding box center [62, 343] width 96 height 14
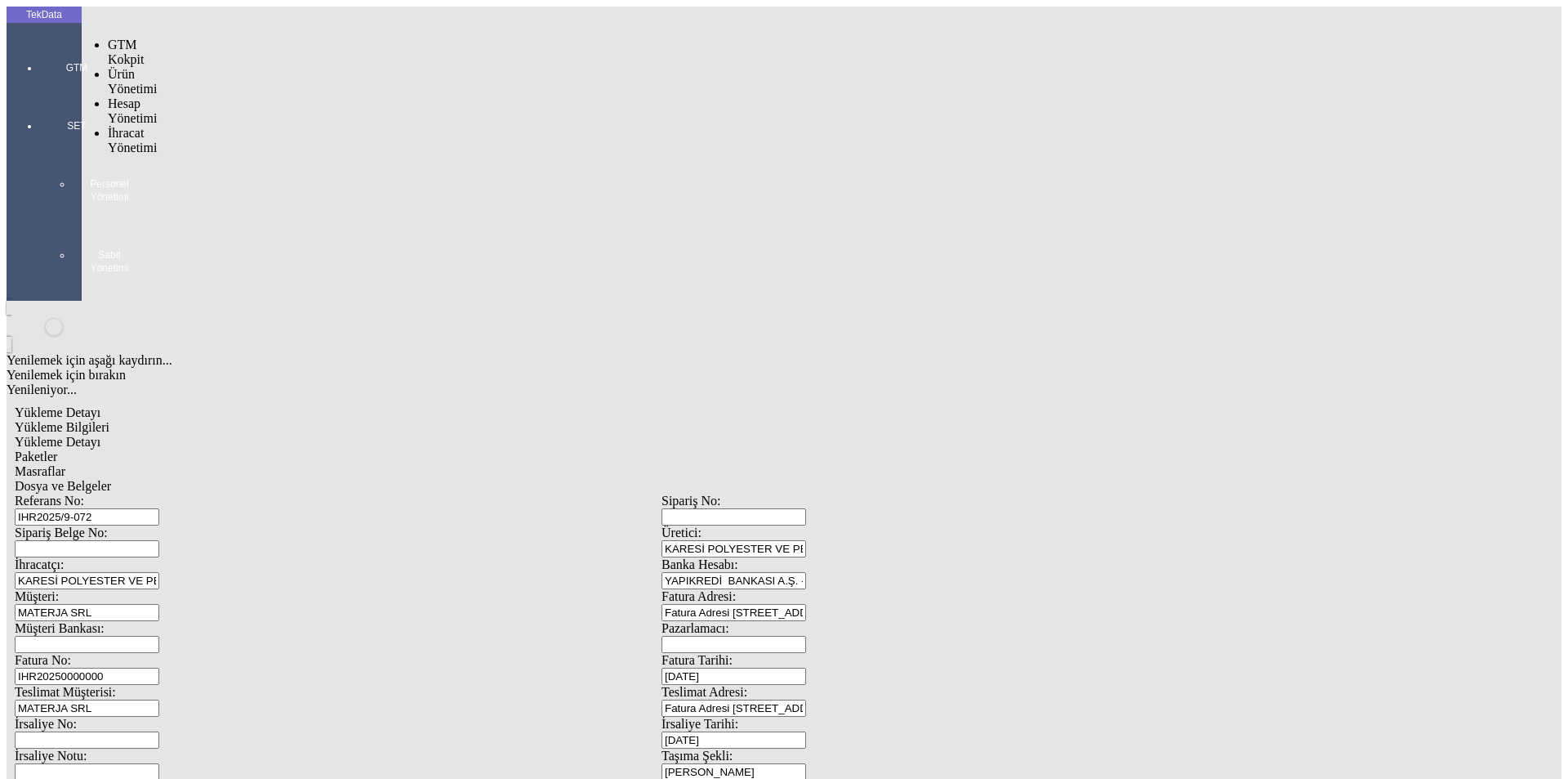
click at [39, 90] on div at bounding box center [76, 90] width 75 height 0
click at [122, 170] on span "İhracat Yönetimi" at bounding box center [132, 184] width 49 height 29
click at [250, 199] on div "Yüklemeler" at bounding box center [255, 206] width 10 height 15
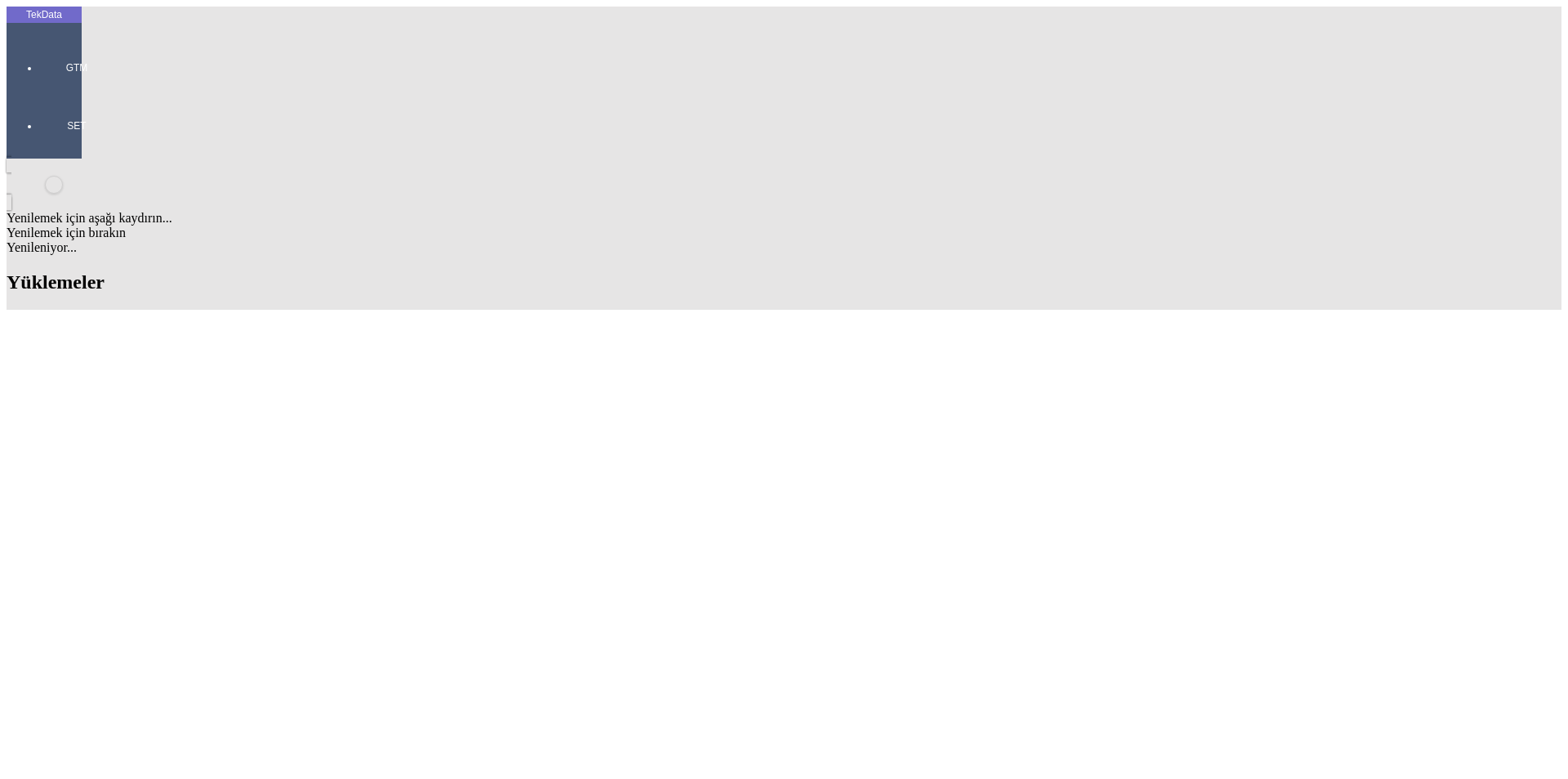
scroll to position [327, 0]
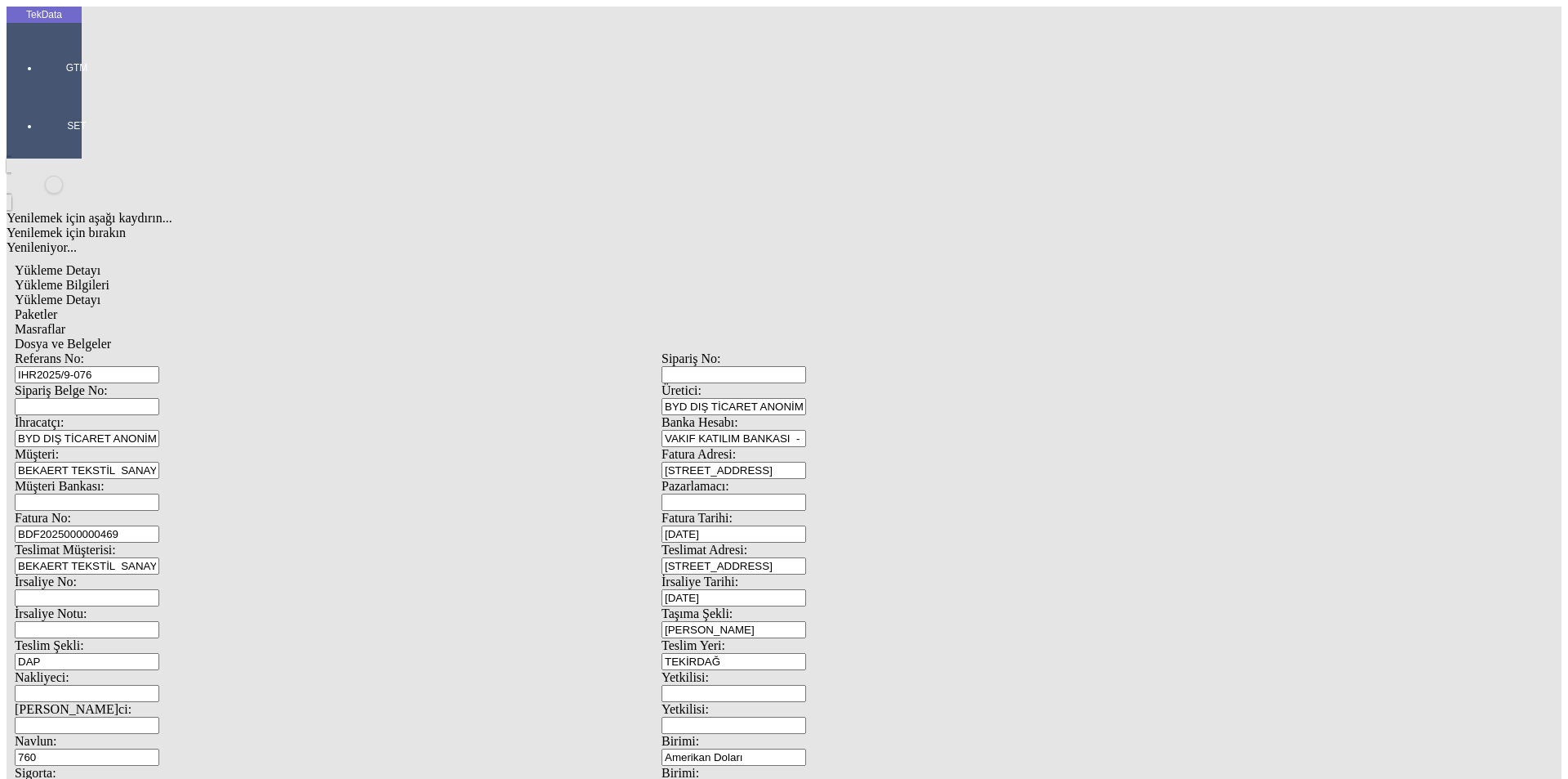
drag, startPoint x: 1437, startPoint y: 463, endPoint x: 281, endPoint y: 82, distance: 1217.2
click at [100, 293] on span "Yükleme Detayı" at bounding box center [57, 299] width 85 height 14
click at [111, 337] on span "Dosya ve Belgeler" at bounding box center [62, 343] width 96 height 14
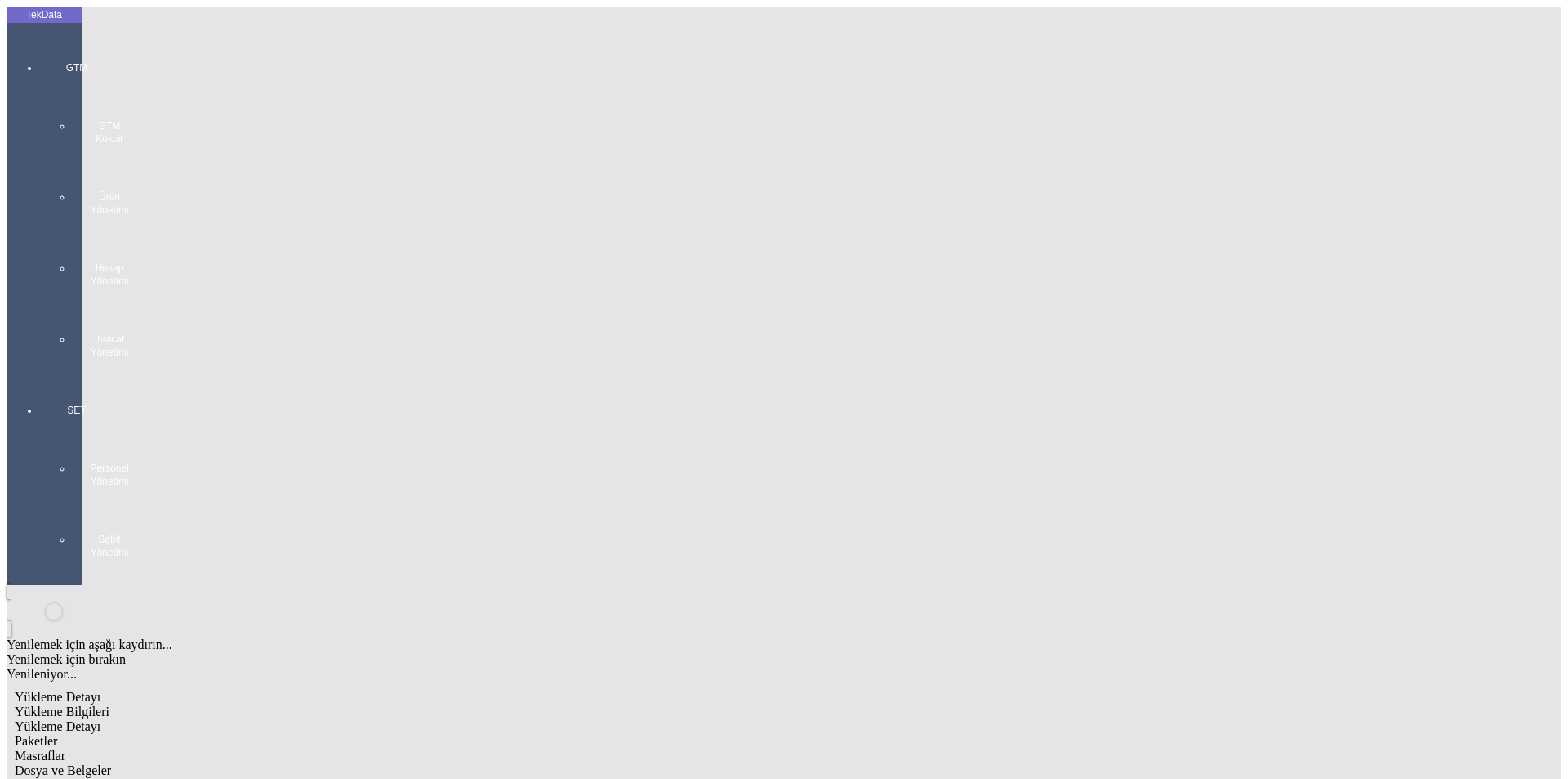
drag, startPoint x: 149, startPoint y: 85, endPoint x: 210, endPoint y: 109, distance: 65.6
click at [109, 704] on span "Yükleme Bilgileri" at bounding box center [62, 711] width 94 height 14
click at [100, 719] on span "Yükleme Detayı" at bounding box center [57, 726] width 85 height 14
click at [57, 734] on span "Paketler" at bounding box center [36, 740] width 43 height 14
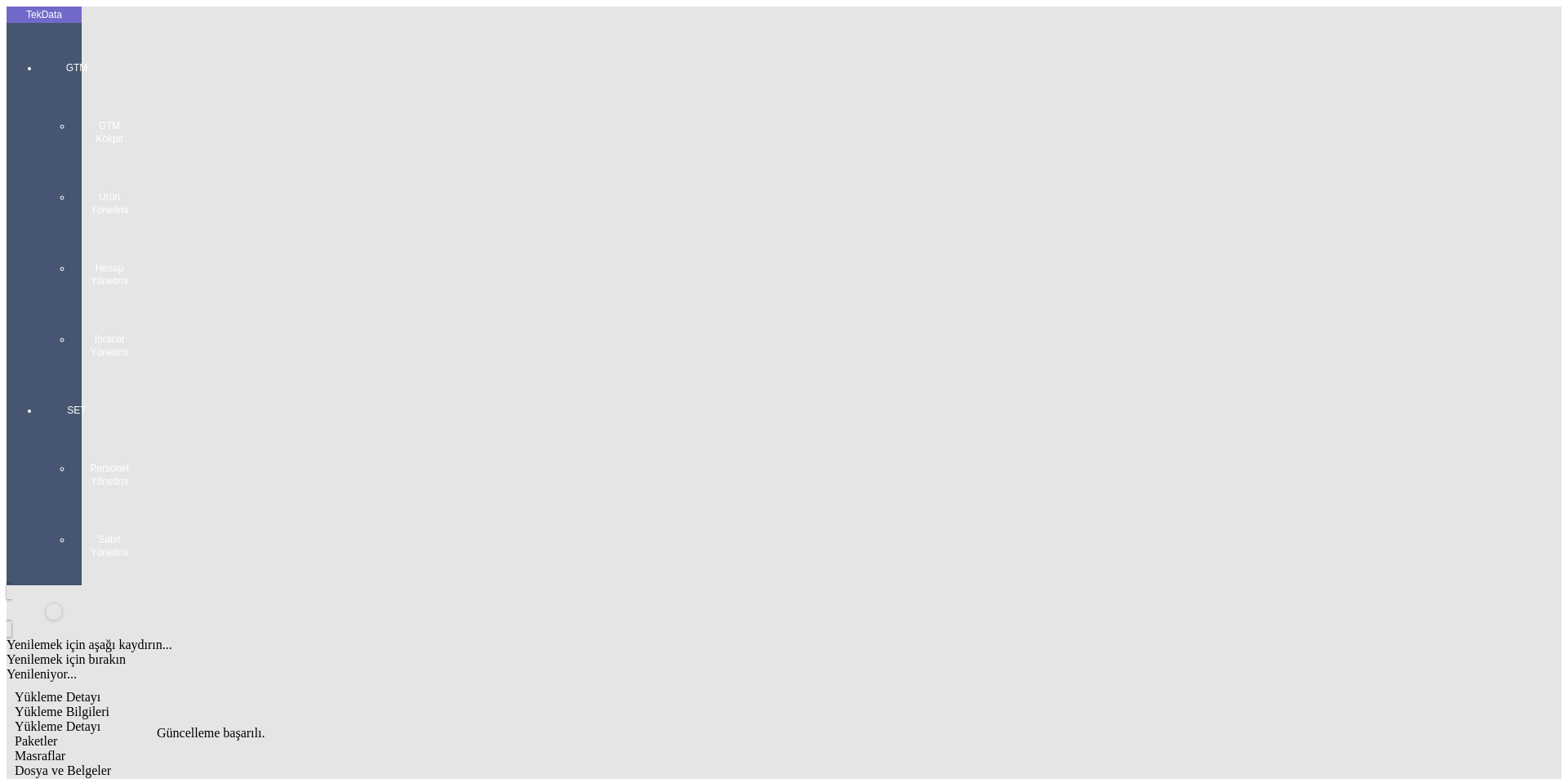
drag, startPoint x: 488, startPoint y: 87, endPoint x: 542, endPoint y: 91, distance: 54.1
click at [66, 749] on span "Masraflar" at bounding box center [40, 755] width 51 height 14
drag, startPoint x: 562, startPoint y: 86, endPoint x: 675, endPoint y: 104, distance: 114.4
click at [564, 763] on div "Dosya ve Belgeler" at bounding box center [661, 771] width 1294 height 15
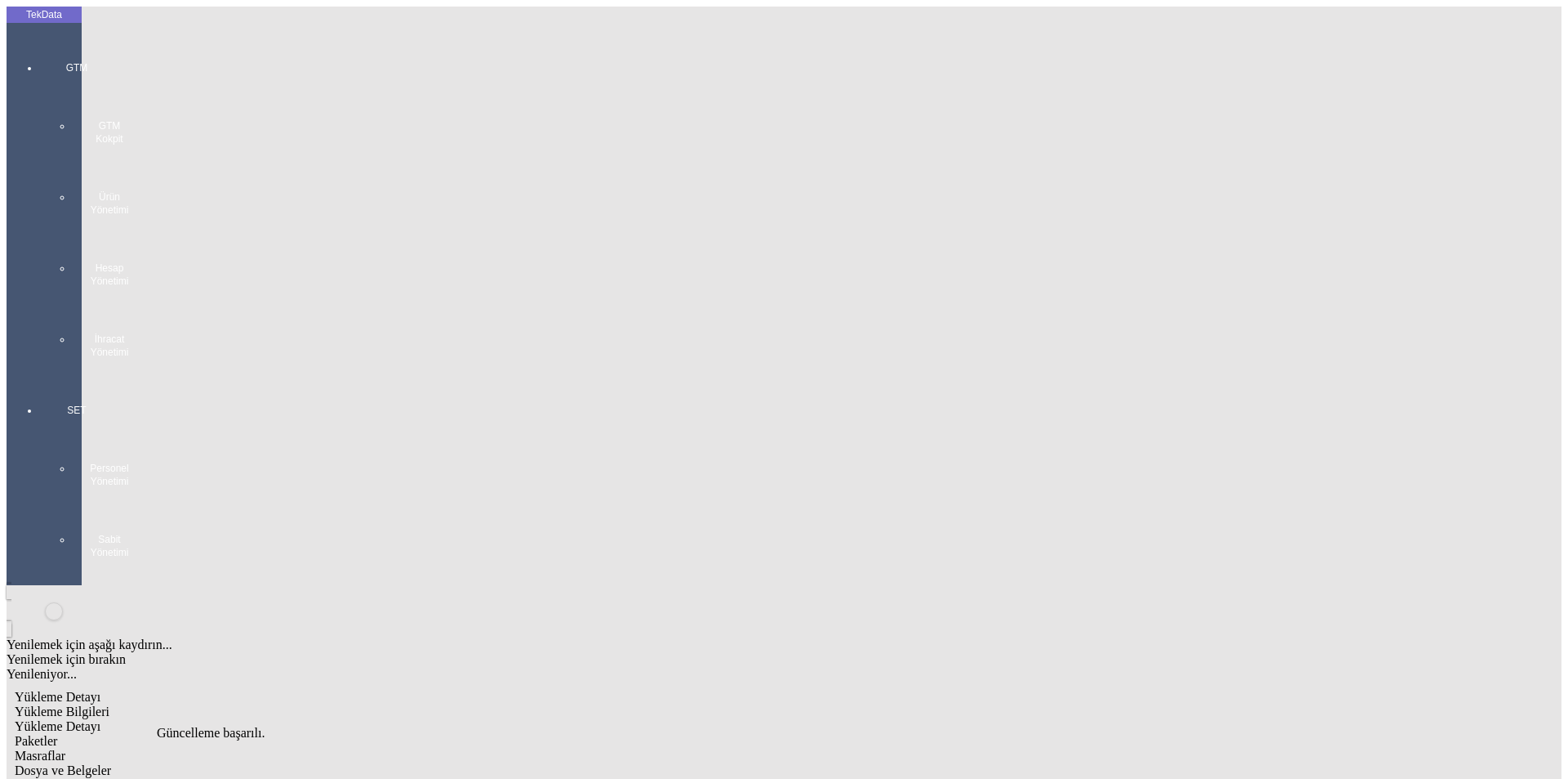
click at [111, 763] on span "Dosya ve Belgeler" at bounding box center [62, 770] width 96 height 14
drag, startPoint x: 396, startPoint y: 526, endPoint x: 201, endPoint y: 198, distance: 381.6
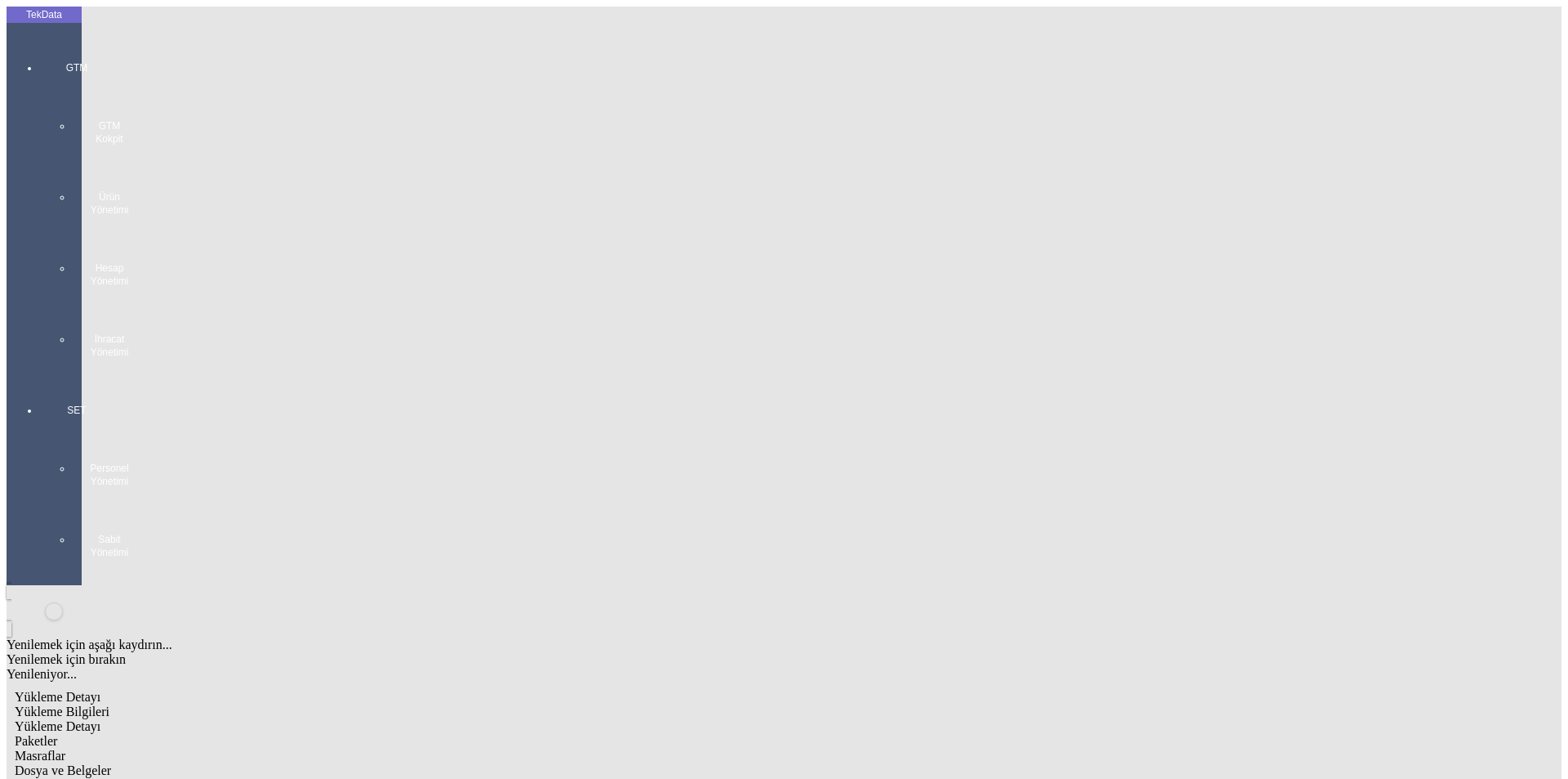
click at [109, 704] on span "Yükleme Bilgileri" at bounding box center [62, 711] width 94 height 14
drag, startPoint x: 292, startPoint y: 114, endPoint x: 92, endPoint y: 114, distance: 200.0
